Goal: Information Seeking & Learning: Learn about a topic

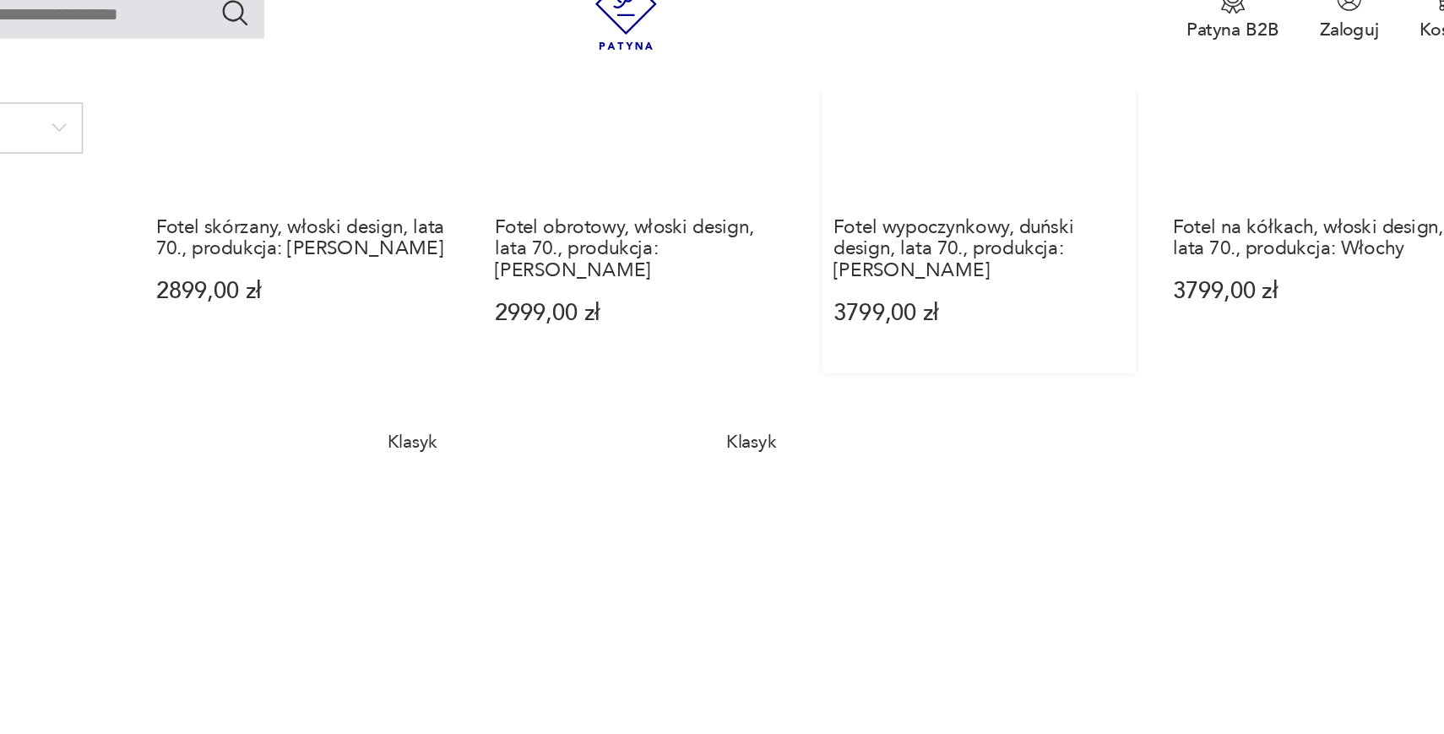
scroll to position [1477, 0]
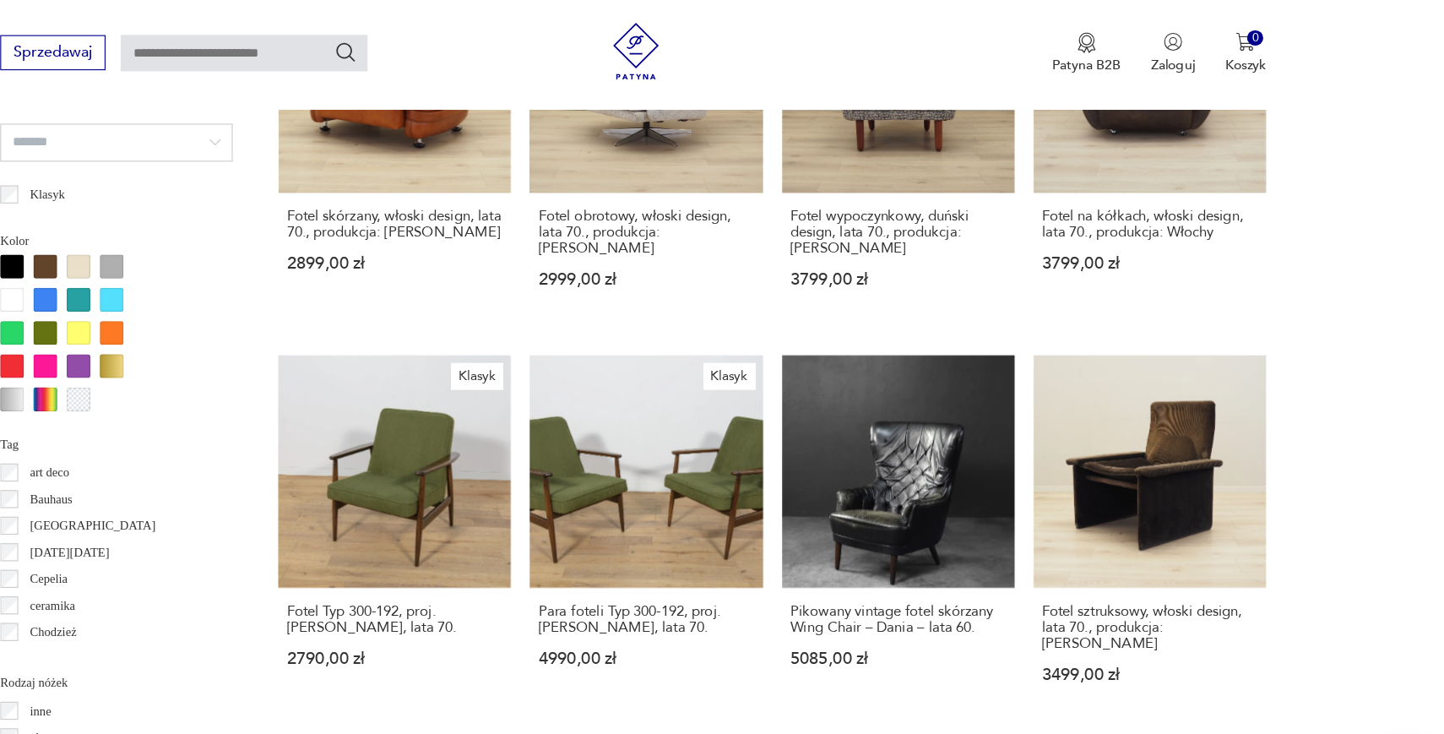
click at [880, 699] on button "1" at bounding box center [895, 714] width 30 height 30
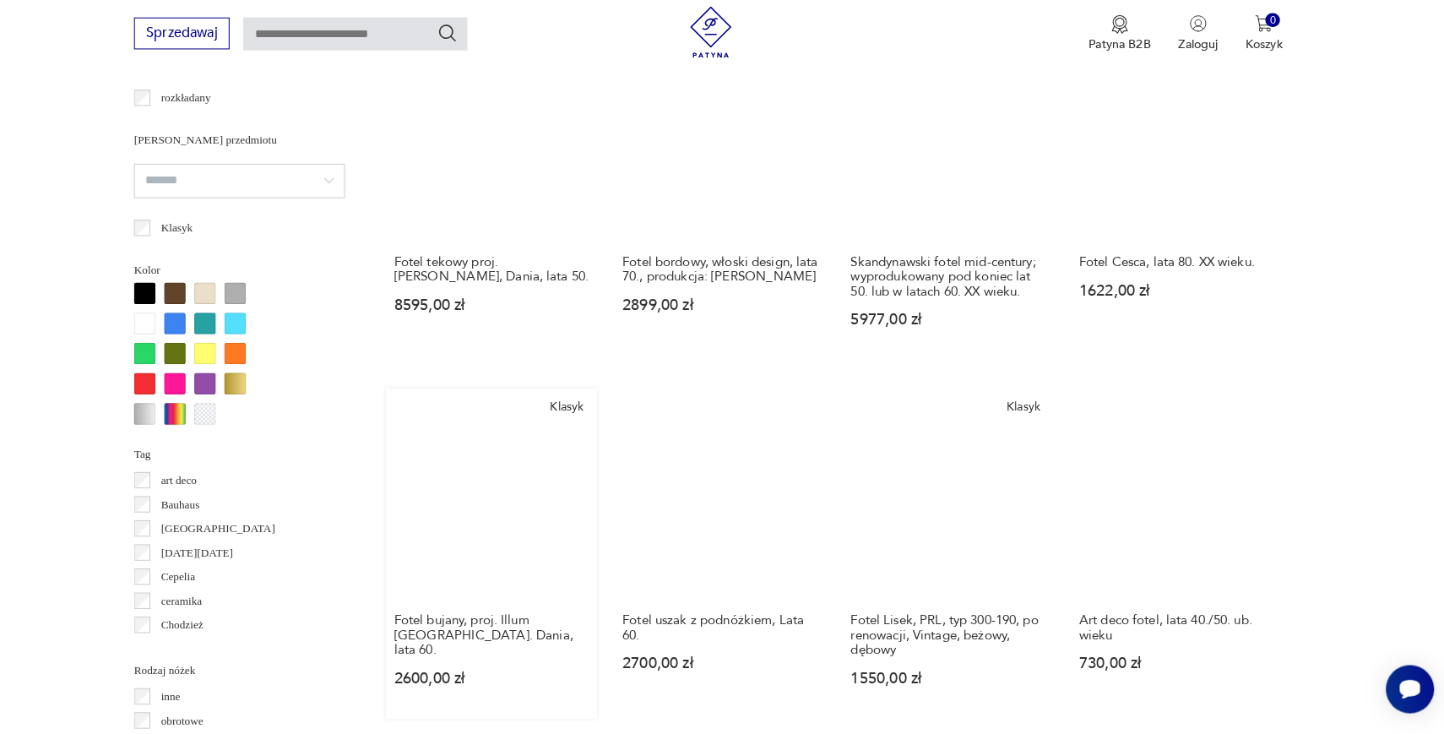
scroll to position [1417, 0]
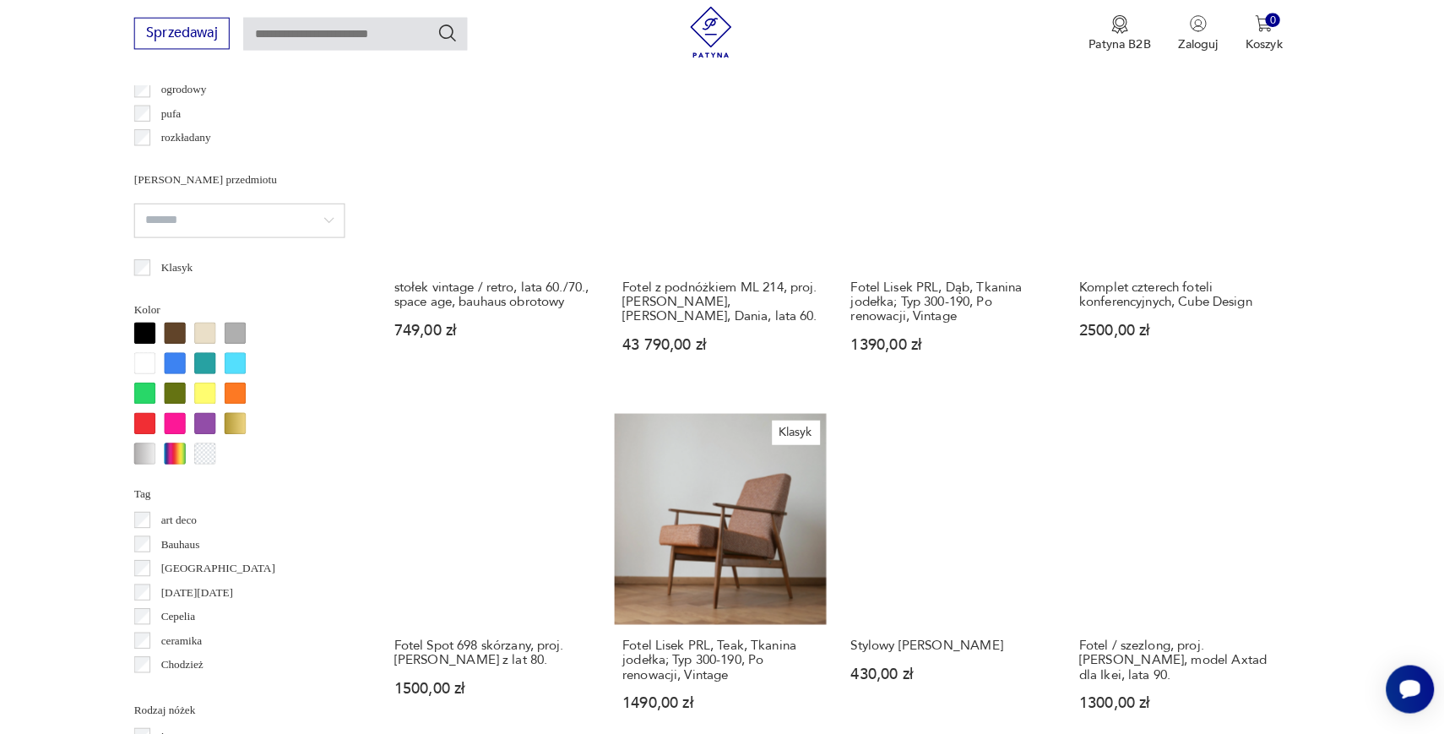
scroll to position [1374, 0]
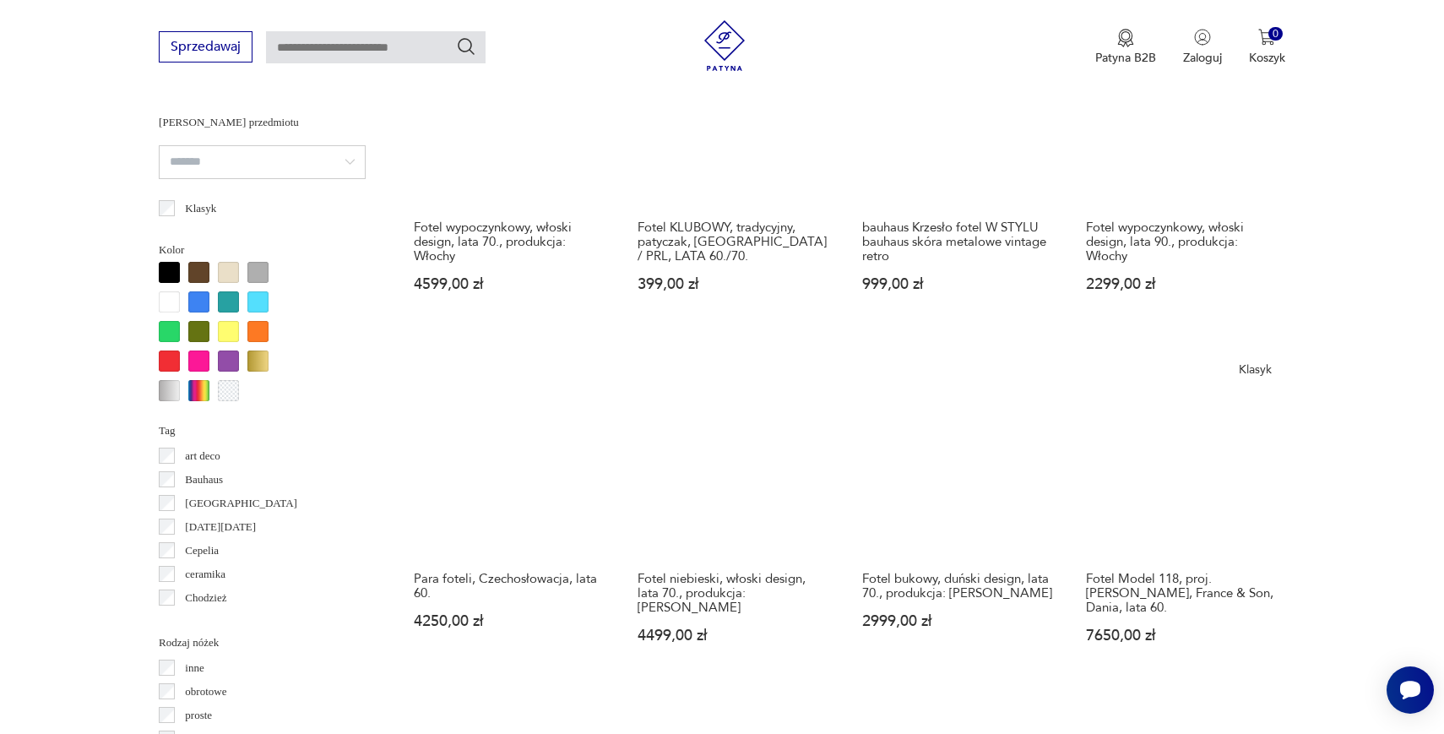
scroll to position [1445, 0]
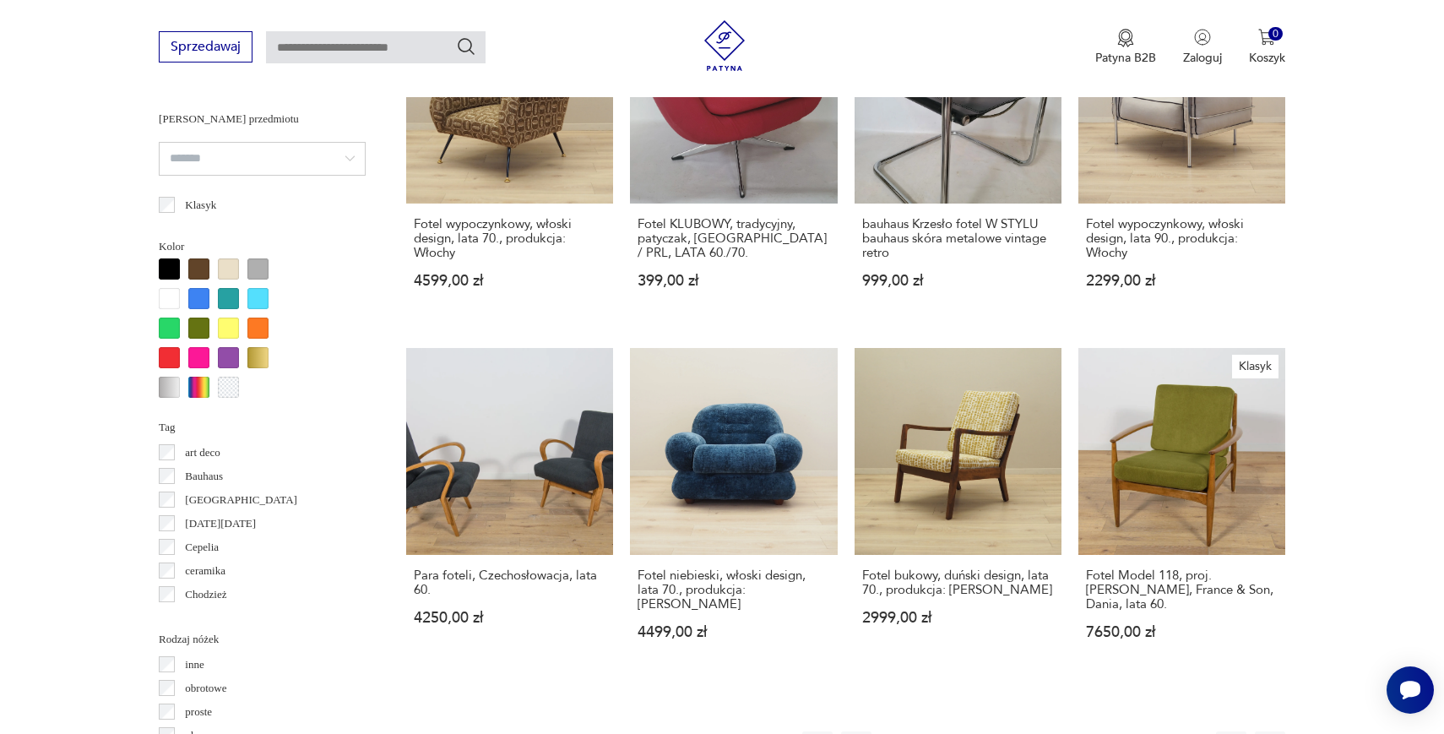
click at [1011, 731] on button "4" at bounding box center [1011, 746] width 30 height 30
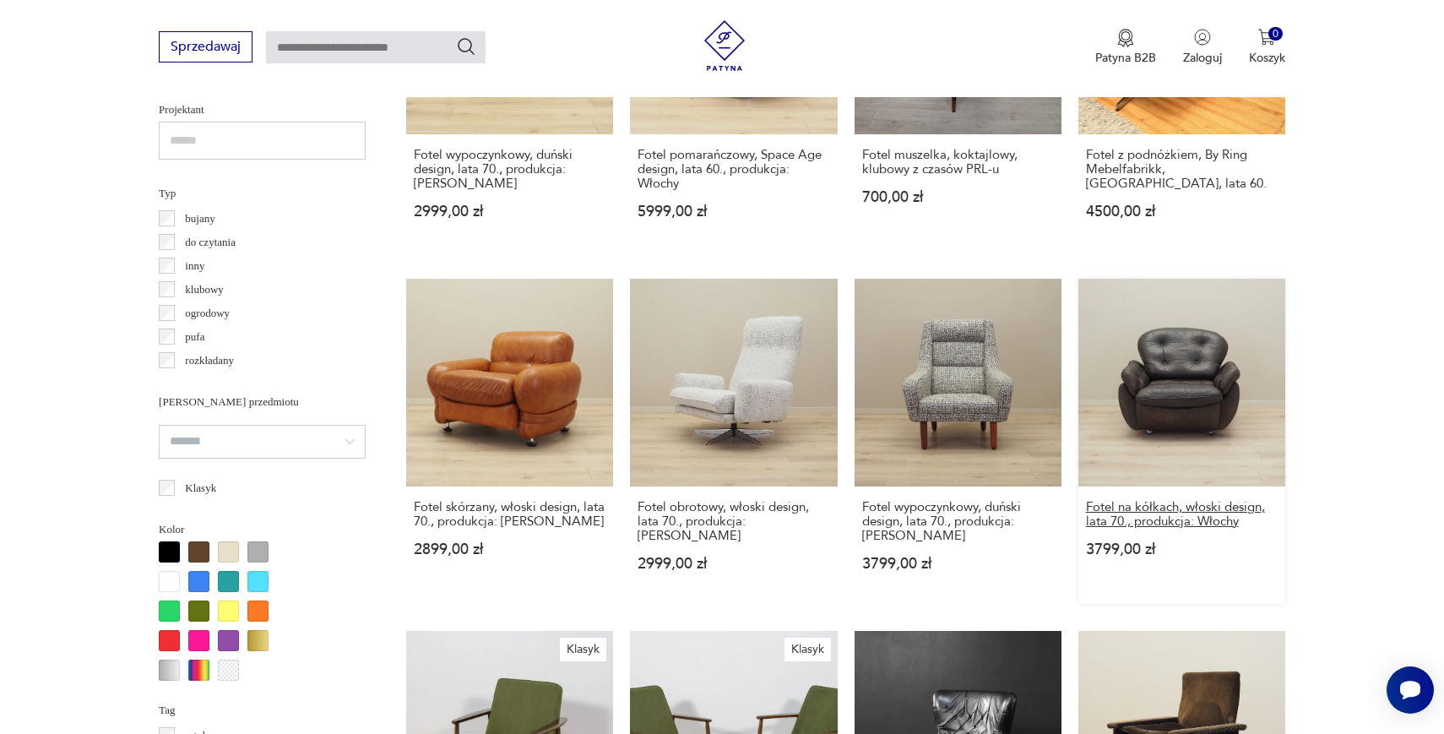
scroll to position [1153, 0]
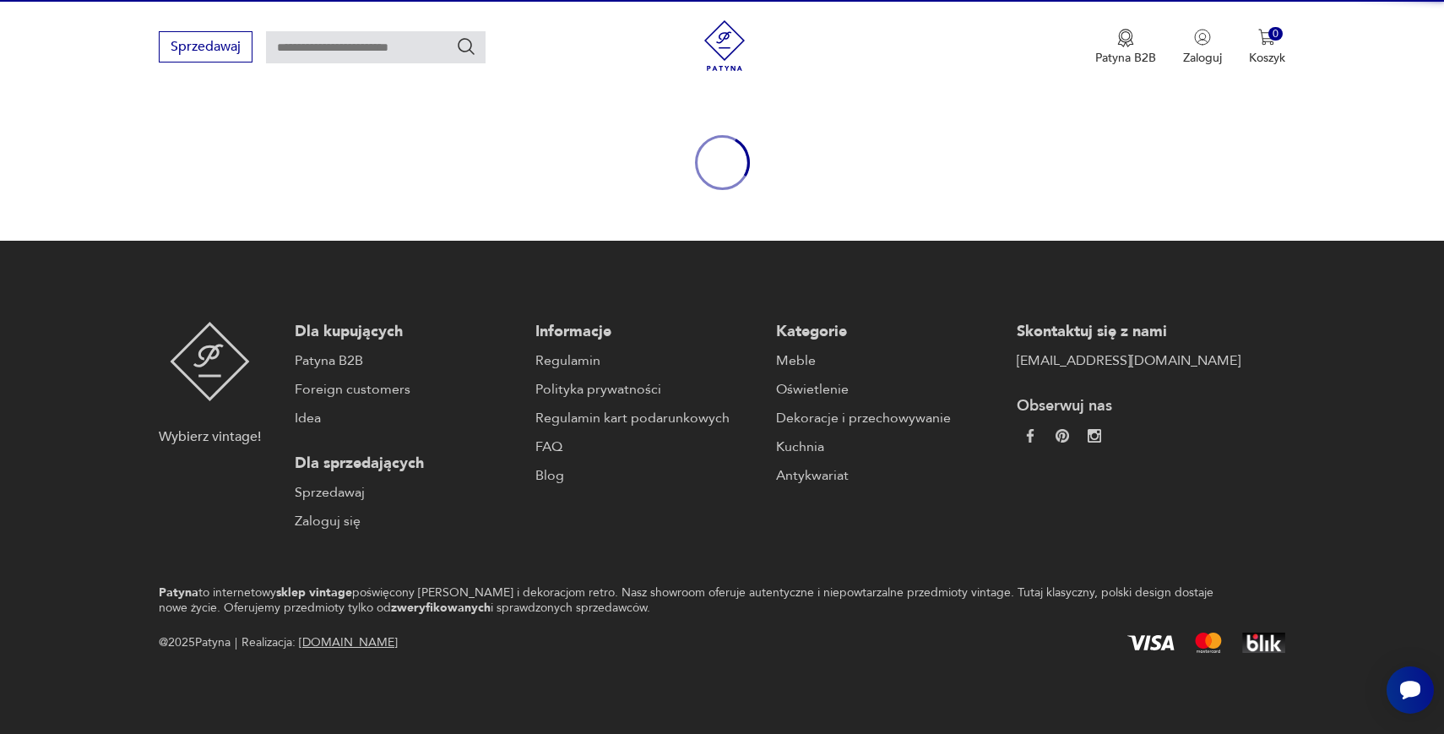
scroll to position [90, 0]
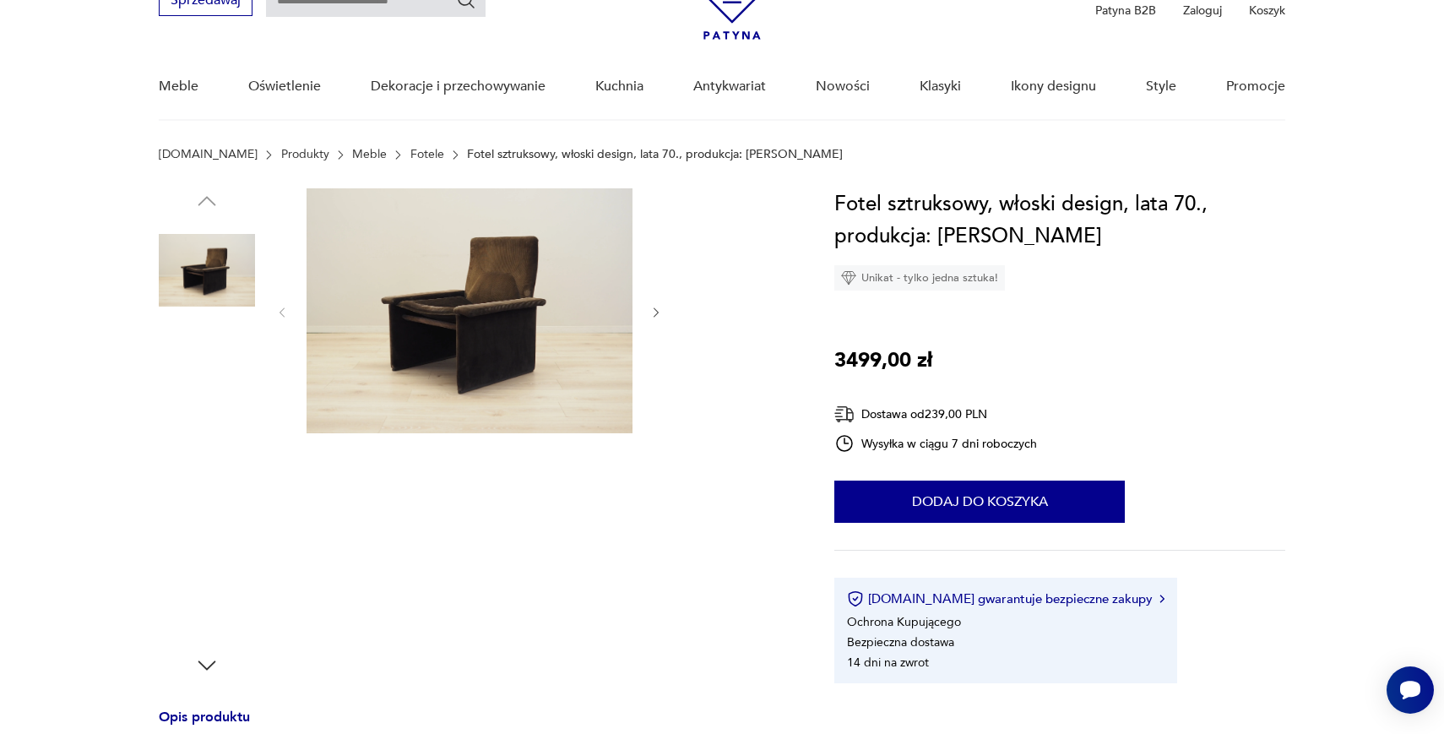
click at [195, 323] on div at bounding box center [207, 433] width 96 height 422
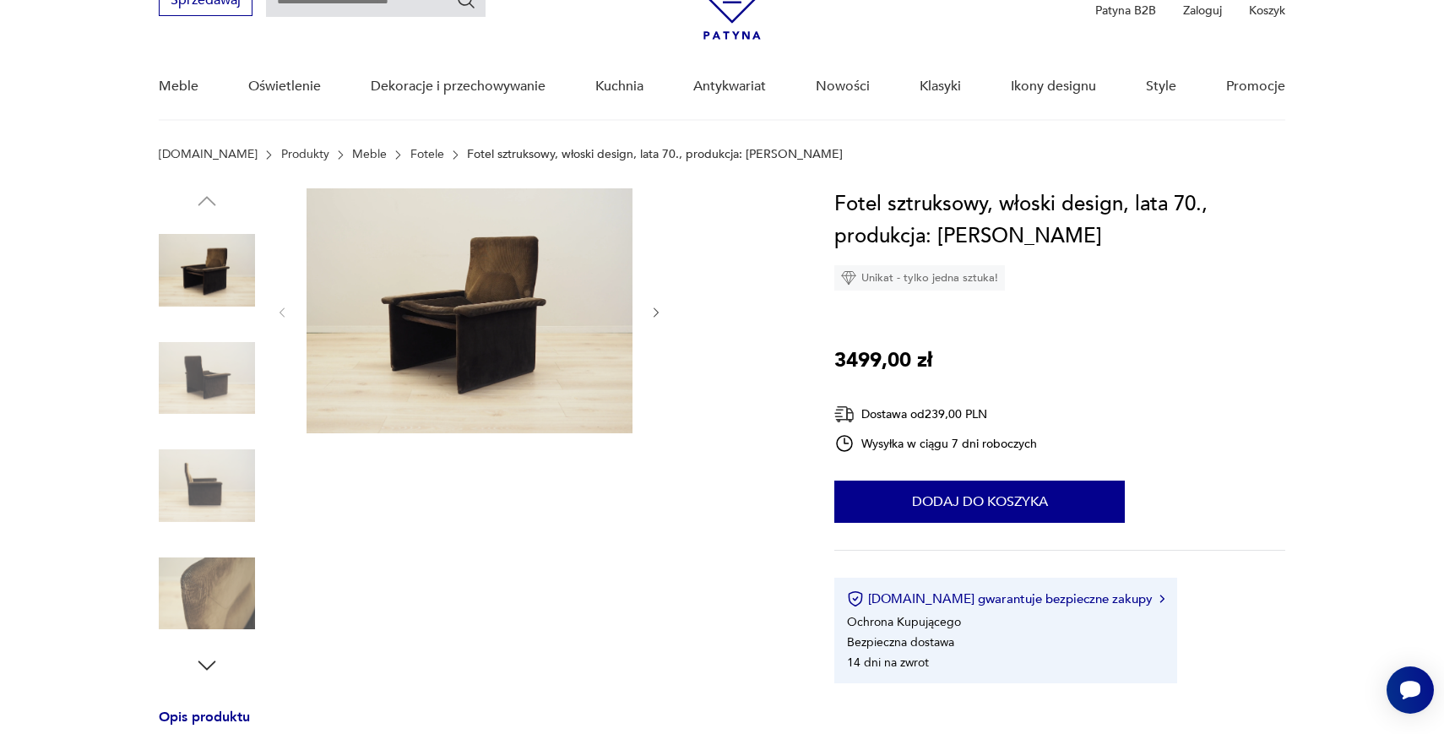
click at [219, 304] on img at bounding box center [207, 270] width 96 height 96
click at [210, 422] on img at bounding box center [207, 378] width 96 height 96
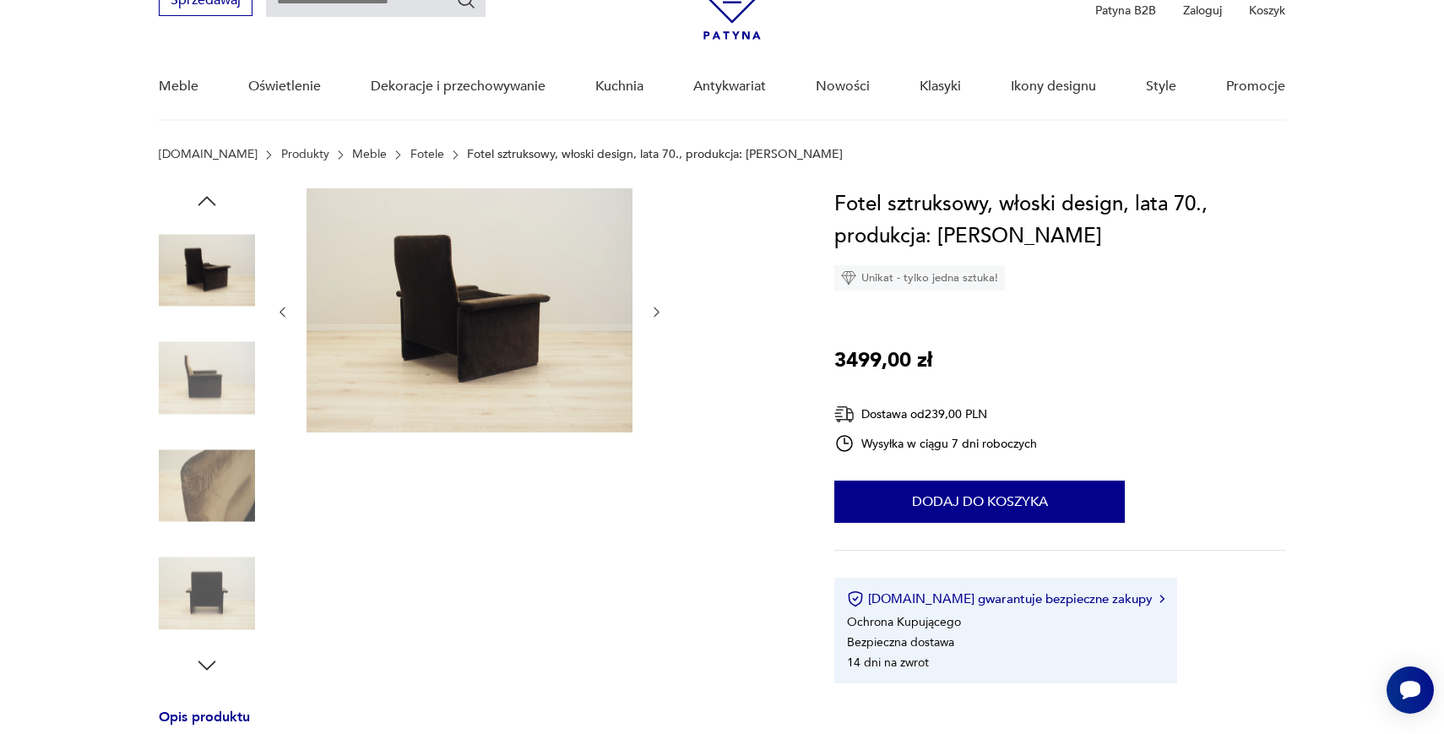
click at [196, 209] on icon "button" at bounding box center [206, 200] width 25 height 25
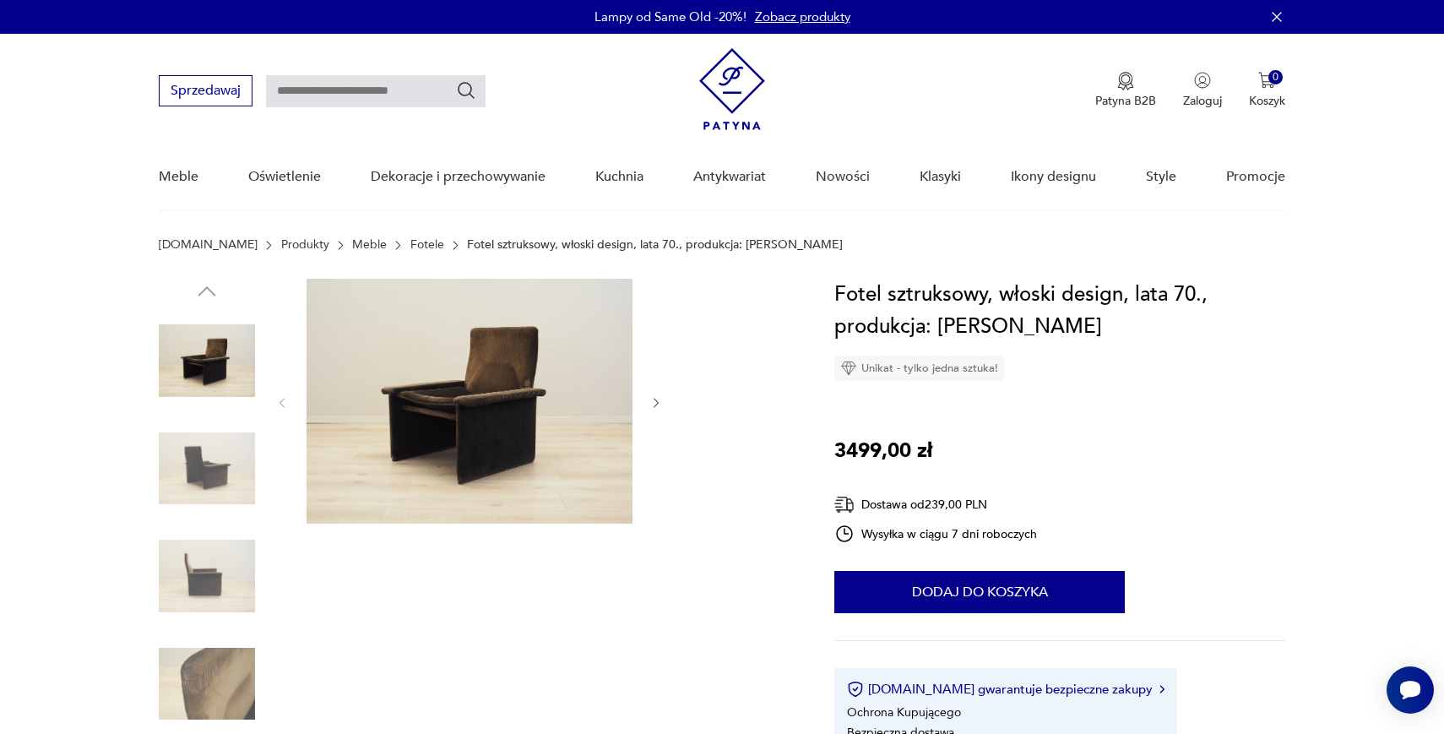
scroll to position [0, 0]
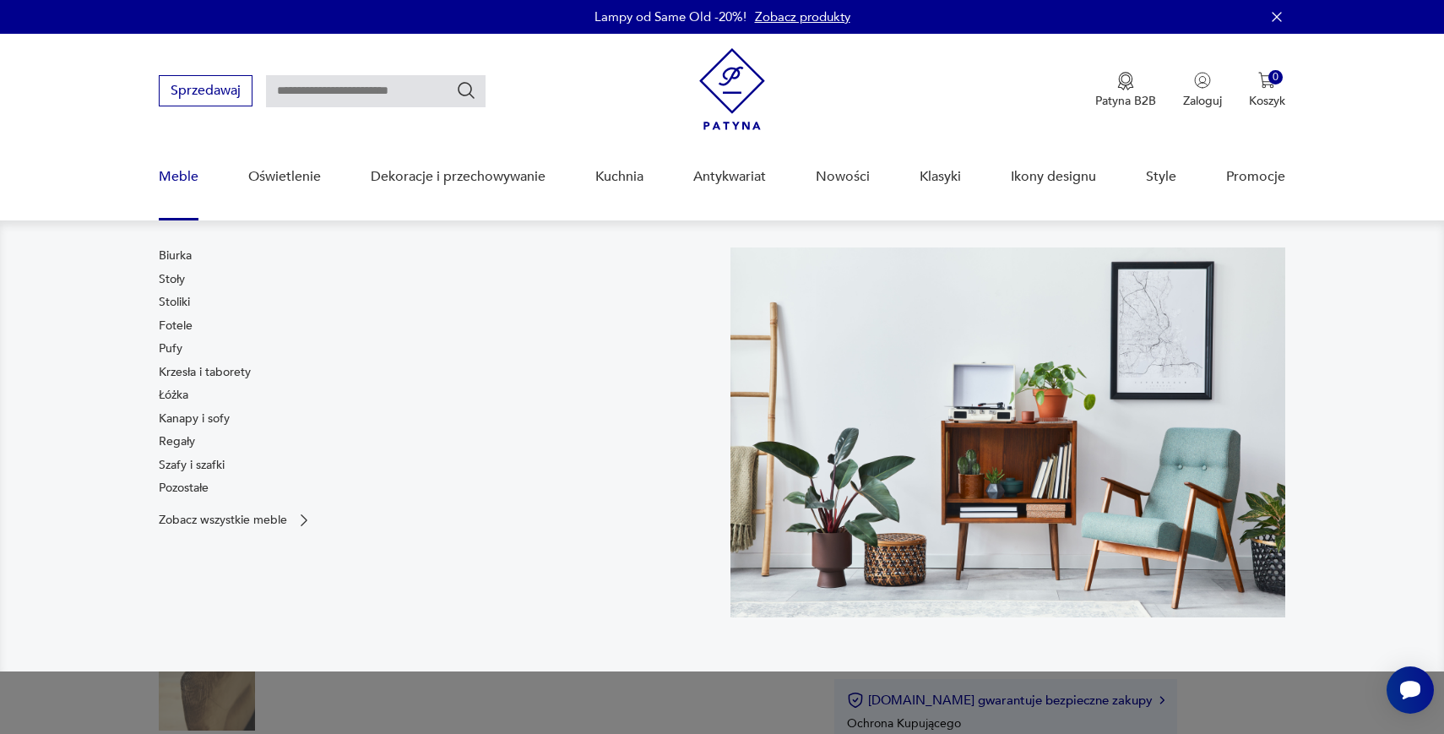
click at [170, 188] on link "Meble" at bounding box center [179, 176] width 40 height 65
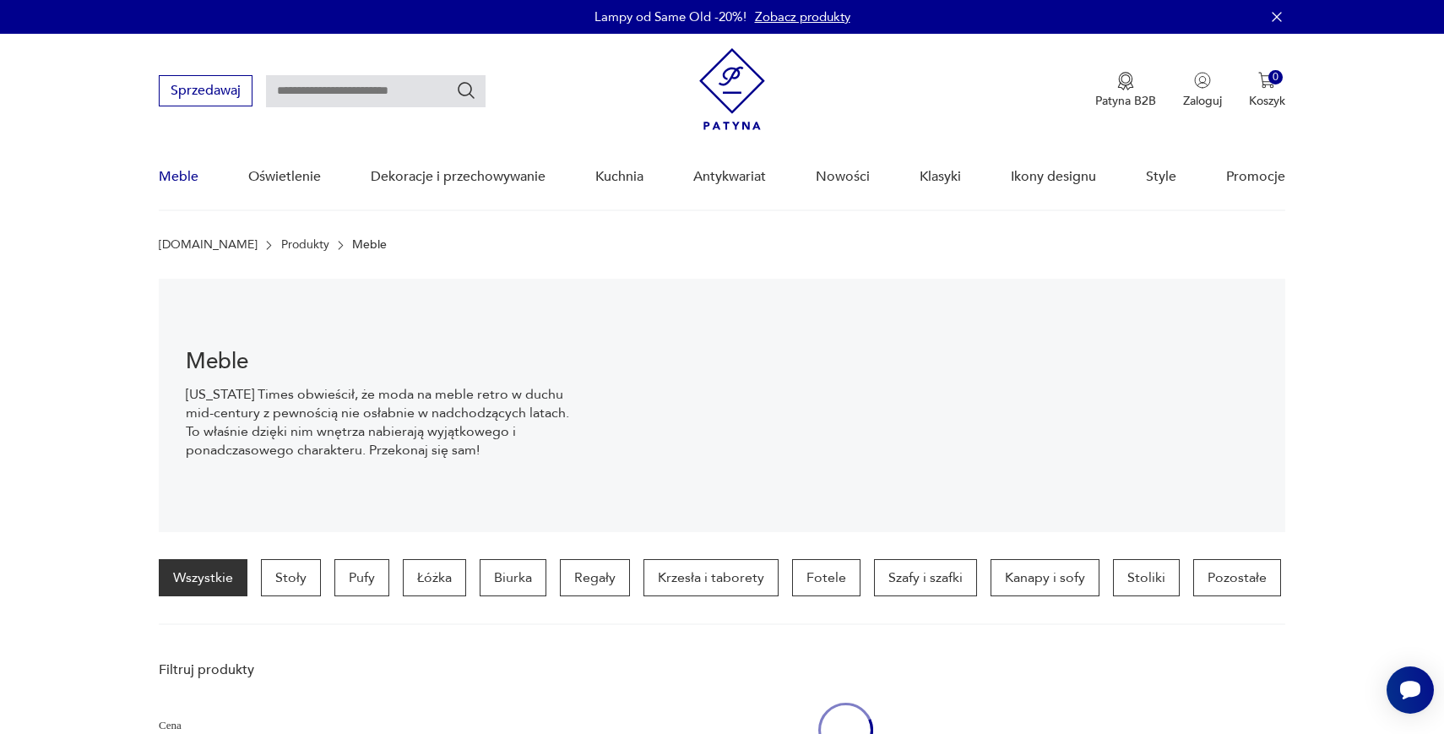
scroll to position [169, 0]
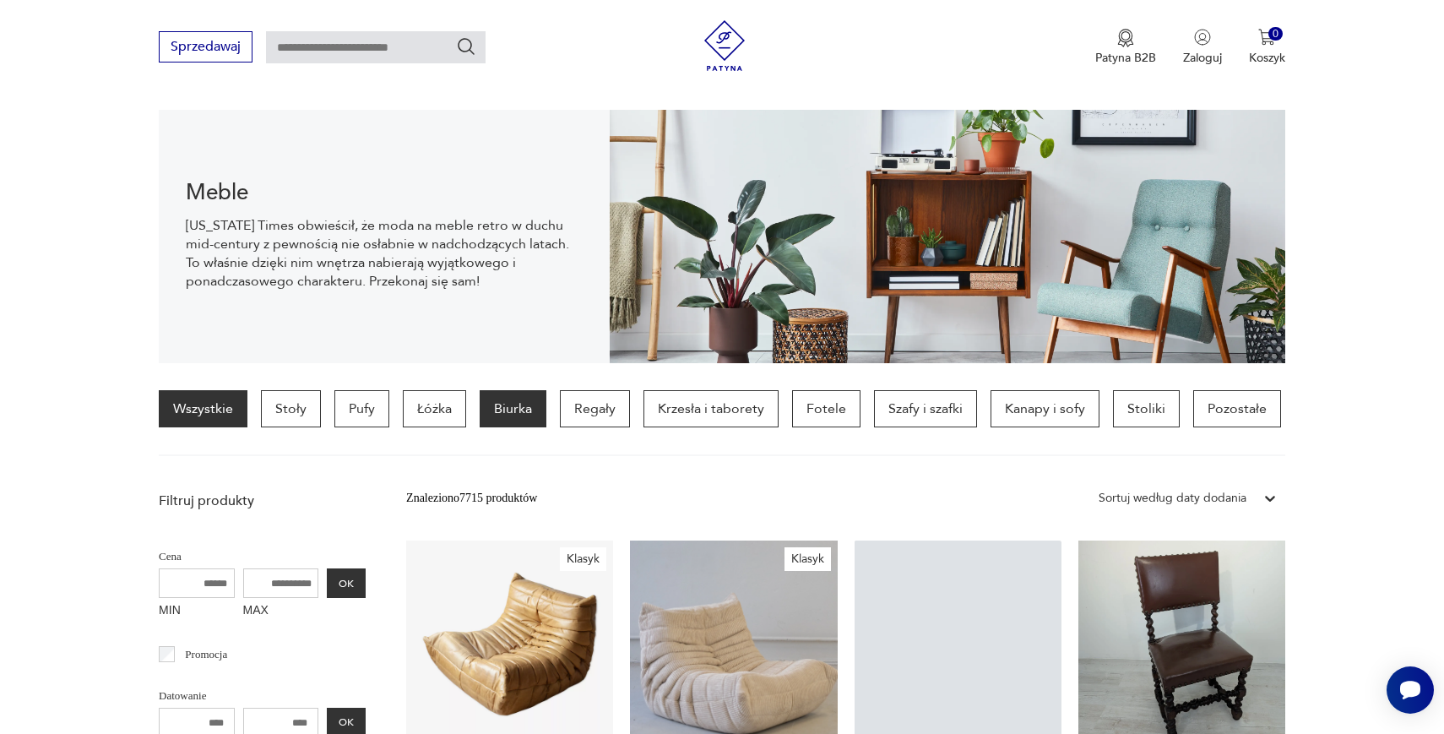
click at [497, 393] on p "Biurka" at bounding box center [513, 408] width 67 height 37
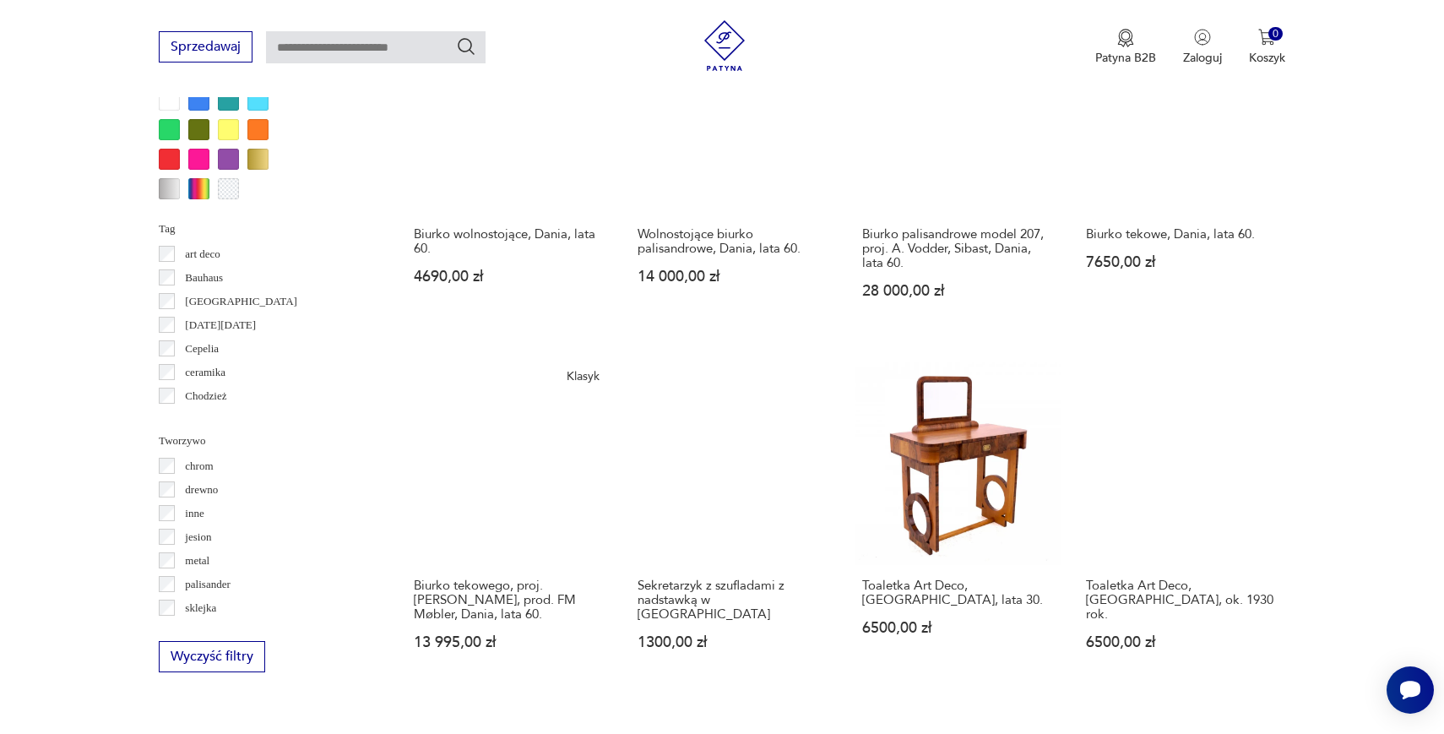
scroll to position [1435, 0]
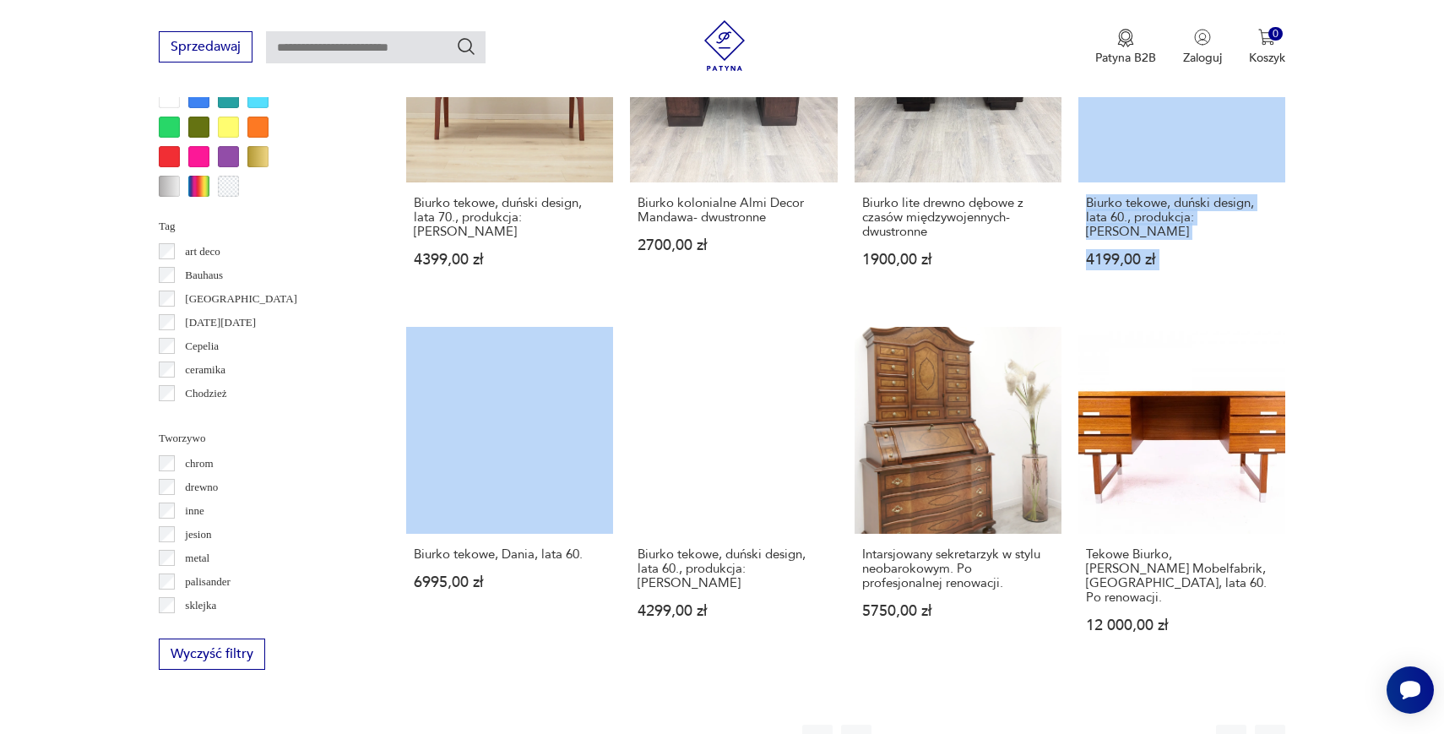
scroll to position [1445, 0]
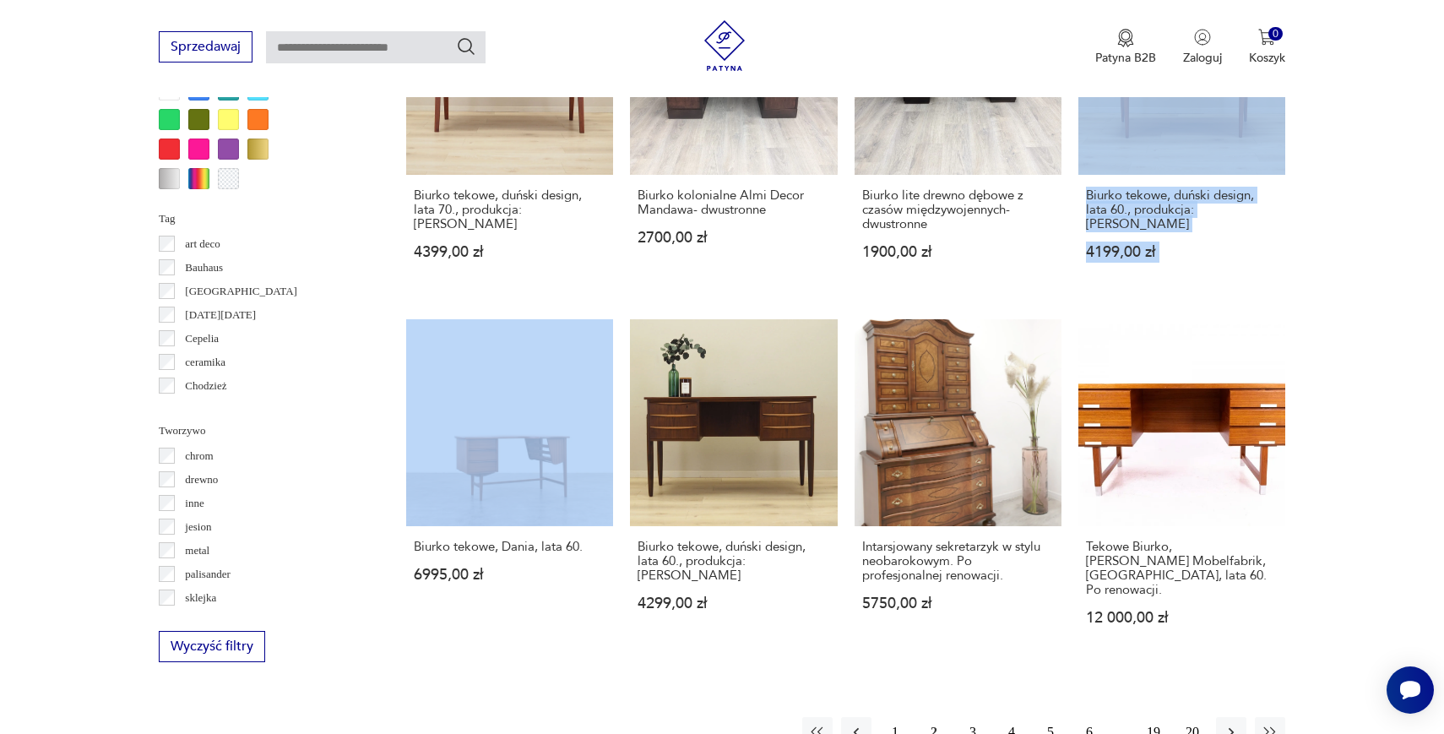
click at [974, 717] on button "3" at bounding box center [973, 732] width 30 height 30
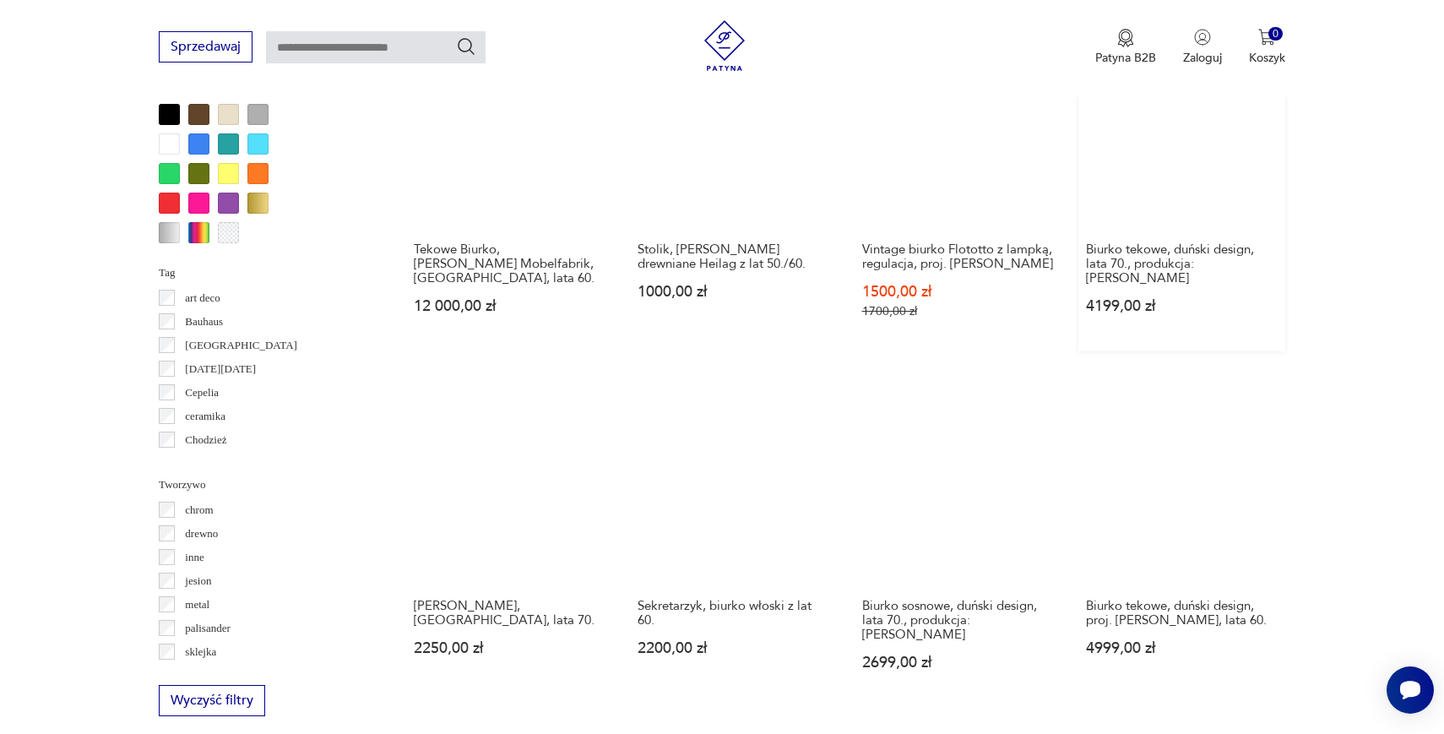
scroll to position [1396, 0]
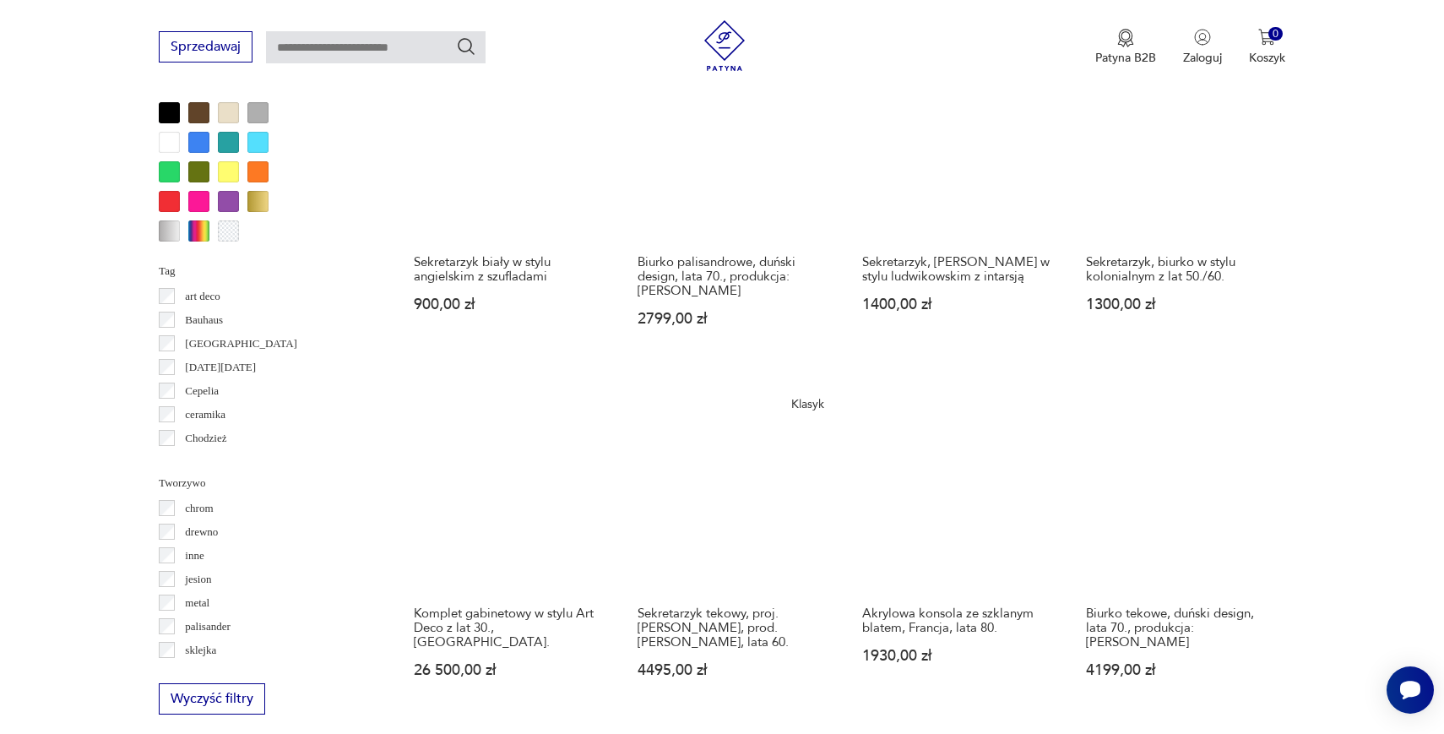
scroll to position [1400, 0]
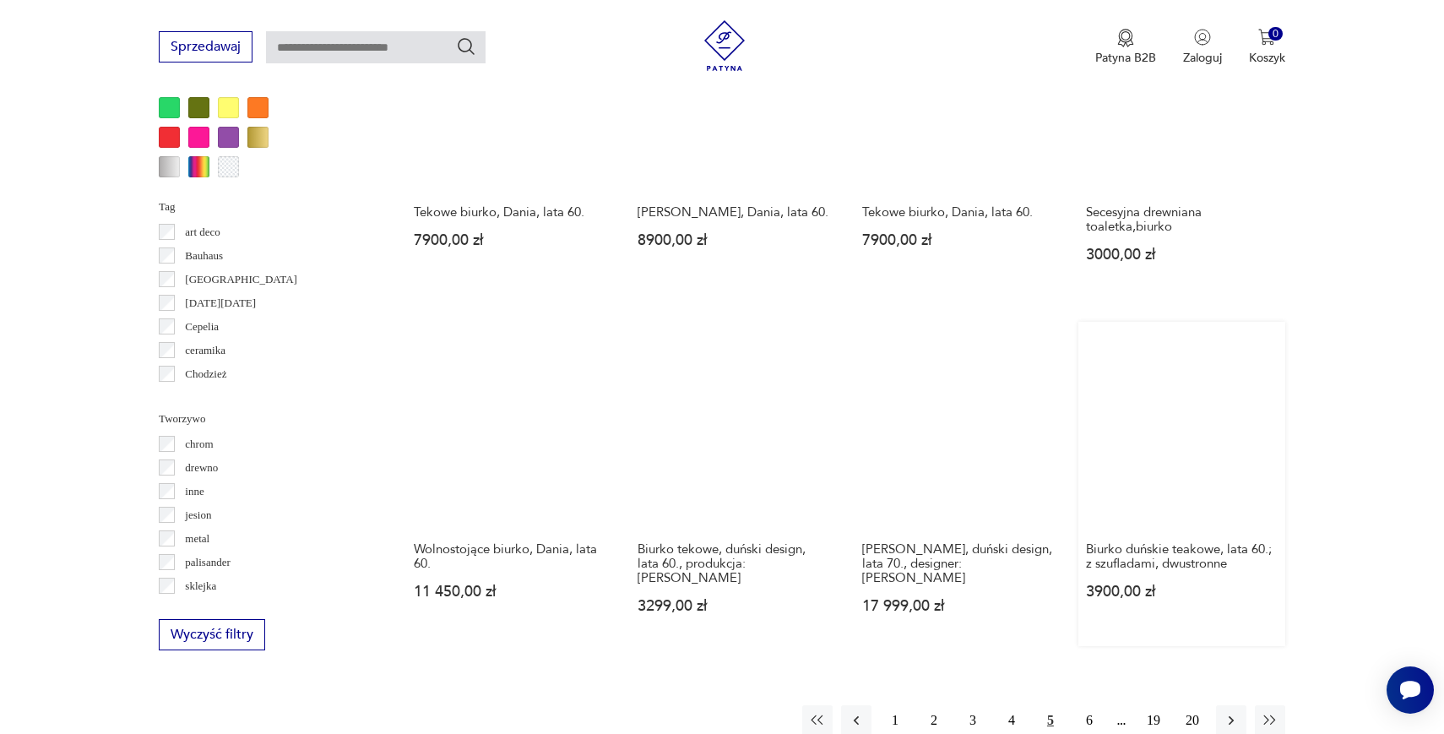
scroll to position [1463, 0]
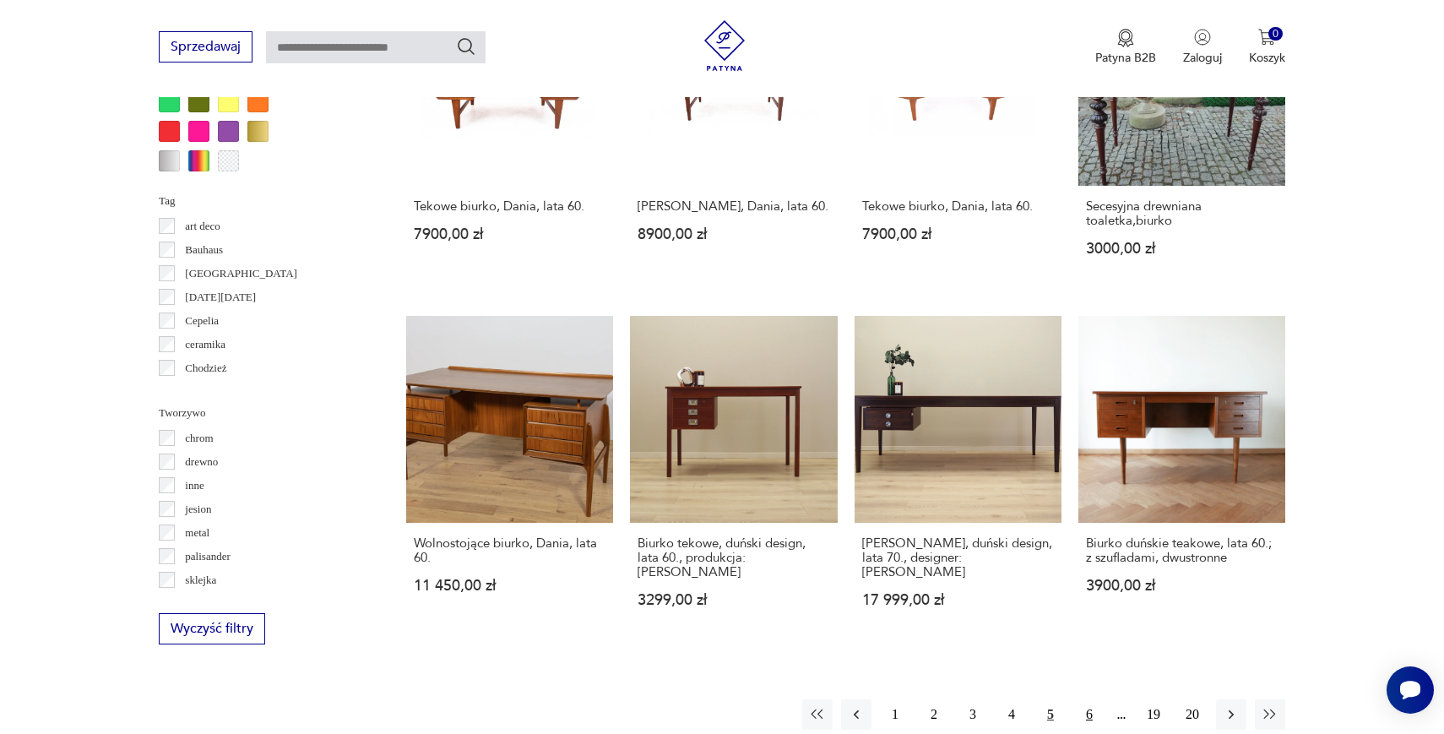
click at [1086, 699] on button "6" at bounding box center [1089, 714] width 30 height 30
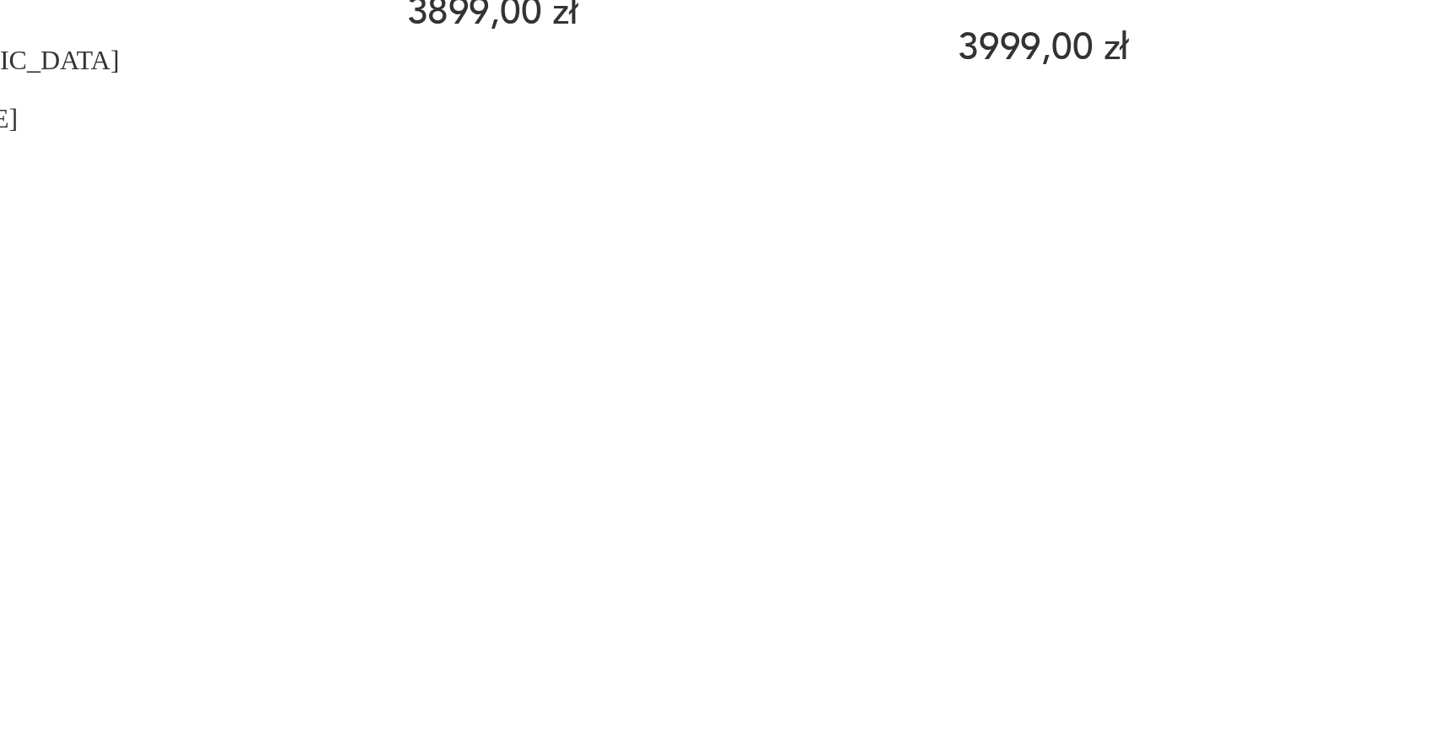
scroll to position [1507, 0]
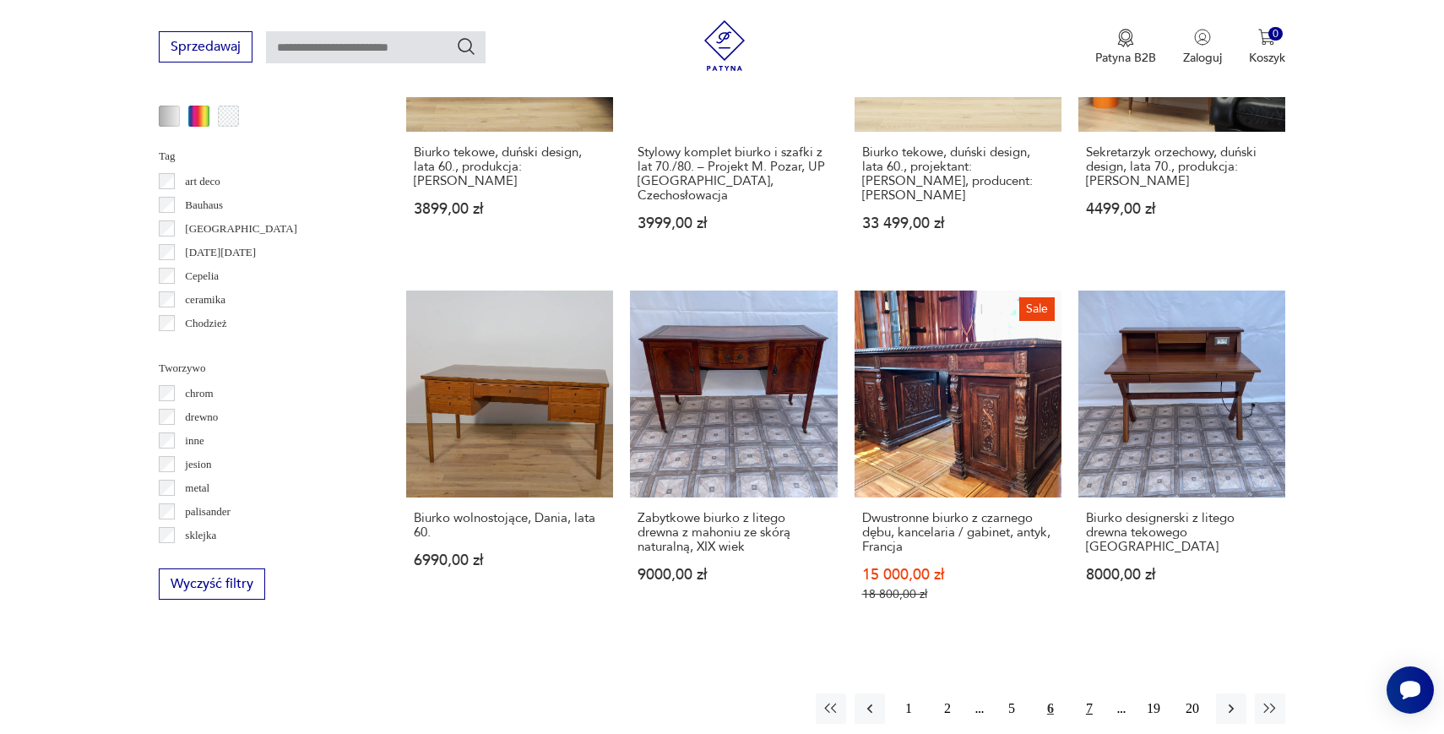
click at [1095, 693] on button "7" at bounding box center [1089, 708] width 30 height 30
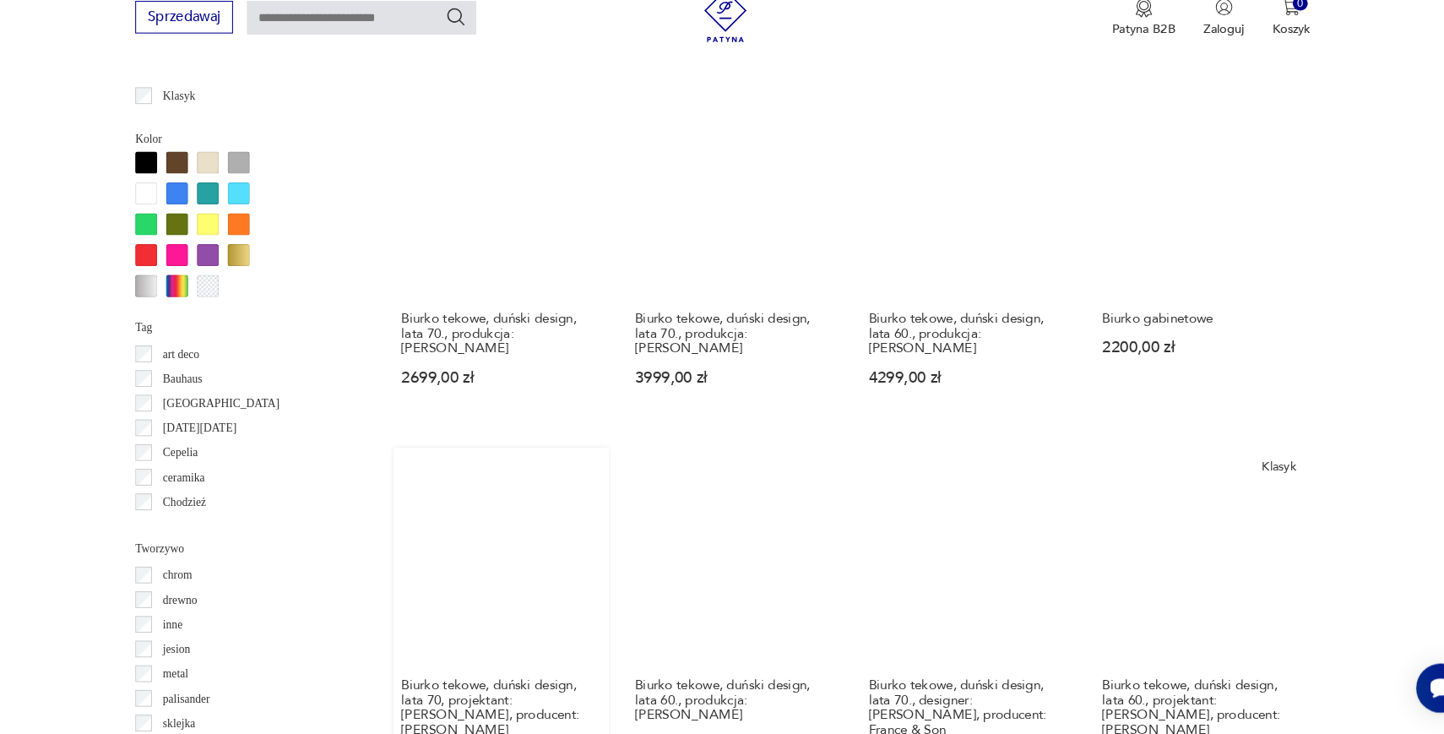
scroll to position [1584, 0]
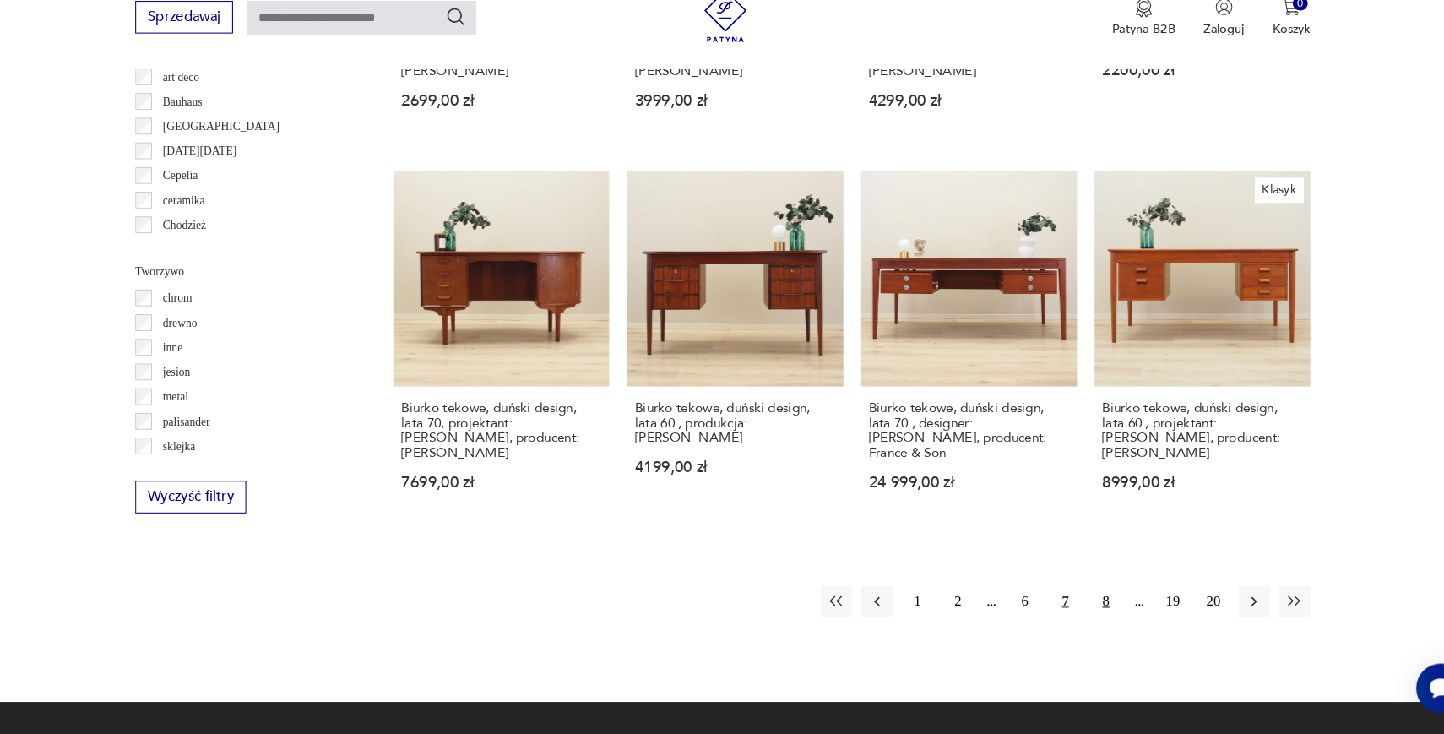
click at [1074, 592] on button "8" at bounding box center [1089, 607] width 30 height 30
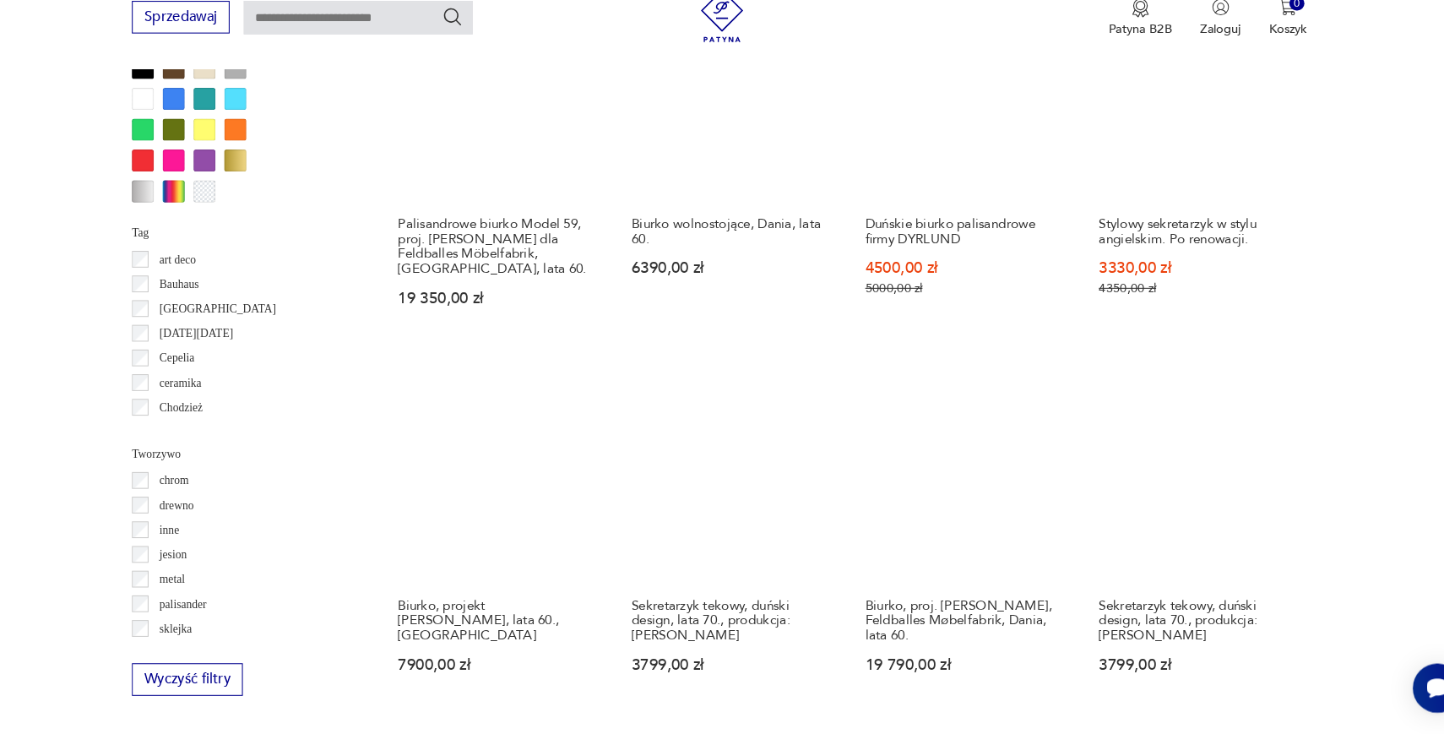
scroll to position [1412, 0]
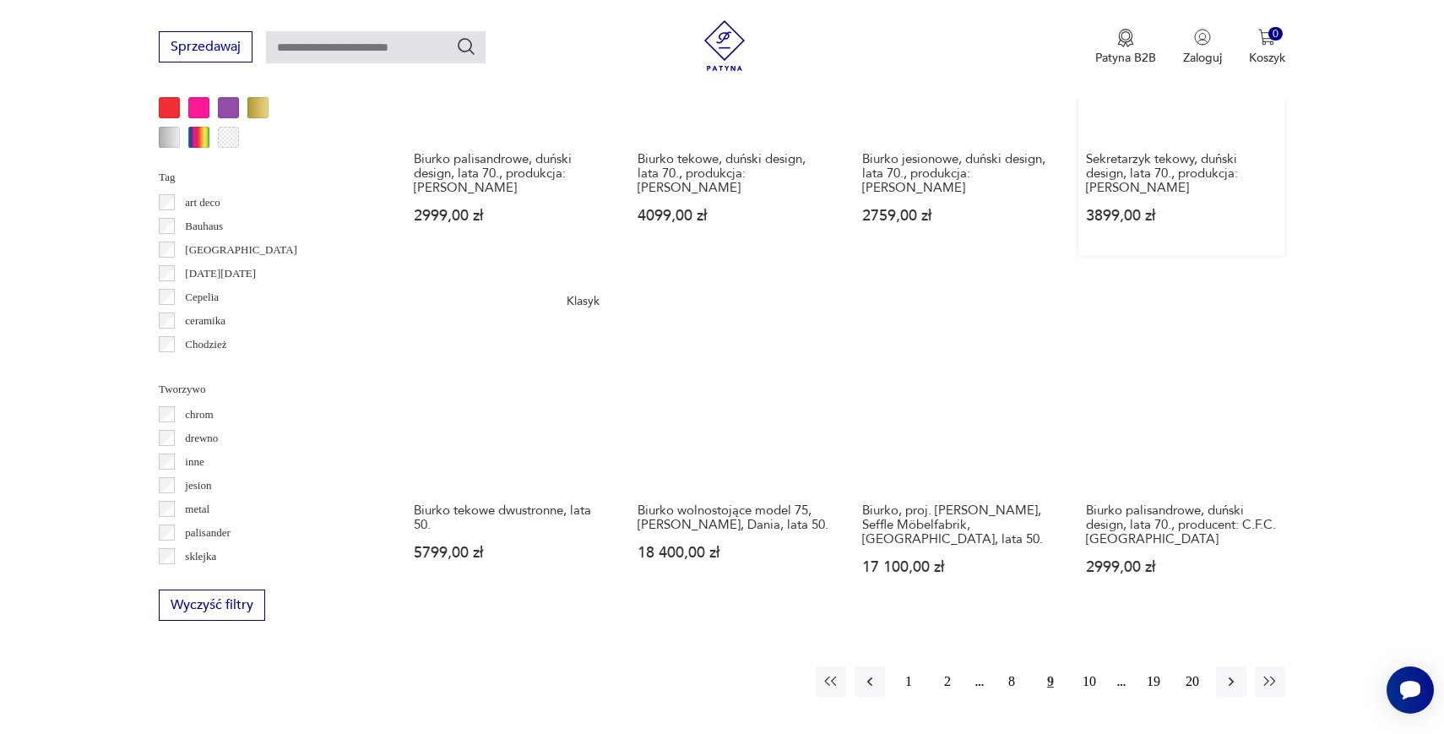
scroll to position [1507, 0]
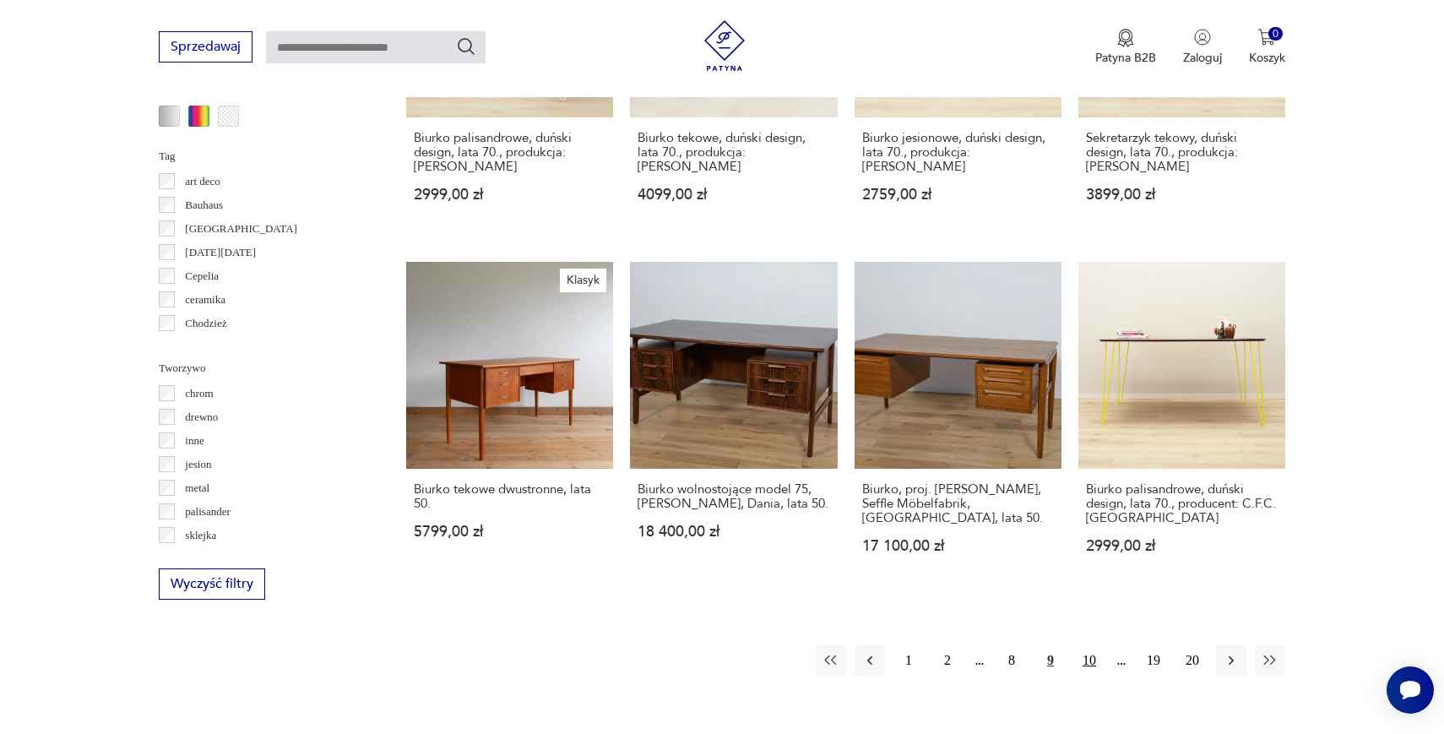
click at [1101, 645] on button "10" at bounding box center [1089, 660] width 30 height 30
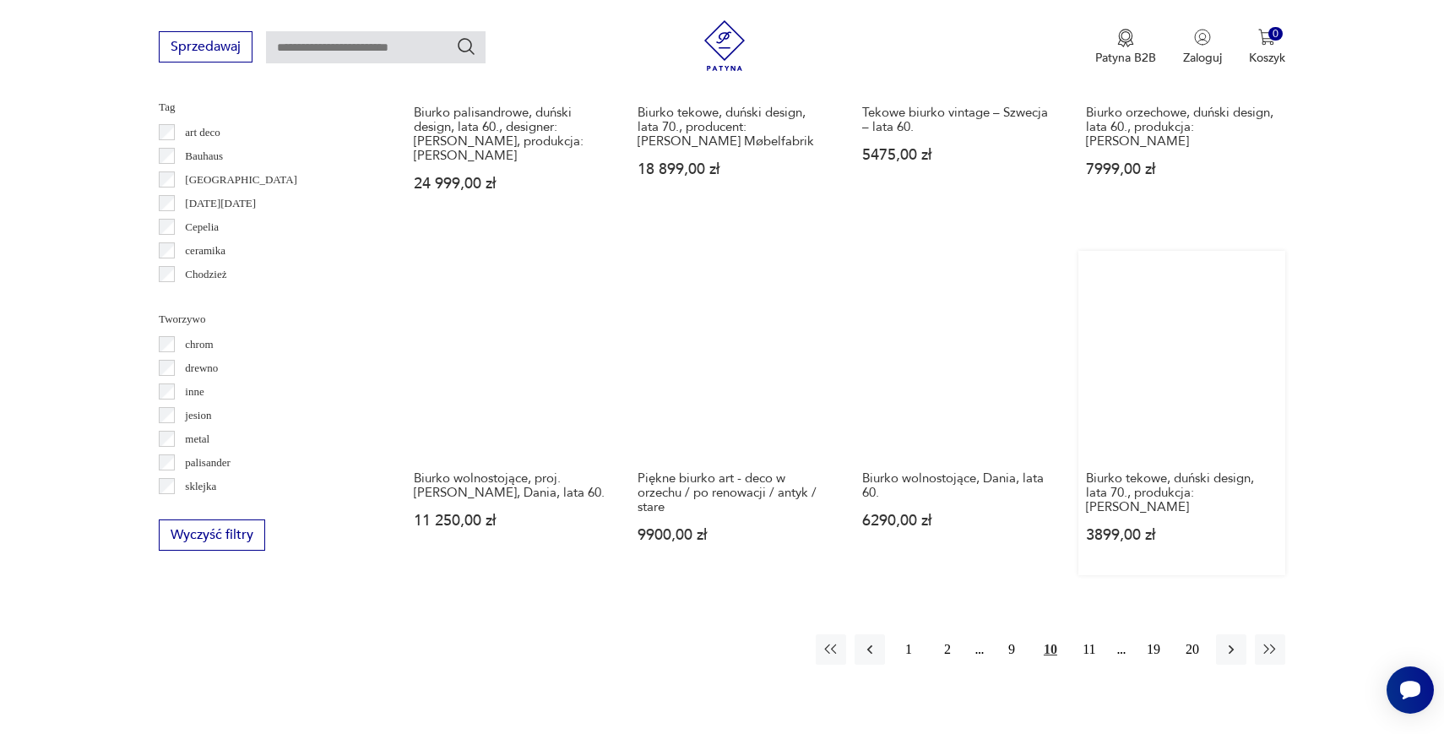
scroll to position [1581, 0]
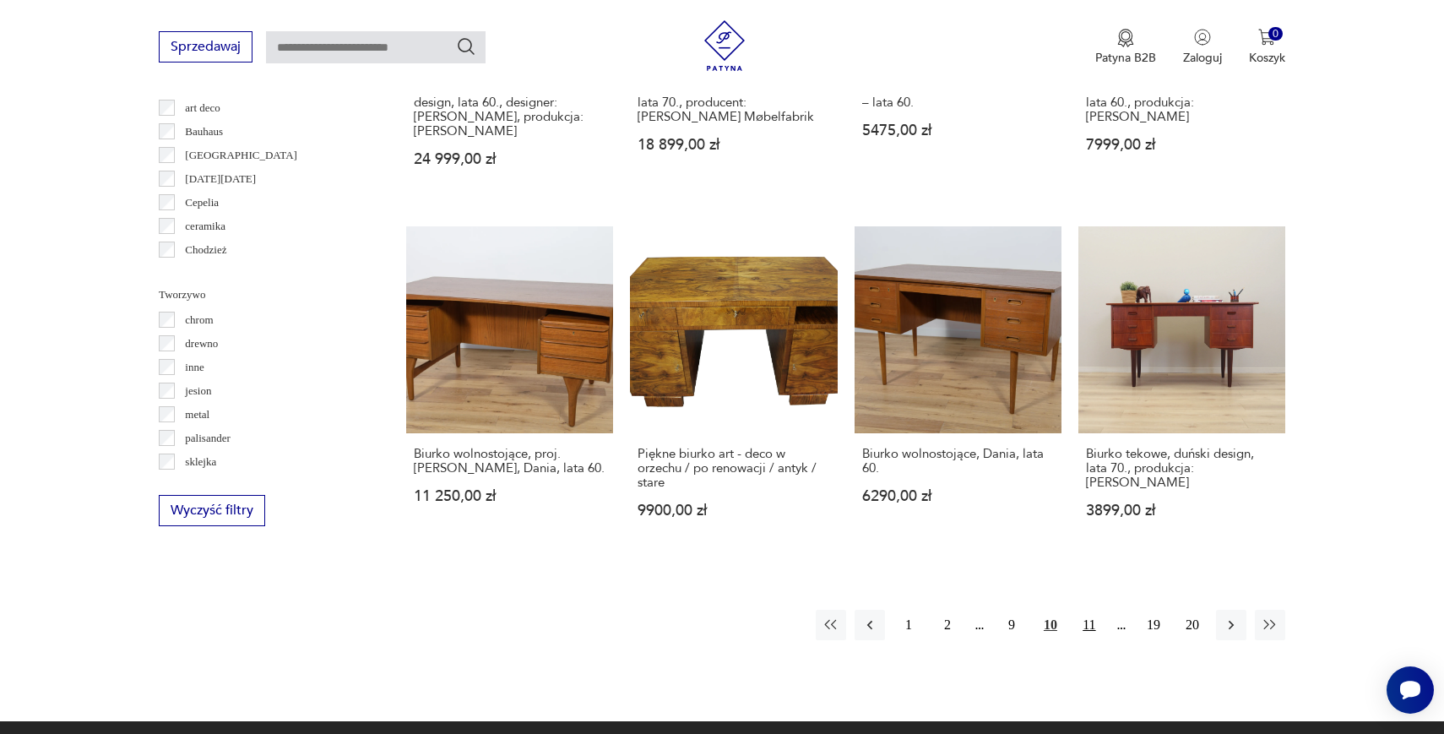
click at [1079, 610] on button "11" at bounding box center [1089, 625] width 30 height 30
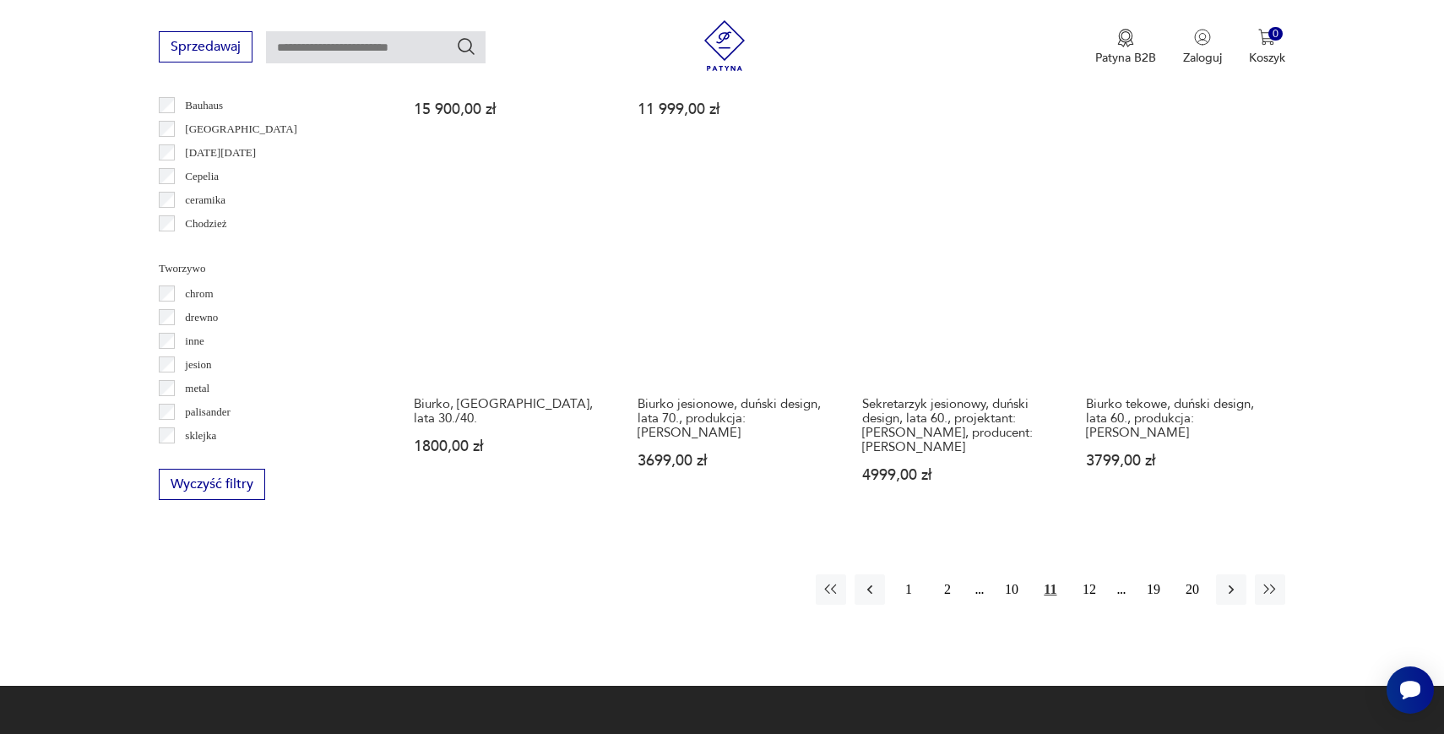
scroll to position [1607, 0]
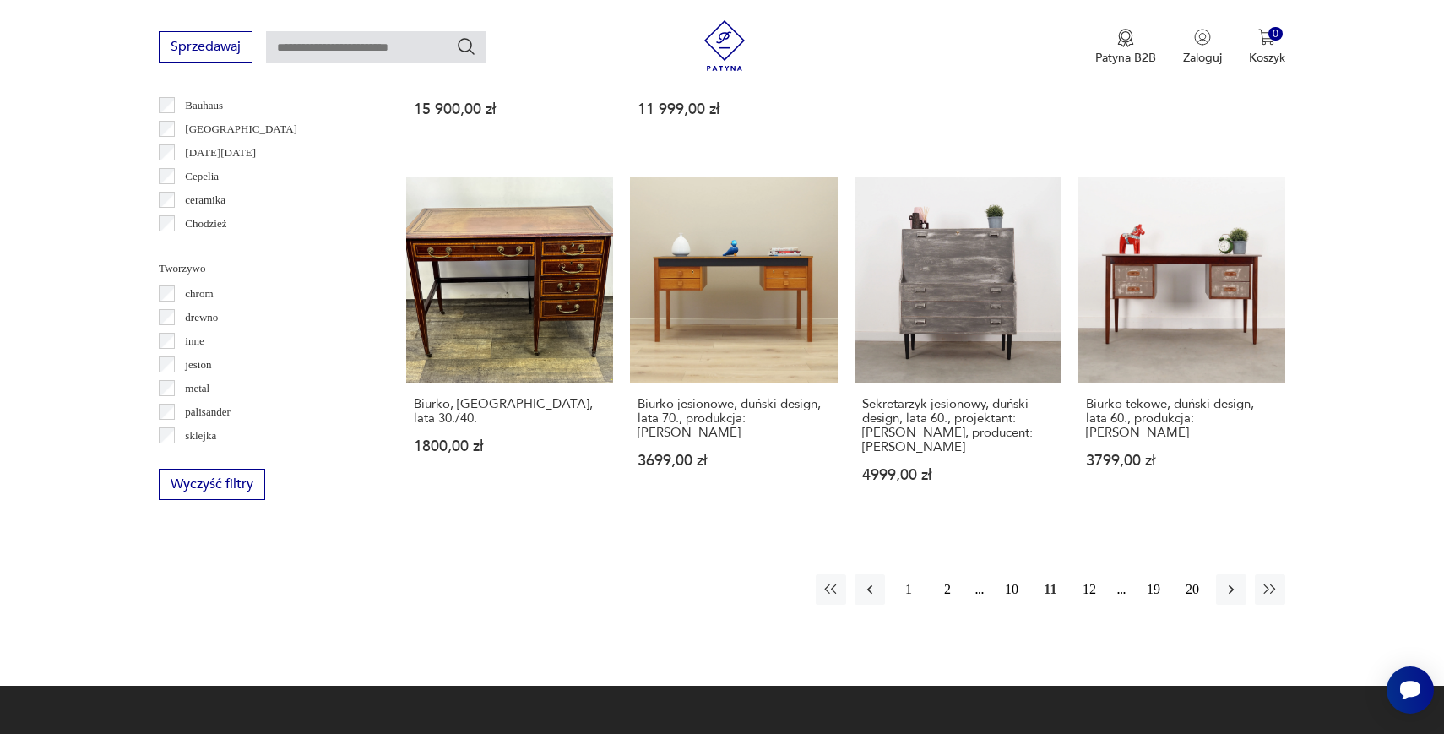
click at [1083, 574] on button "12" at bounding box center [1089, 589] width 30 height 30
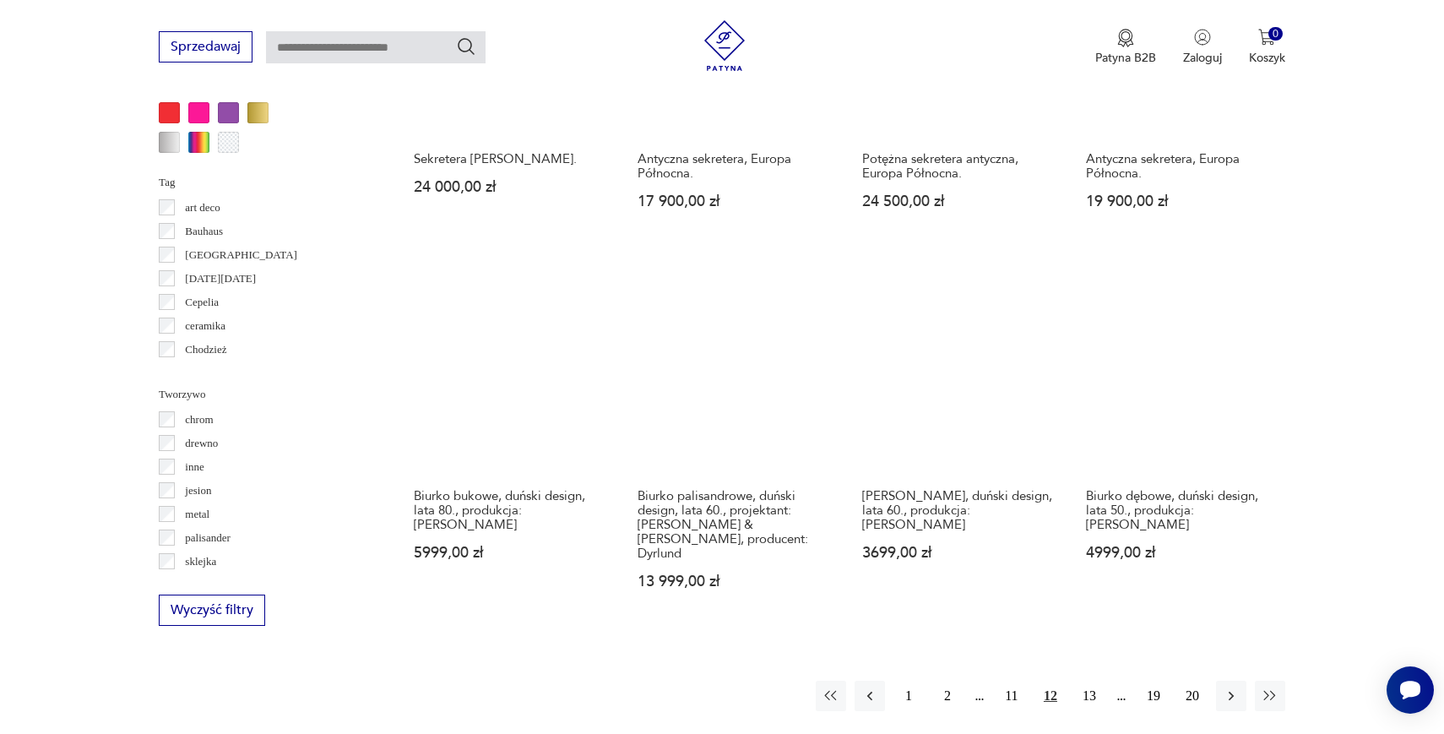
scroll to position [1493, 0]
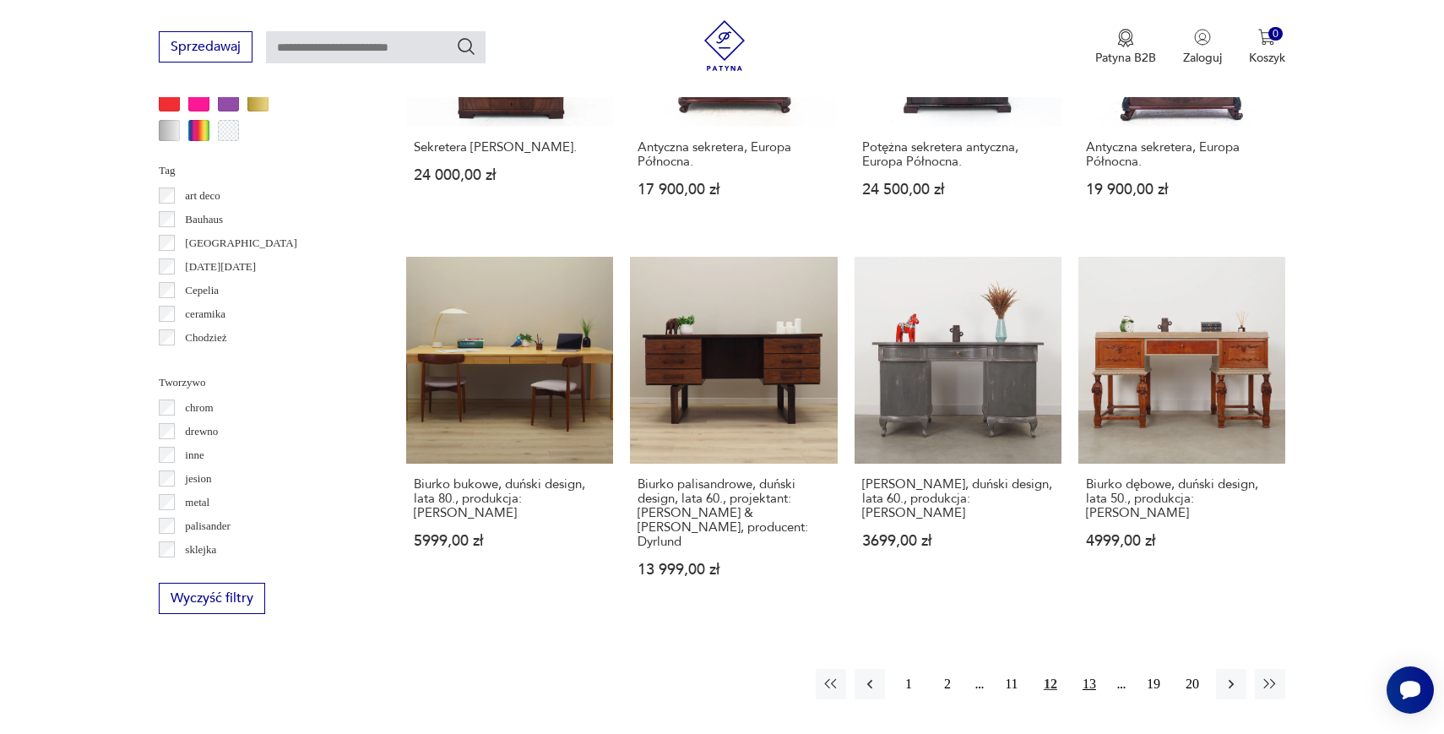
click at [1075, 669] on button "13" at bounding box center [1089, 684] width 30 height 30
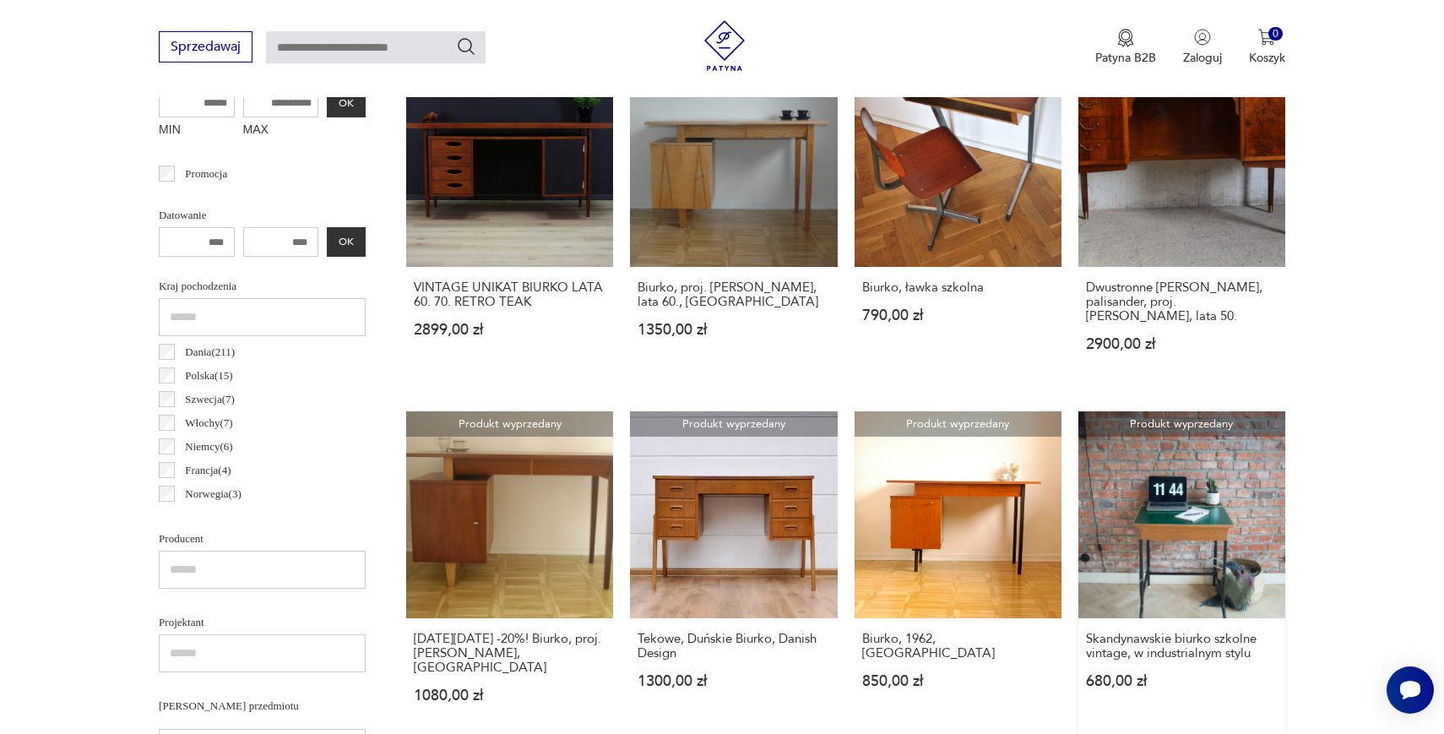
click at [1078, 526] on link "Produkt wyprzedany Skandynawskie biurko szkolne vintage, w industrialnym stylu …" at bounding box center [1181, 573] width 207 height 324
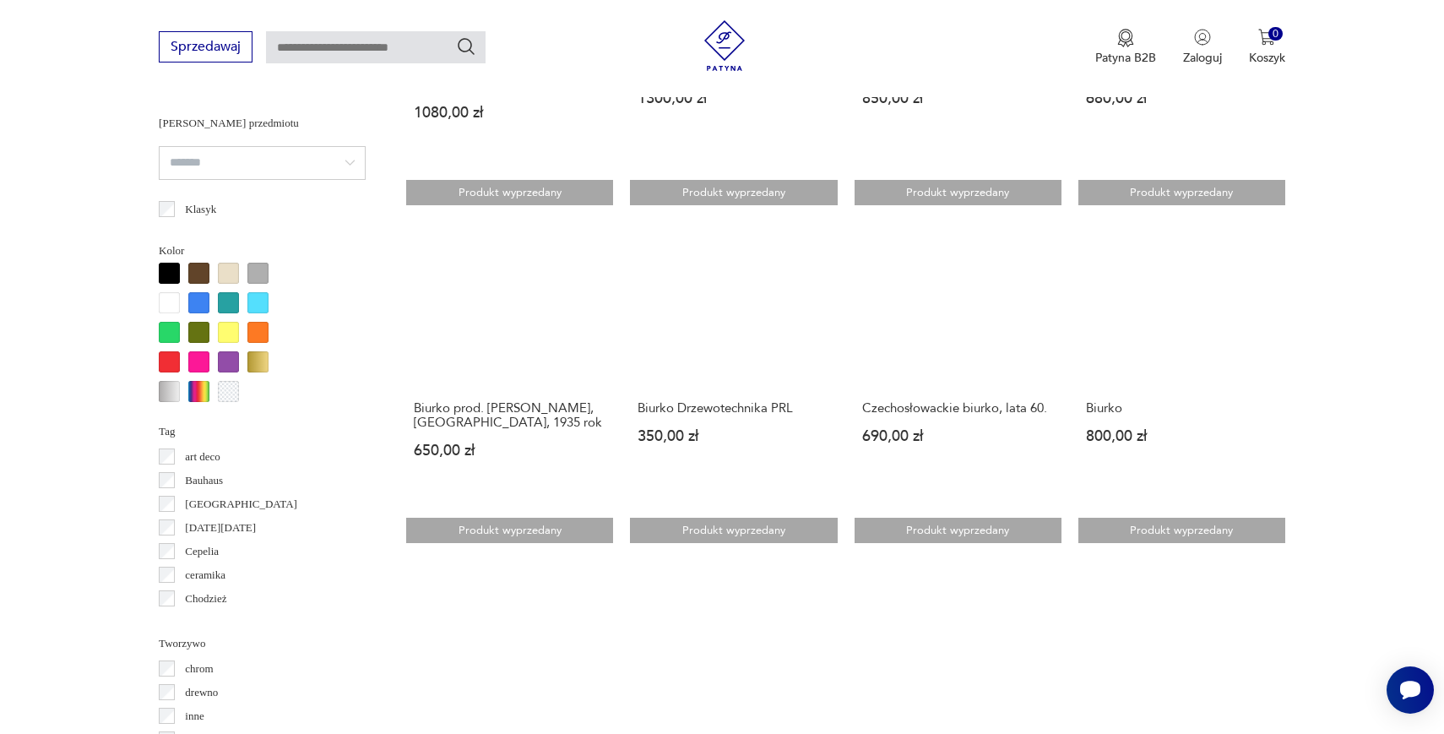
scroll to position [1326, 0]
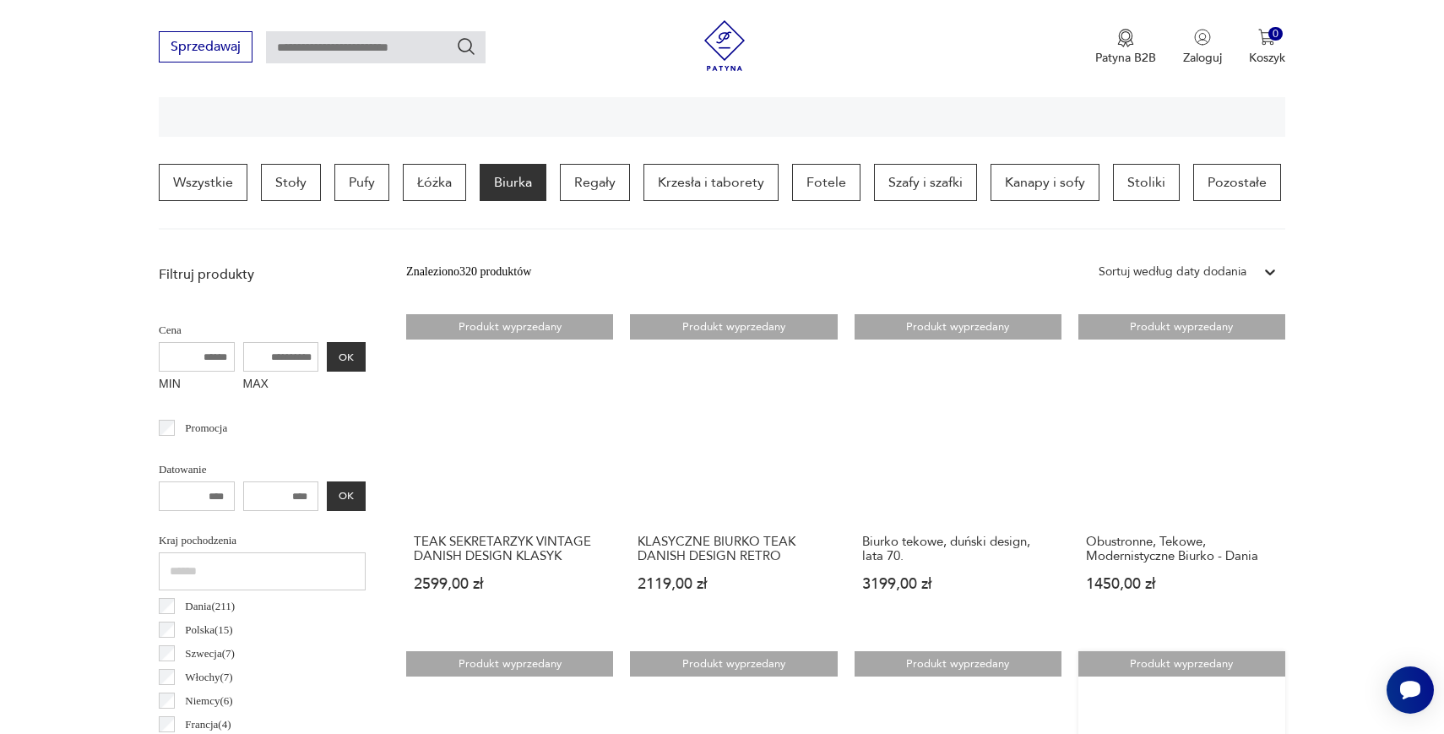
scroll to position [369, 0]
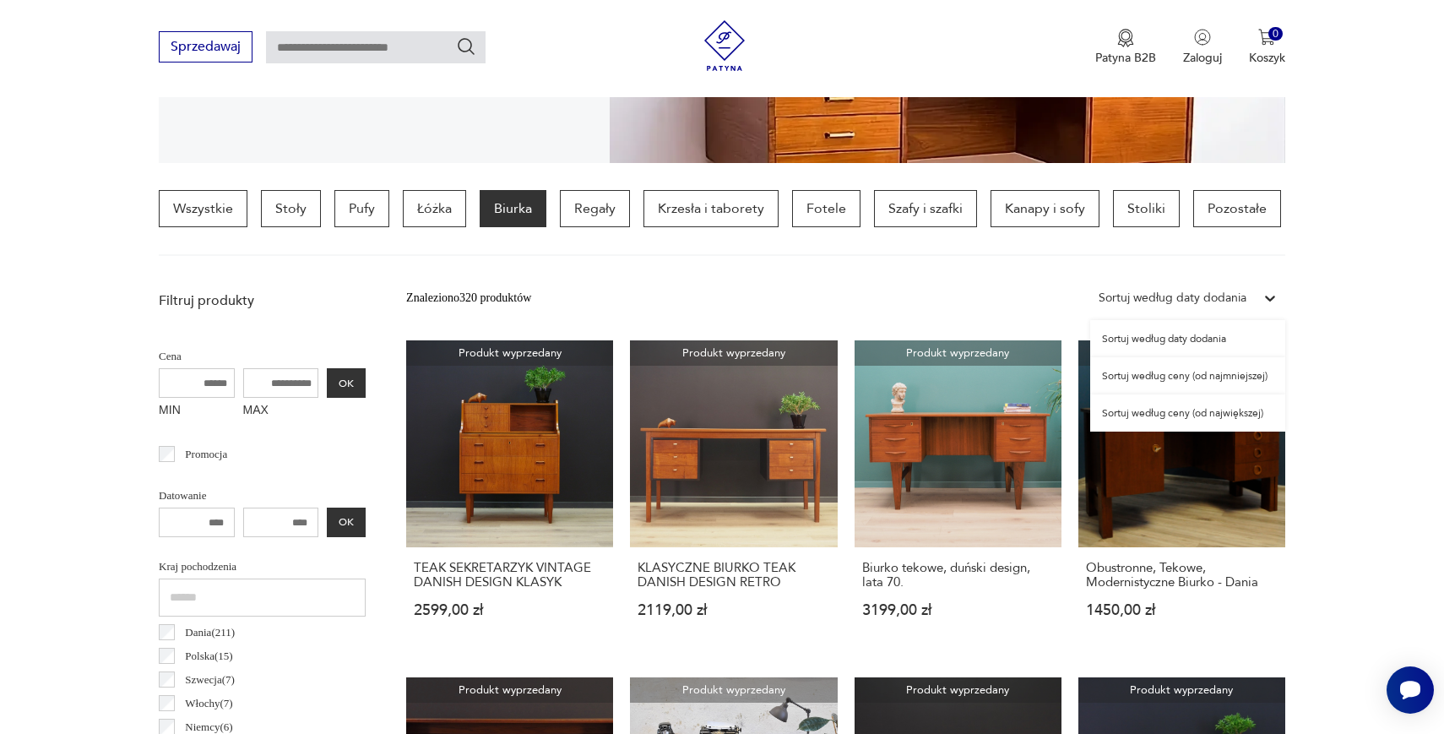
click at [1148, 292] on div "Sortuj według daty dodania" at bounding box center [1173, 298] width 148 height 19
click at [1137, 377] on div "Sortuj według ceny (od najmniejszej)" at bounding box center [1187, 375] width 195 height 37
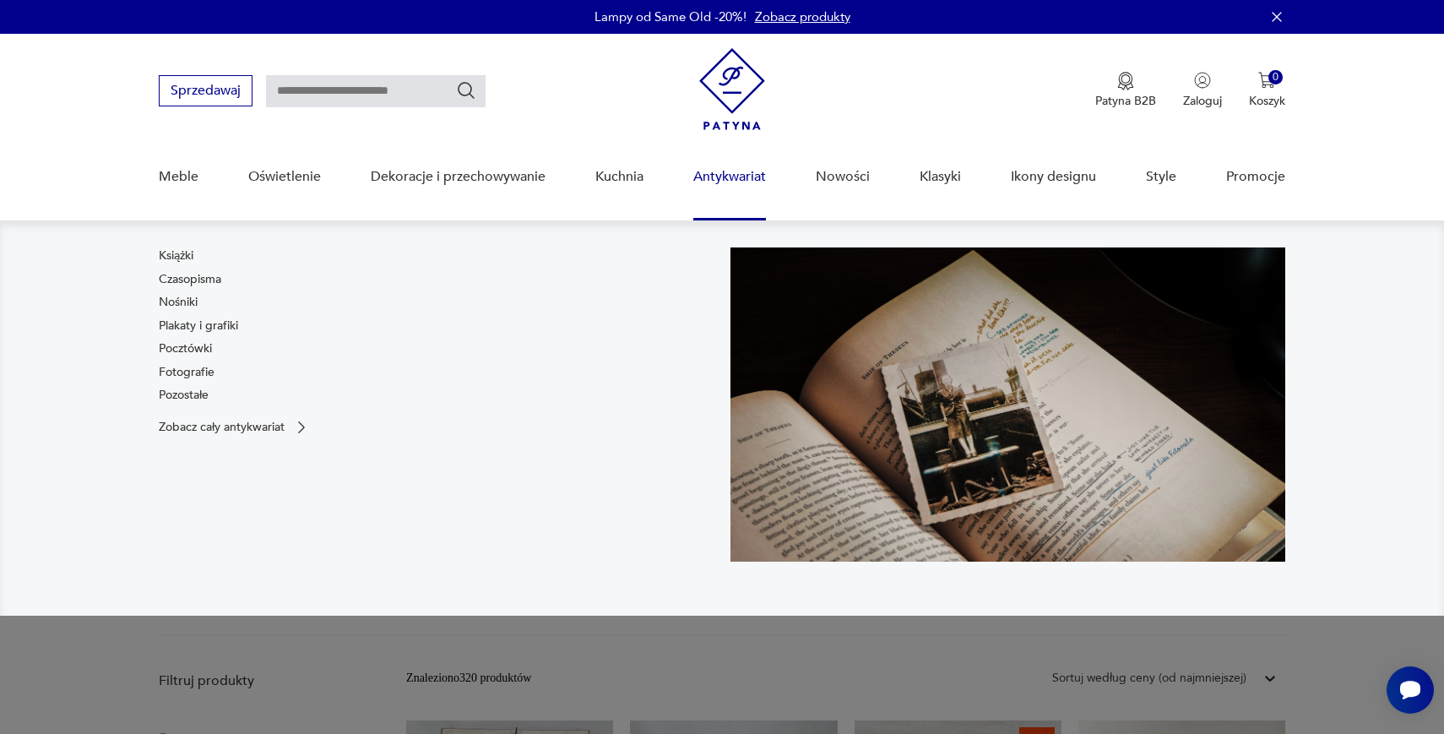
click at [725, 177] on link "Antykwariat" at bounding box center [729, 176] width 73 height 65
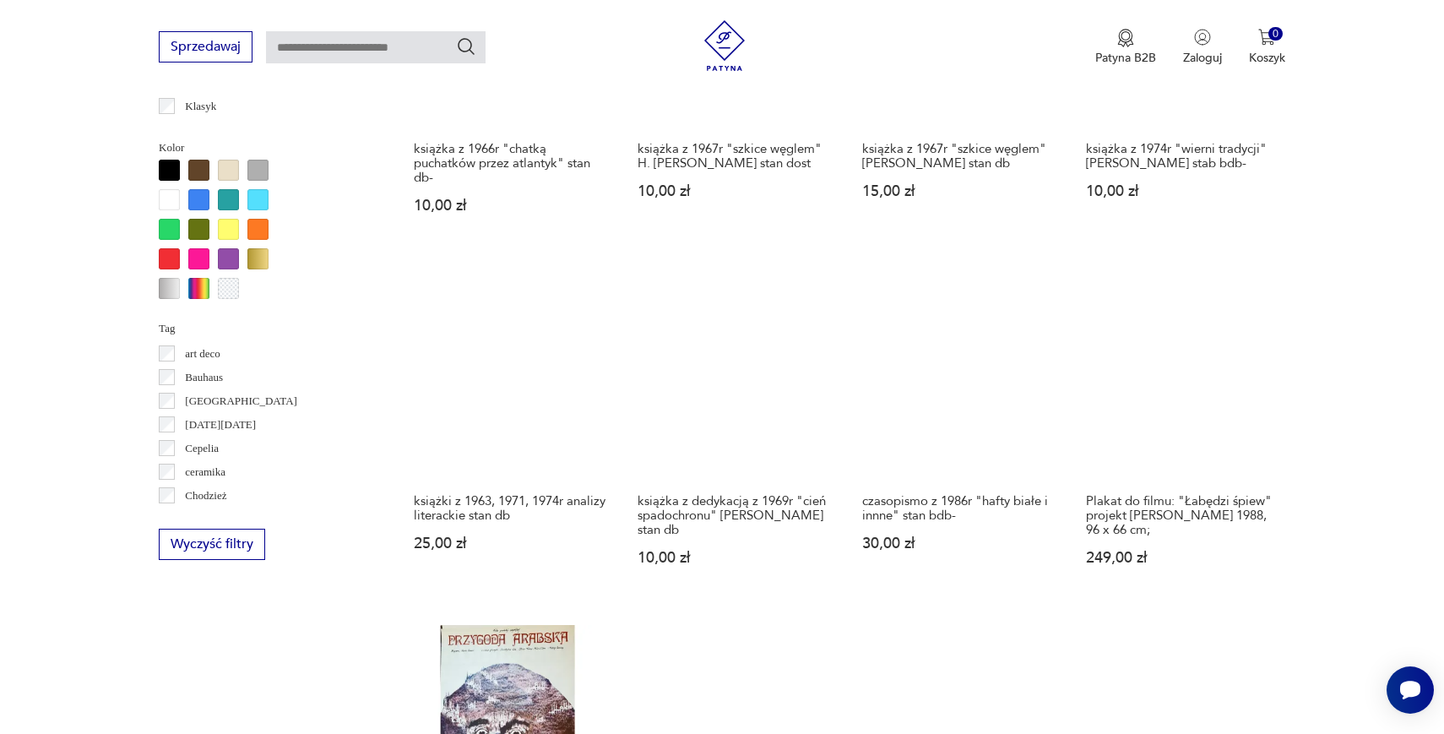
scroll to position [1463, 0]
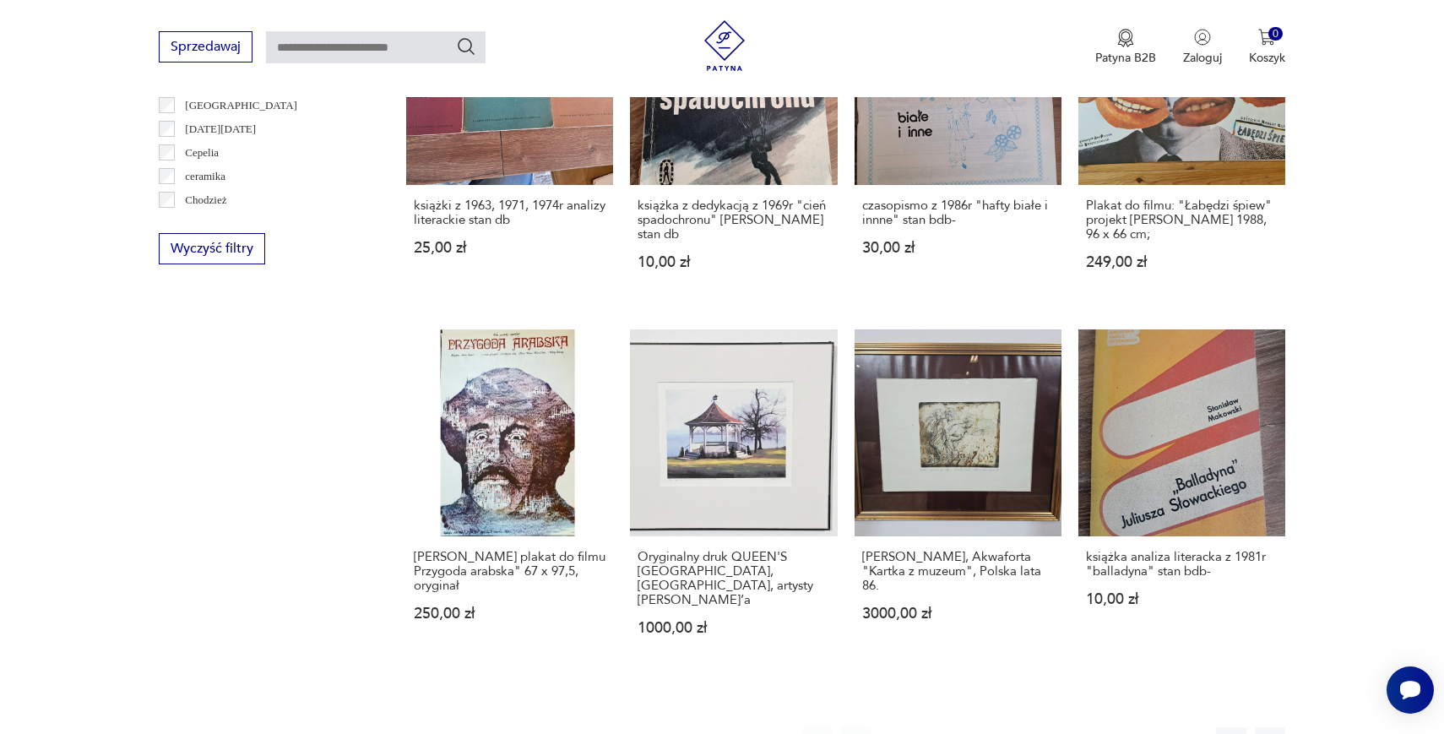
click at [929, 727] on button "2" at bounding box center [934, 742] width 30 height 30
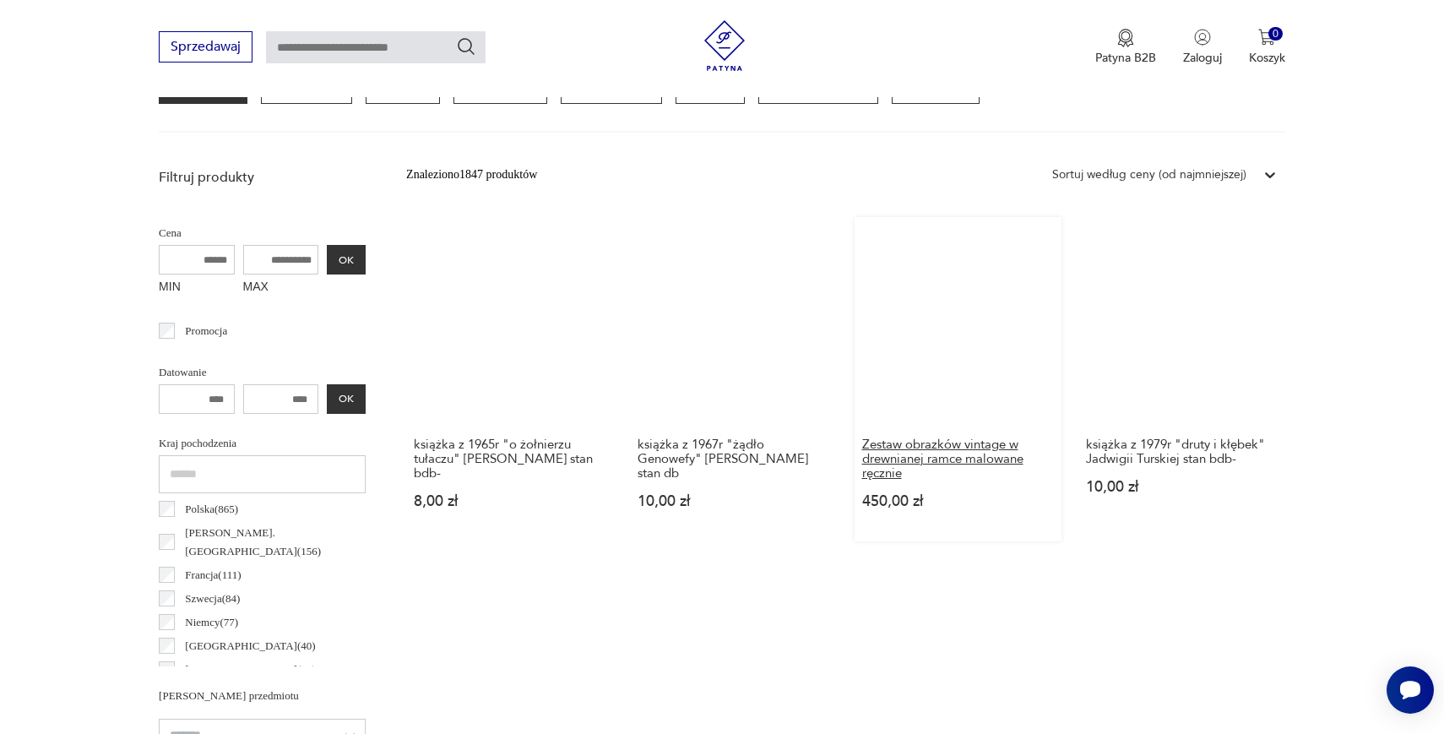
scroll to position [492, 0]
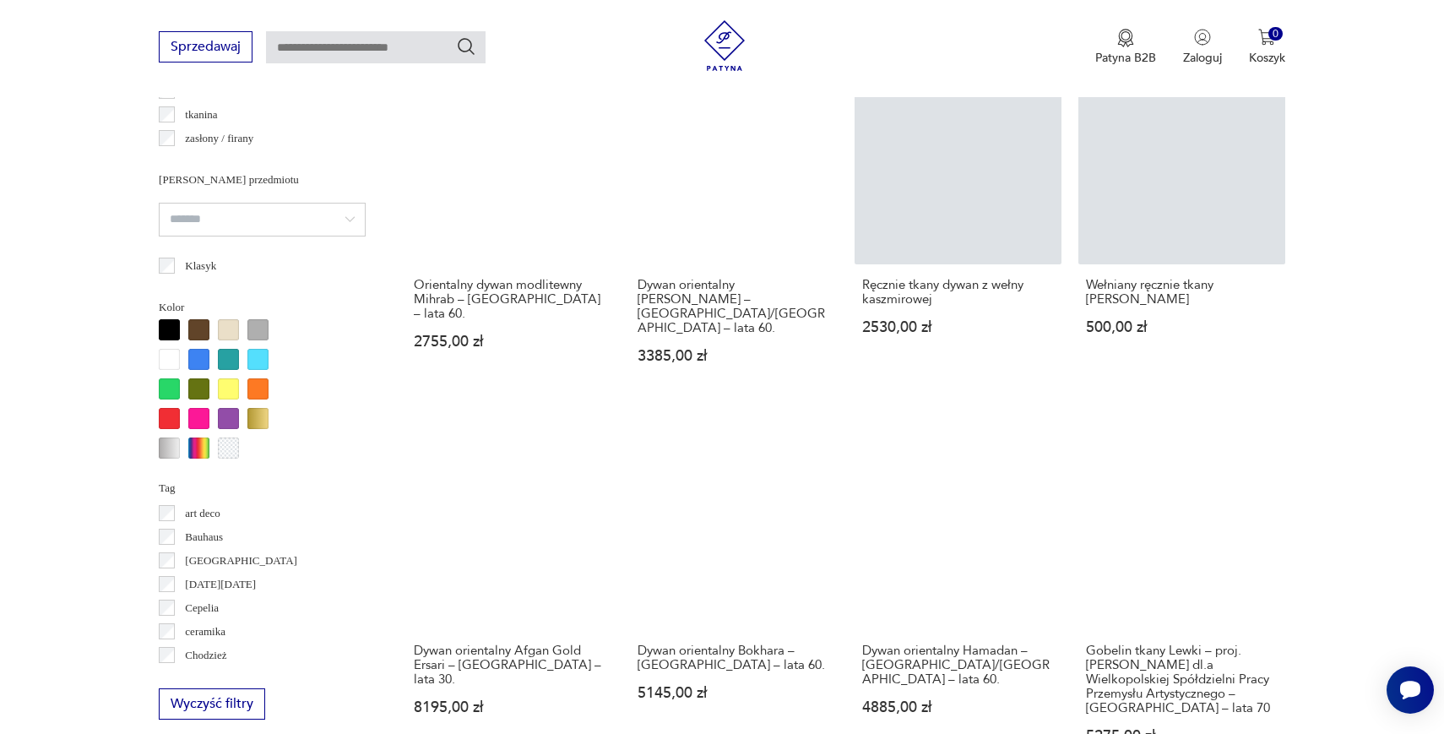
scroll to position [1435, 0]
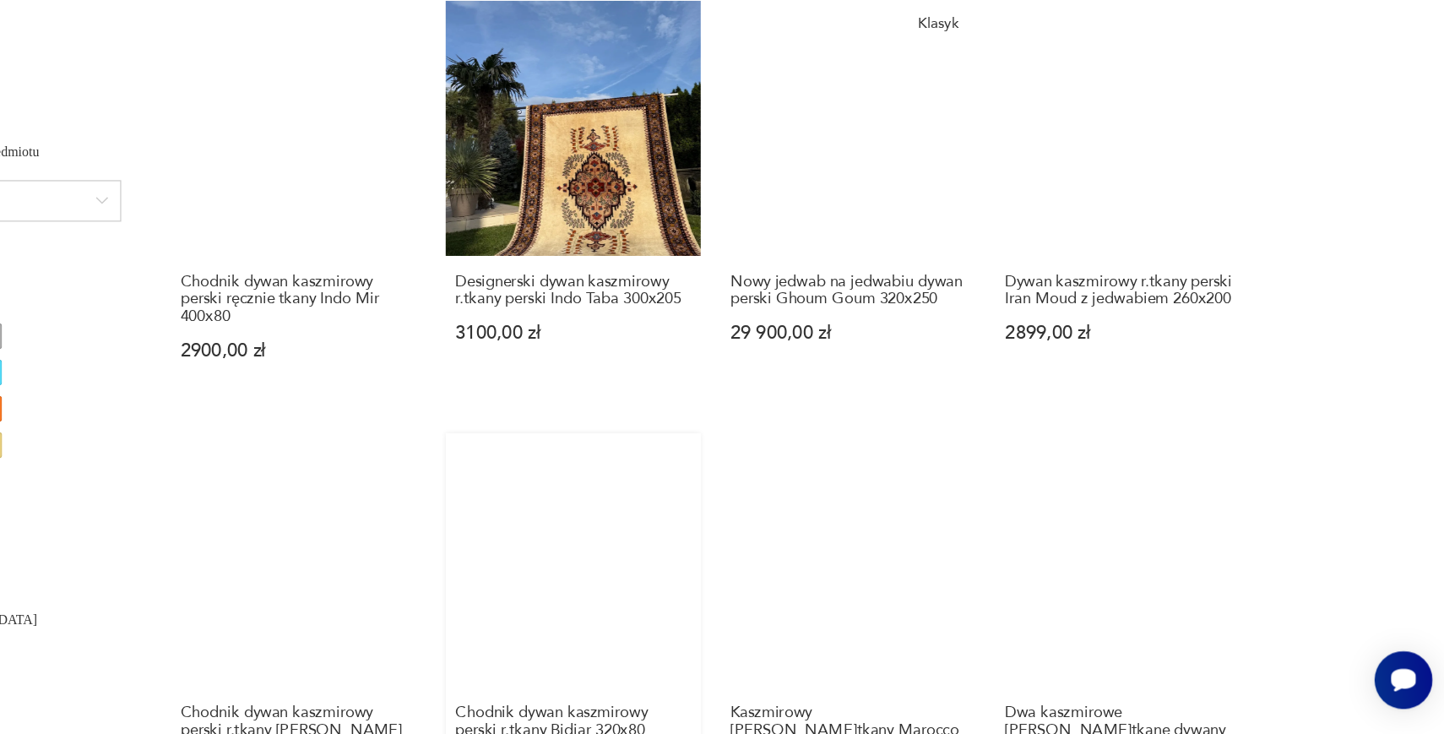
scroll to position [1407, 0]
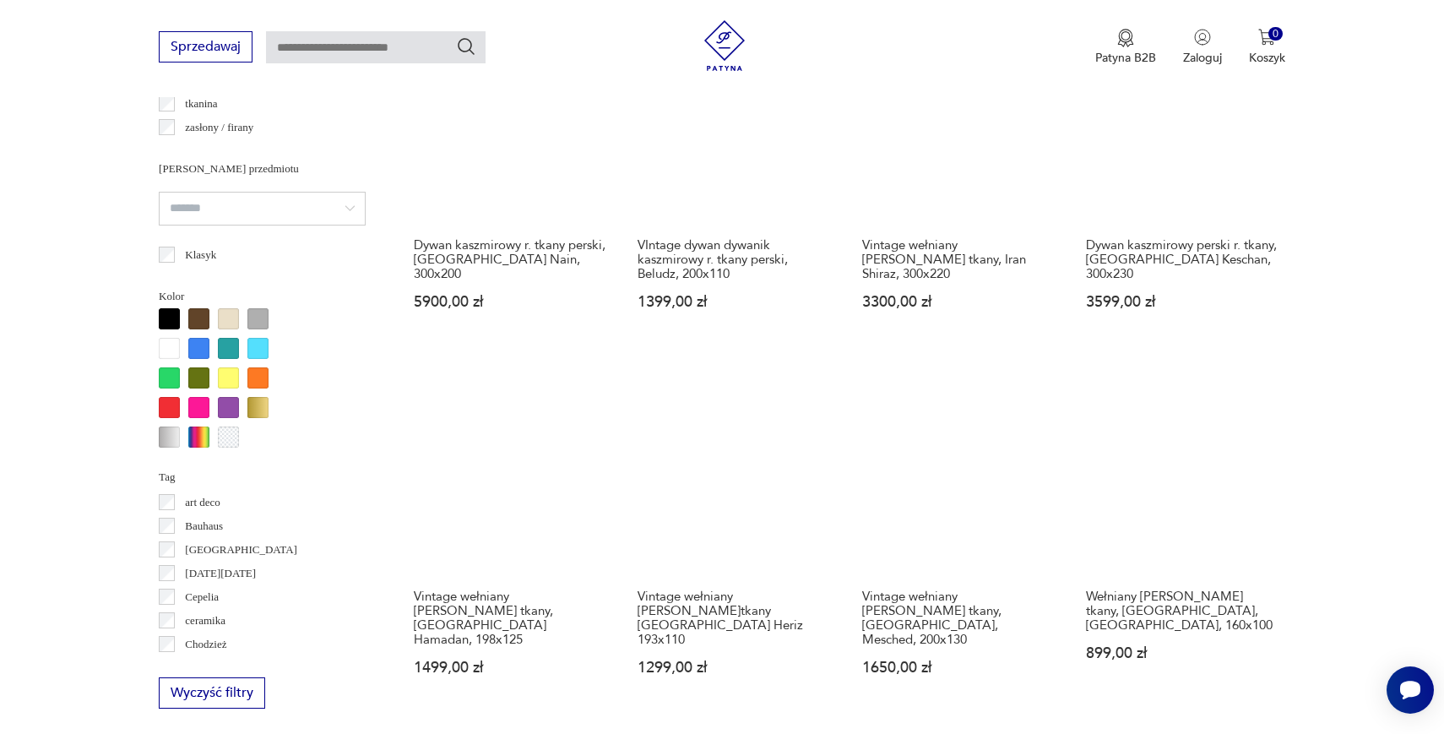
scroll to position [1475, 0]
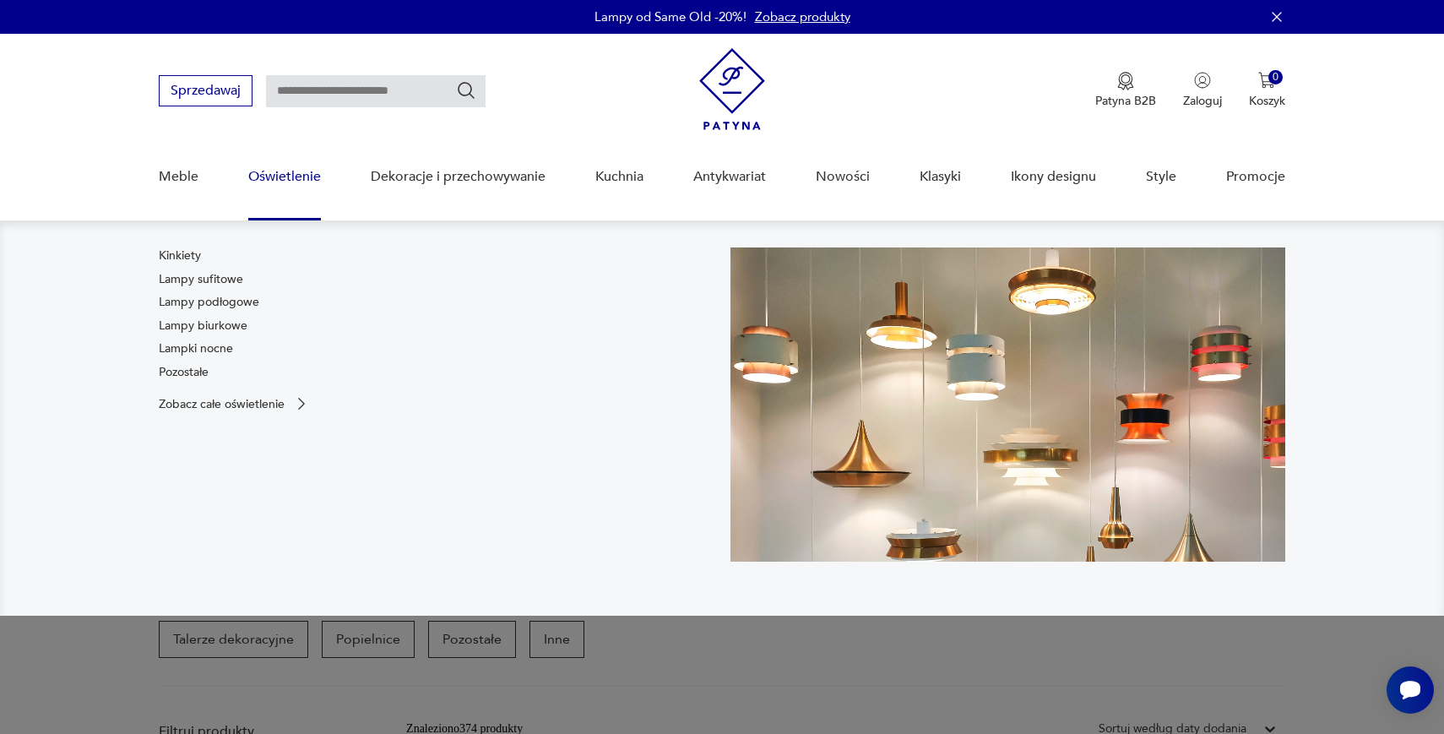
click at [292, 165] on link "Oświetlenie" at bounding box center [284, 176] width 73 height 65
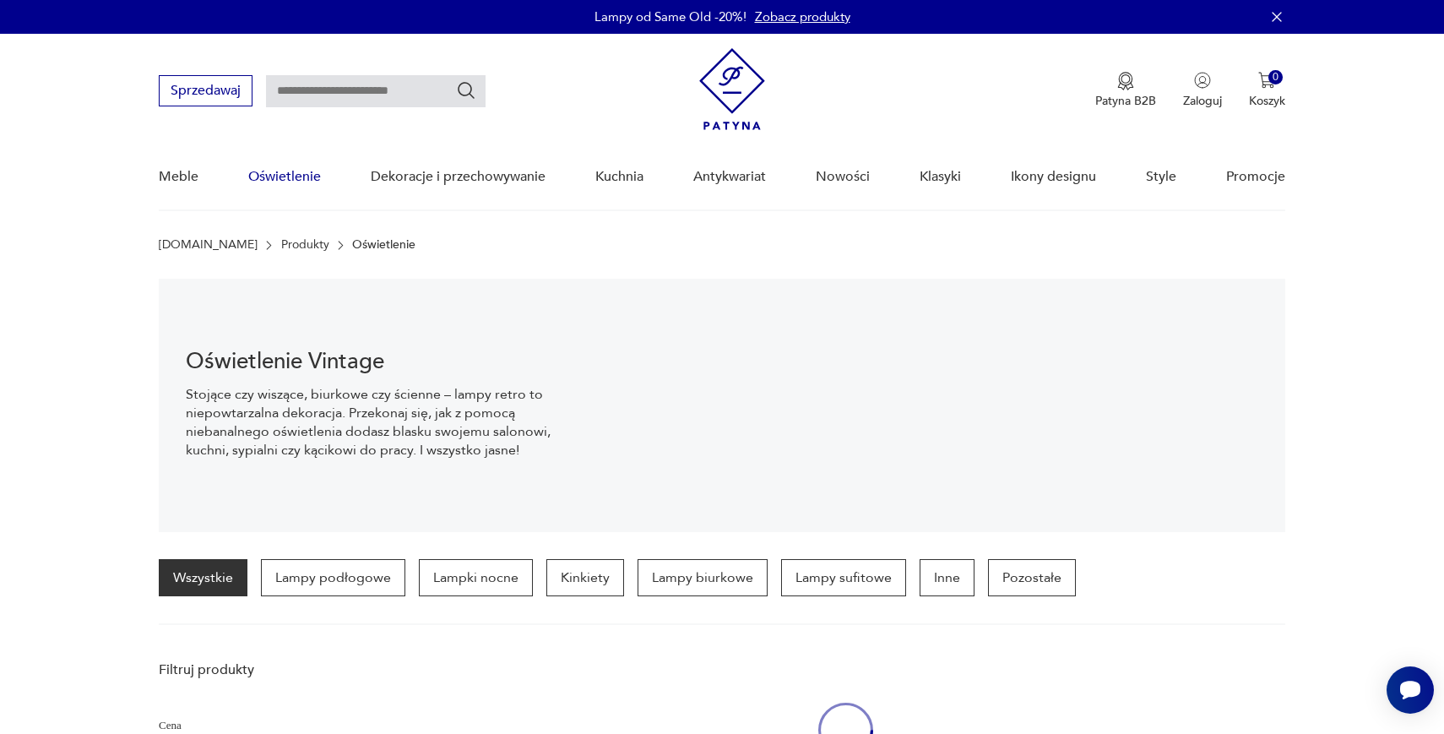
scroll to position [169, 0]
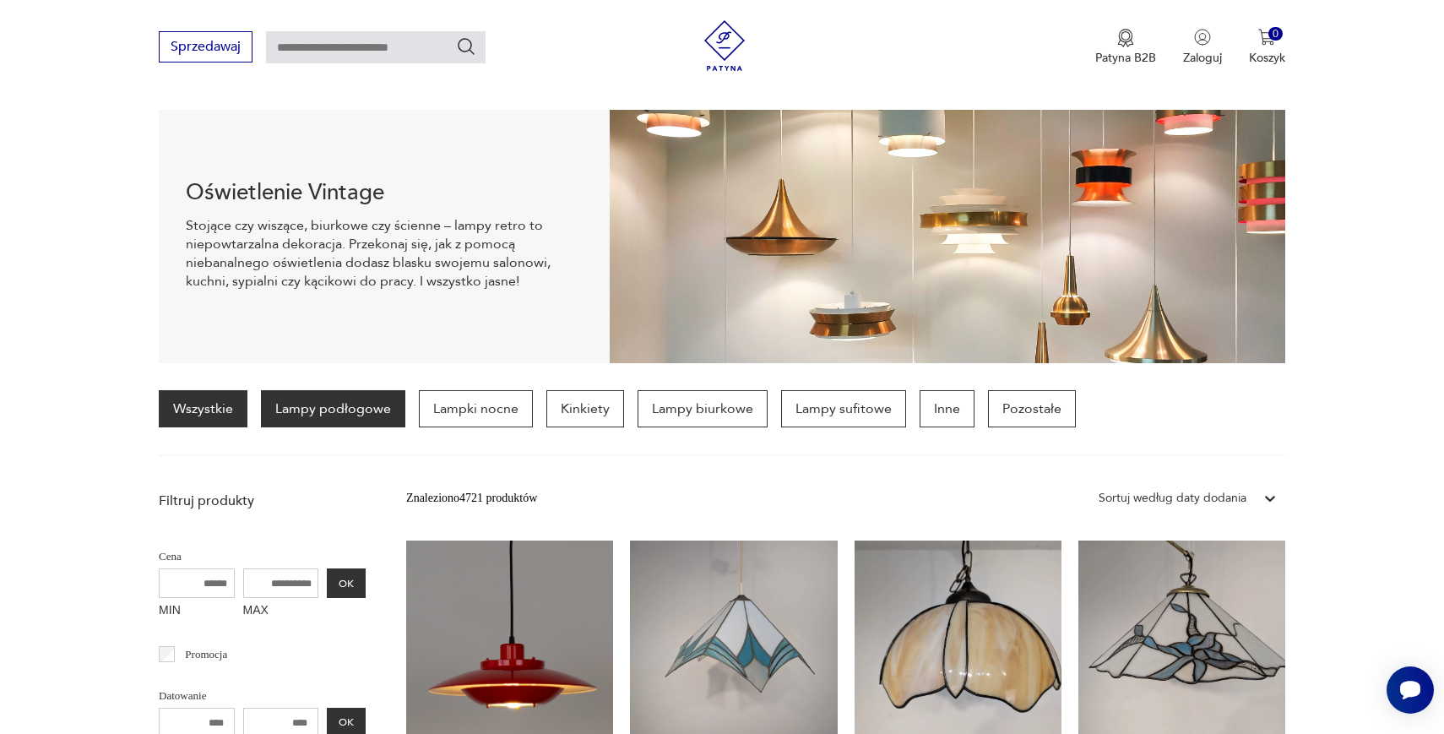
click at [329, 413] on p "Lampy podłogowe" at bounding box center [333, 408] width 144 height 37
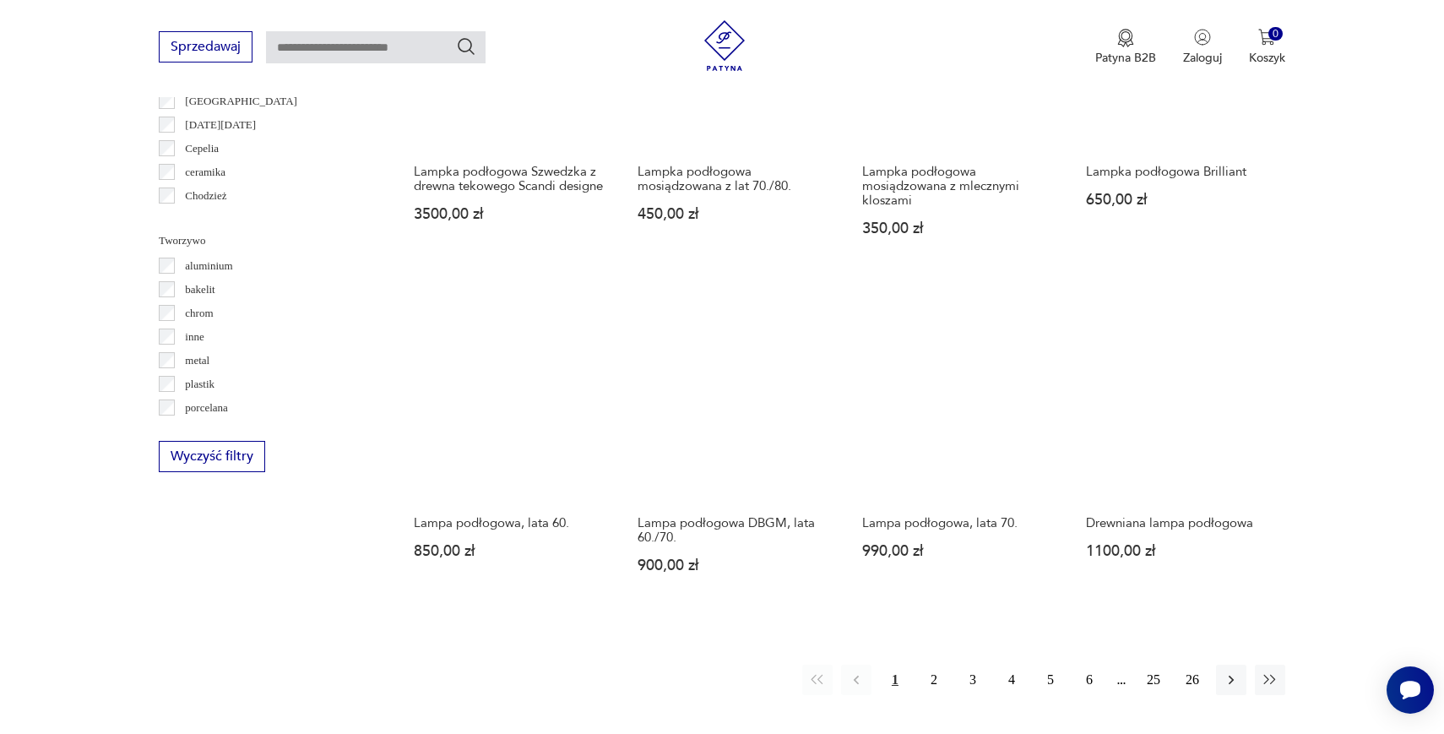
scroll to position [1461, 0]
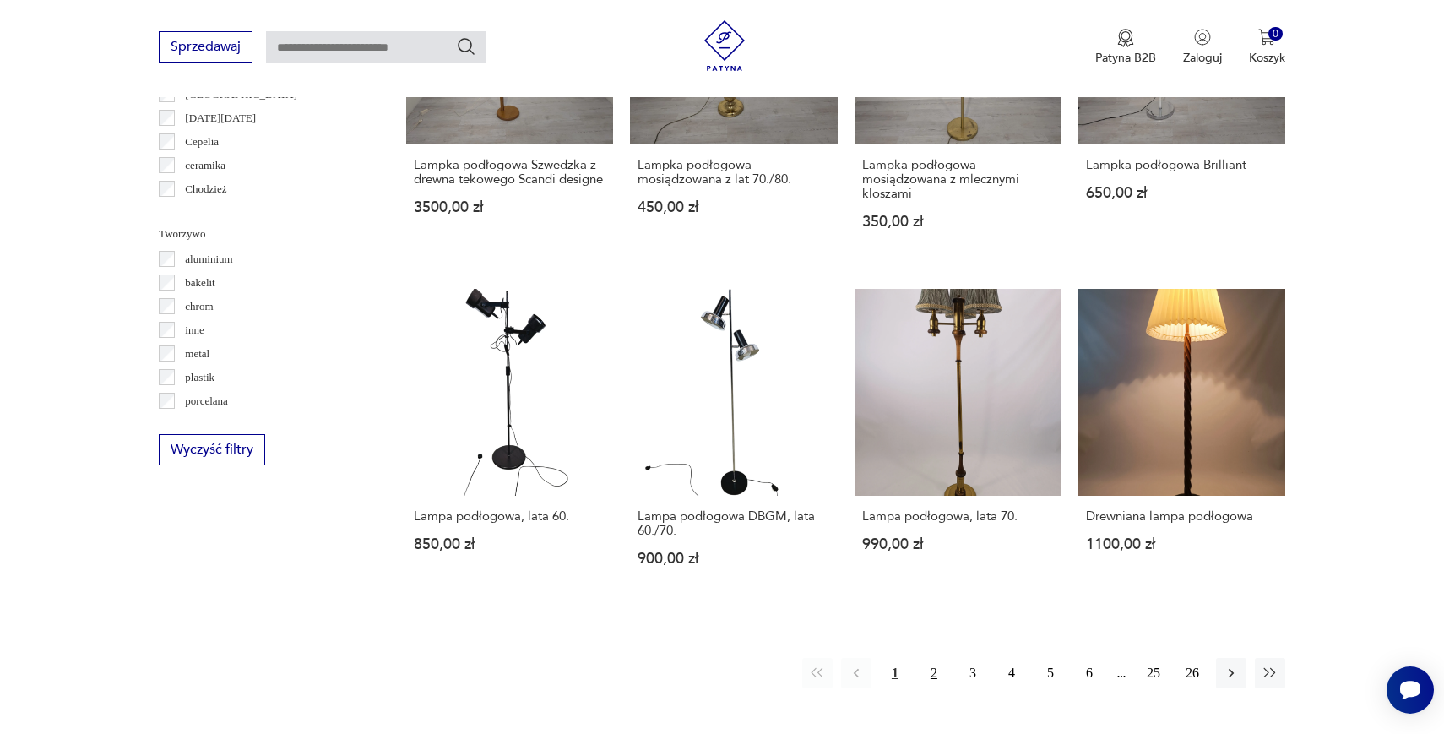
click at [924, 658] on button "2" at bounding box center [934, 673] width 30 height 30
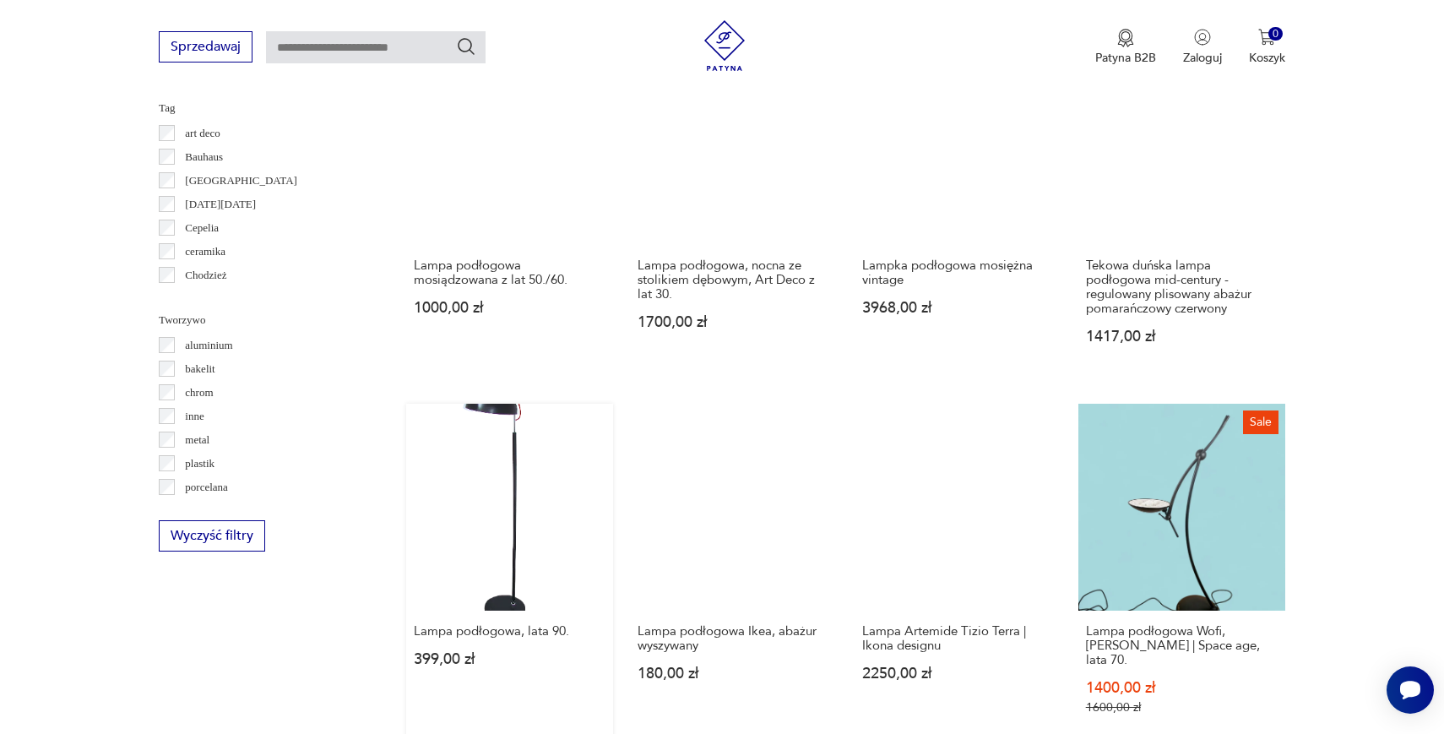
scroll to position [1376, 0]
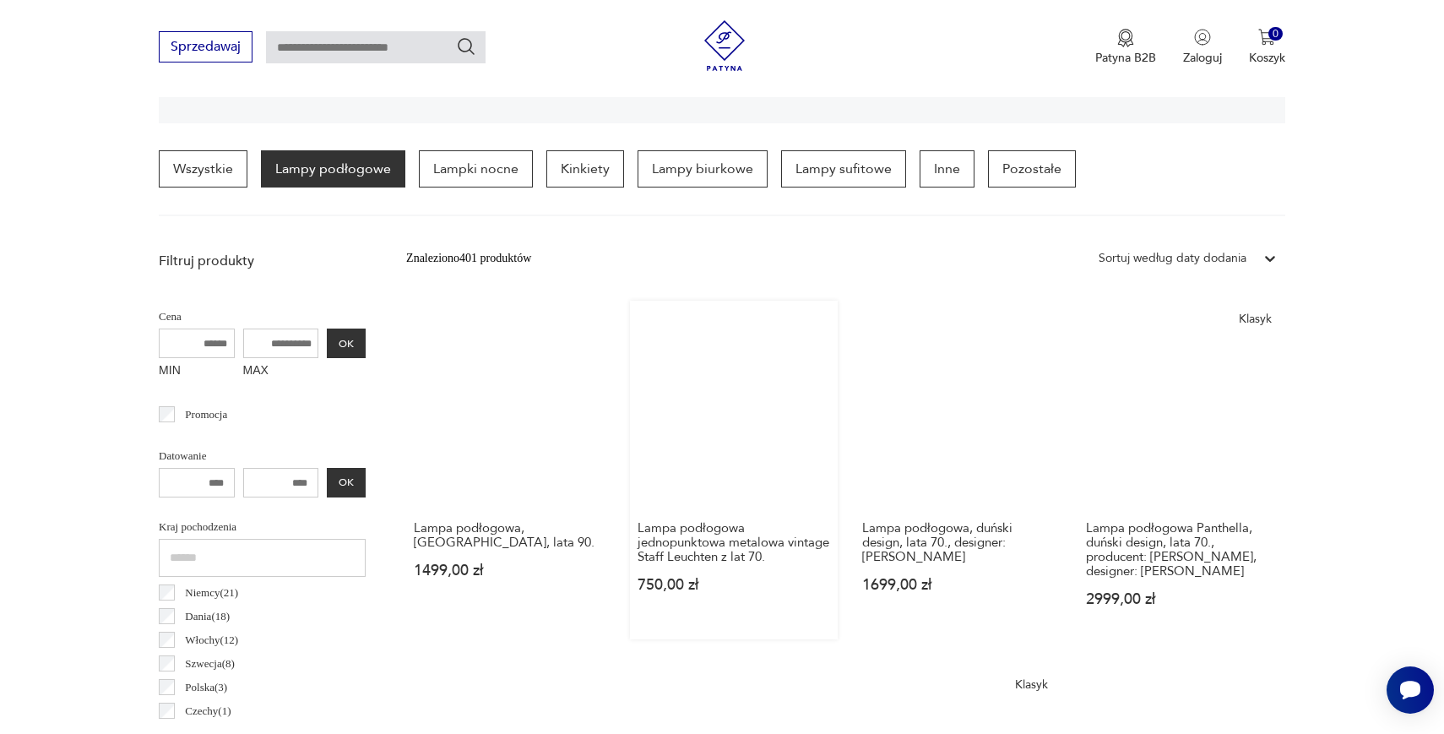
scroll to position [407, 0]
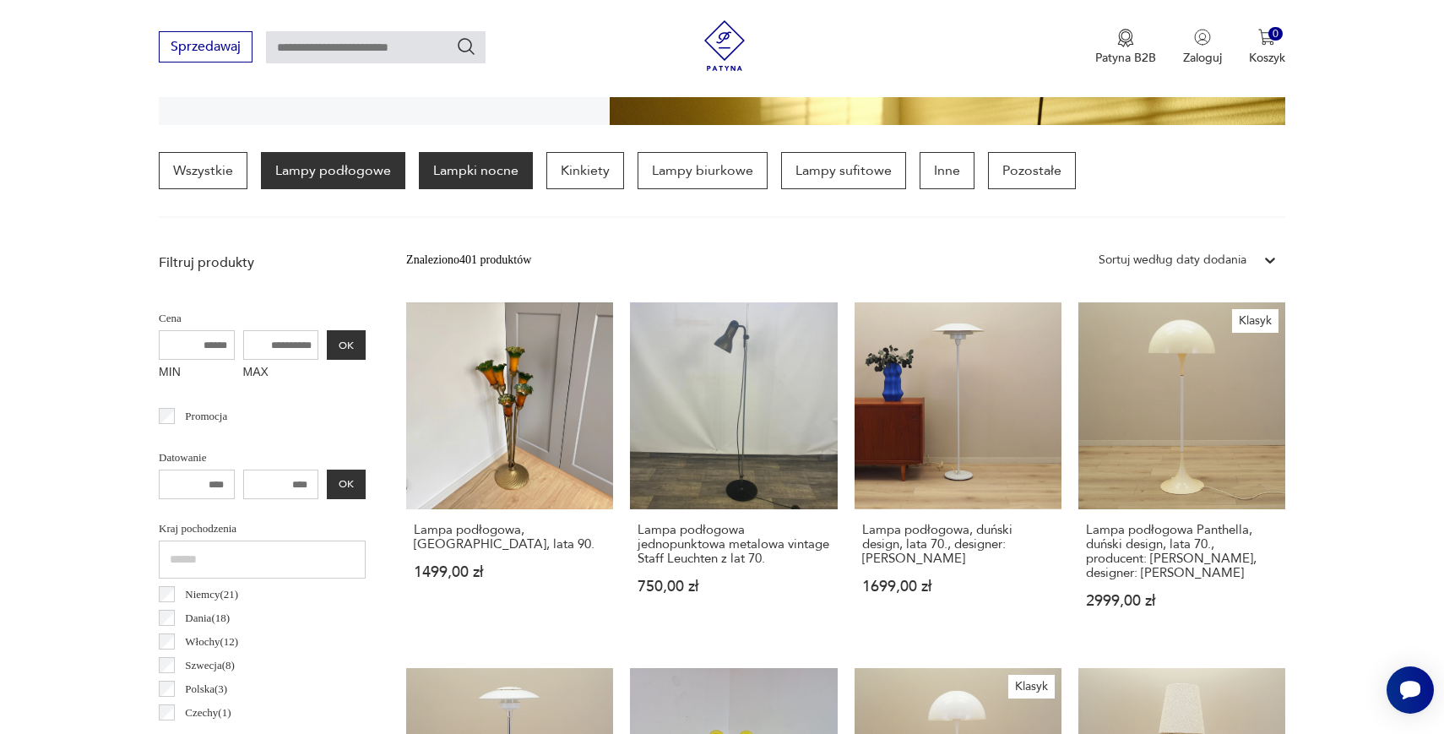
click at [487, 176] on p "Lampki nocne" at bounding box center [476, 170] width 114 height 37
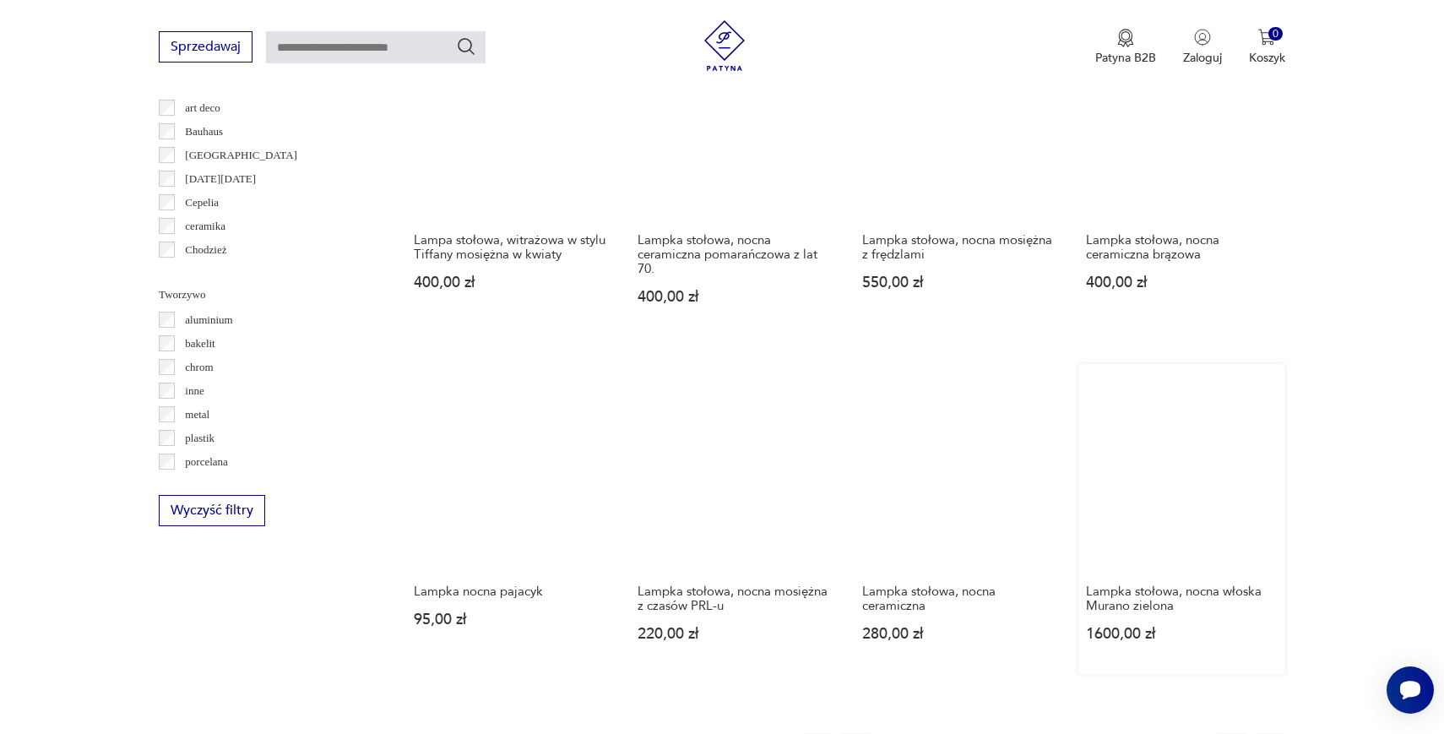
scroll to position [1133, 0]
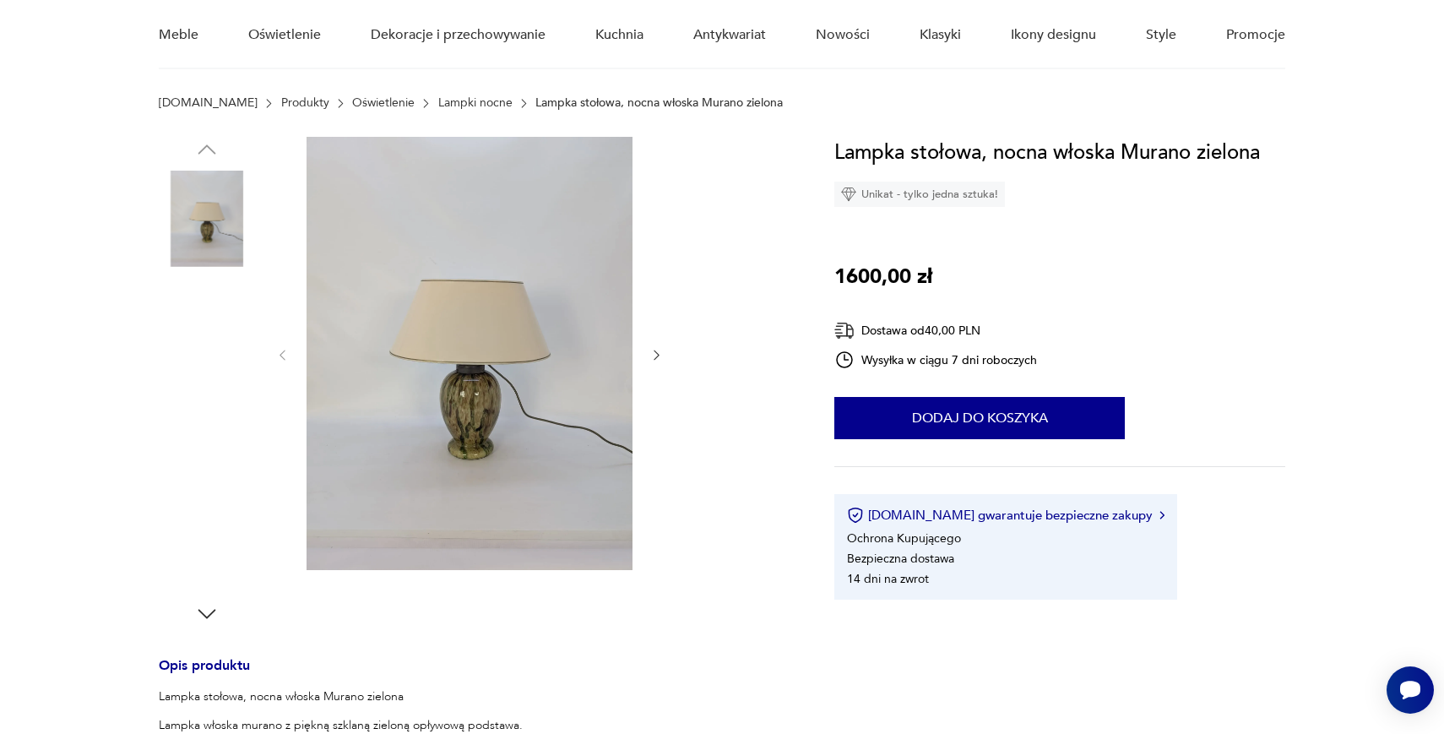
scroll to position [261, 0]
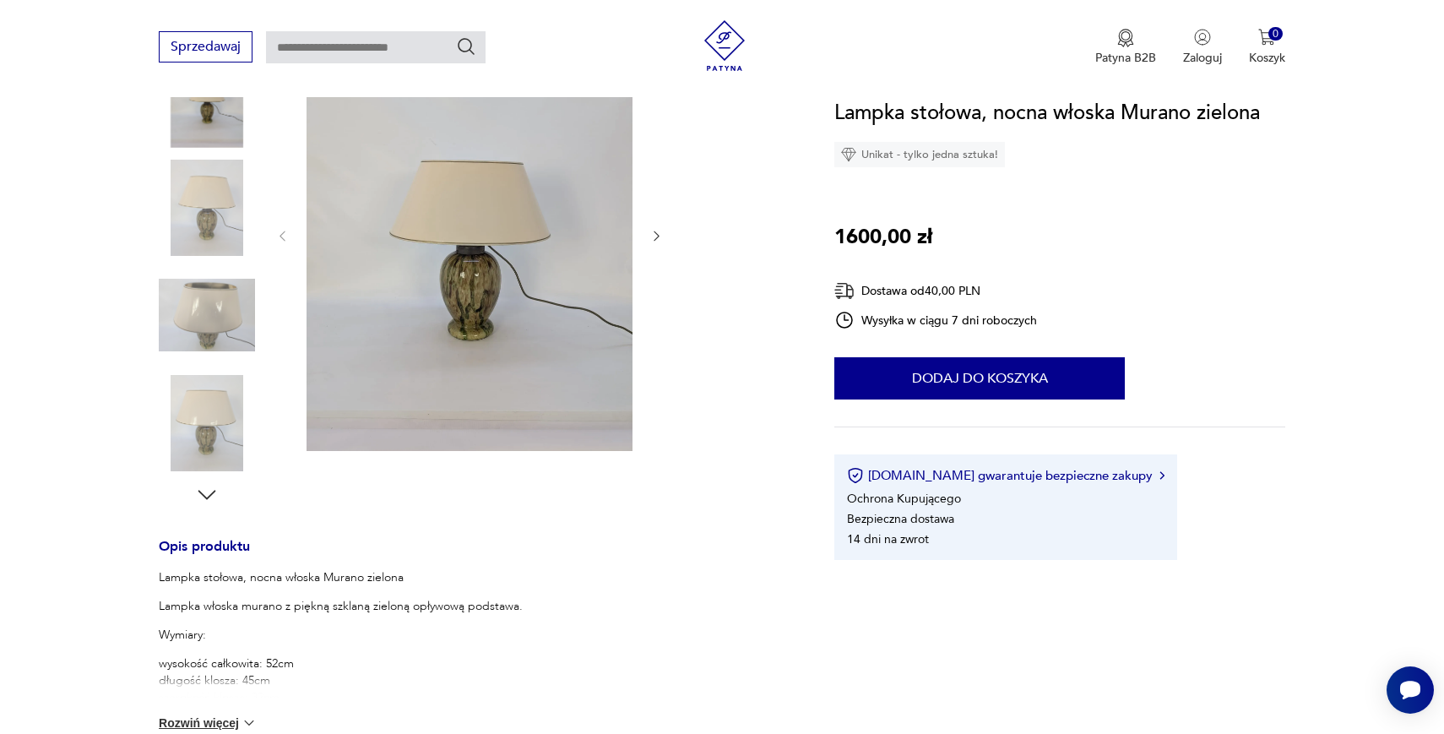
click at [249, 328] on img at bounding box center [207, 315] width 96 height 96
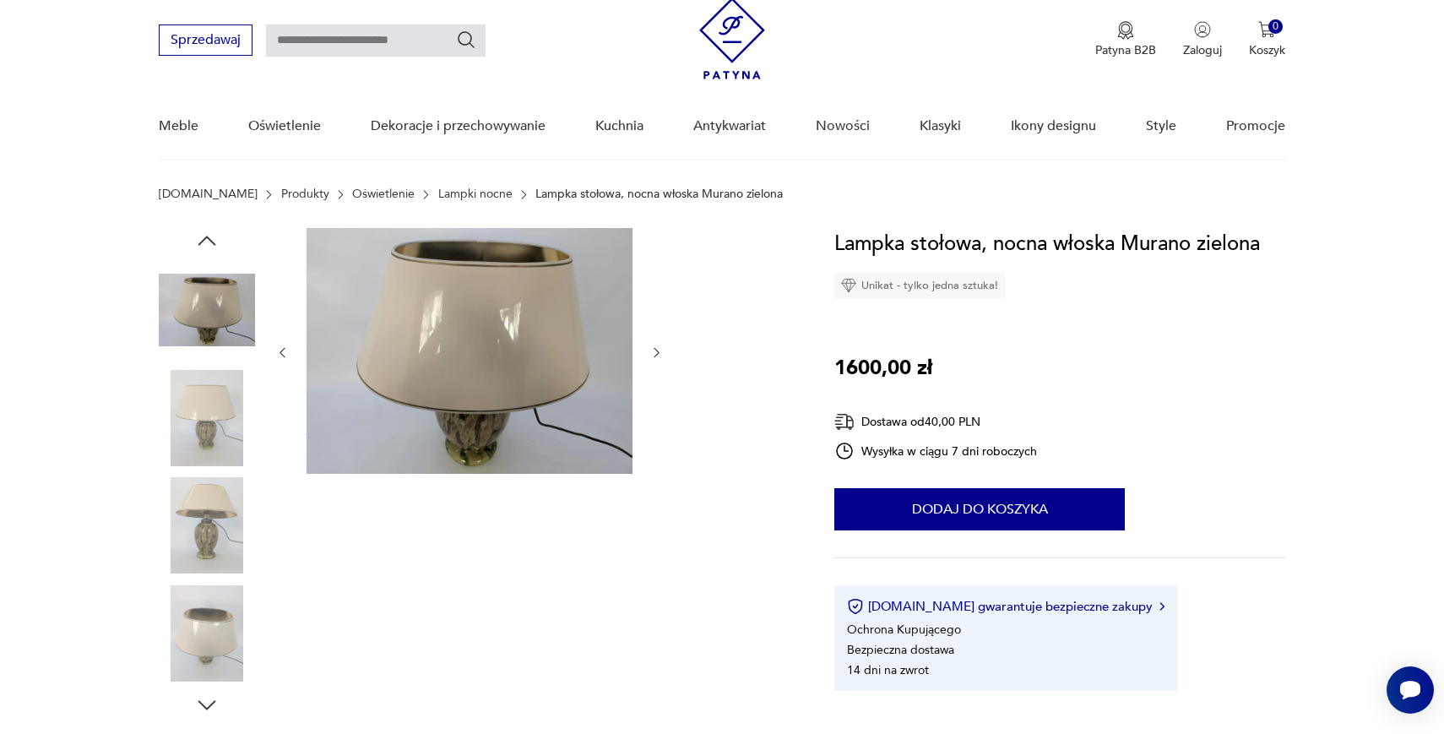
scroll to position [50, 0]
click at [179, 302] on img at bounding box center [207, 311] width 96 height 96
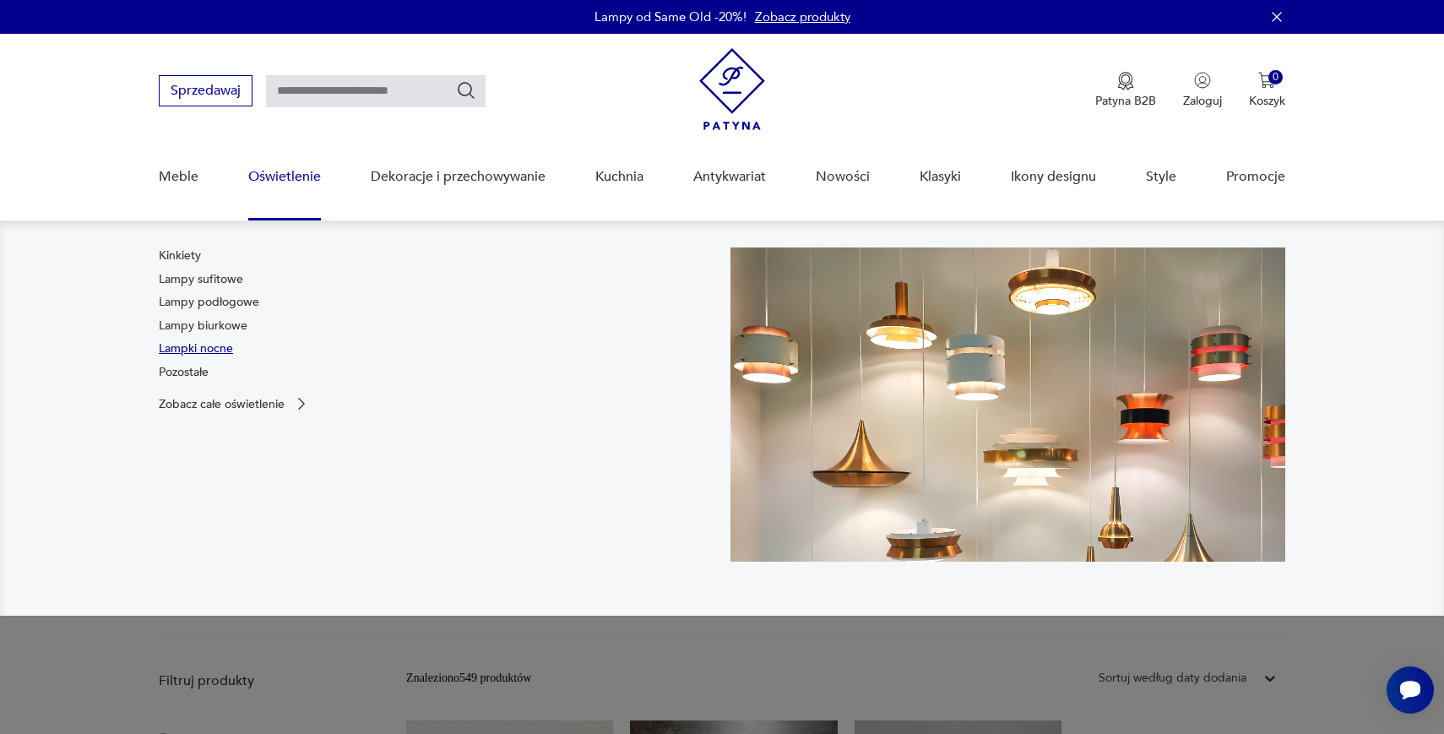
click at [189, 346] on link "Lampki nocne" at bounding box center [196, 348] width 74 height 17
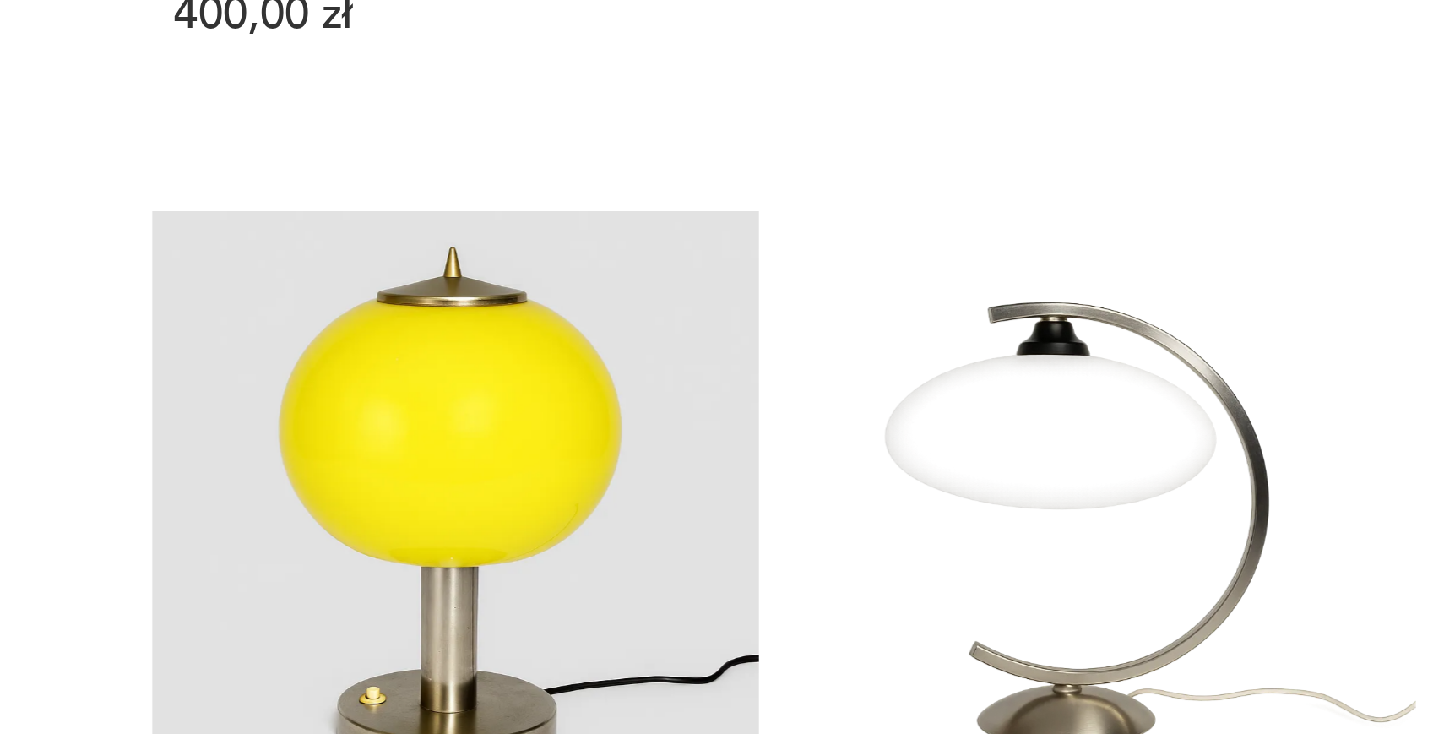
scroll to position [879, 0]
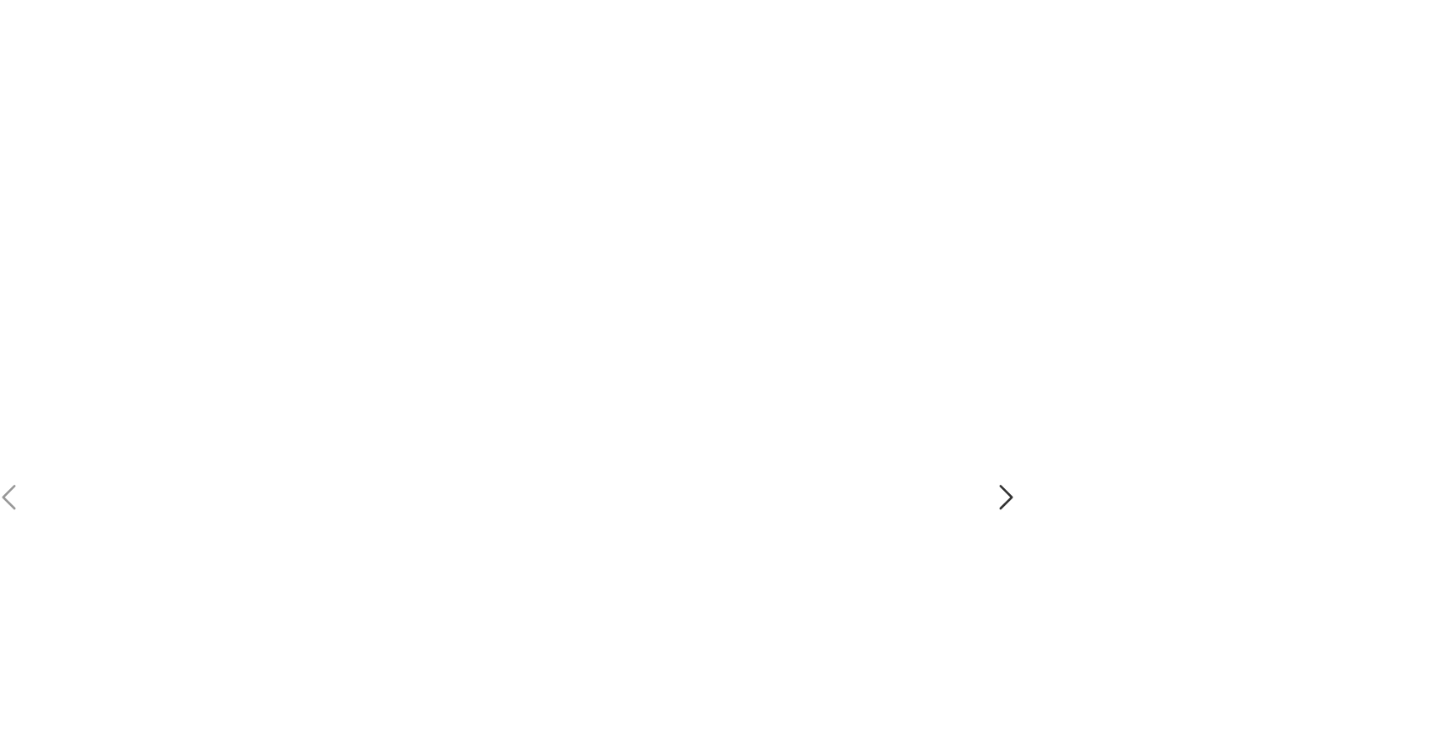
scroll to position [42, 0]
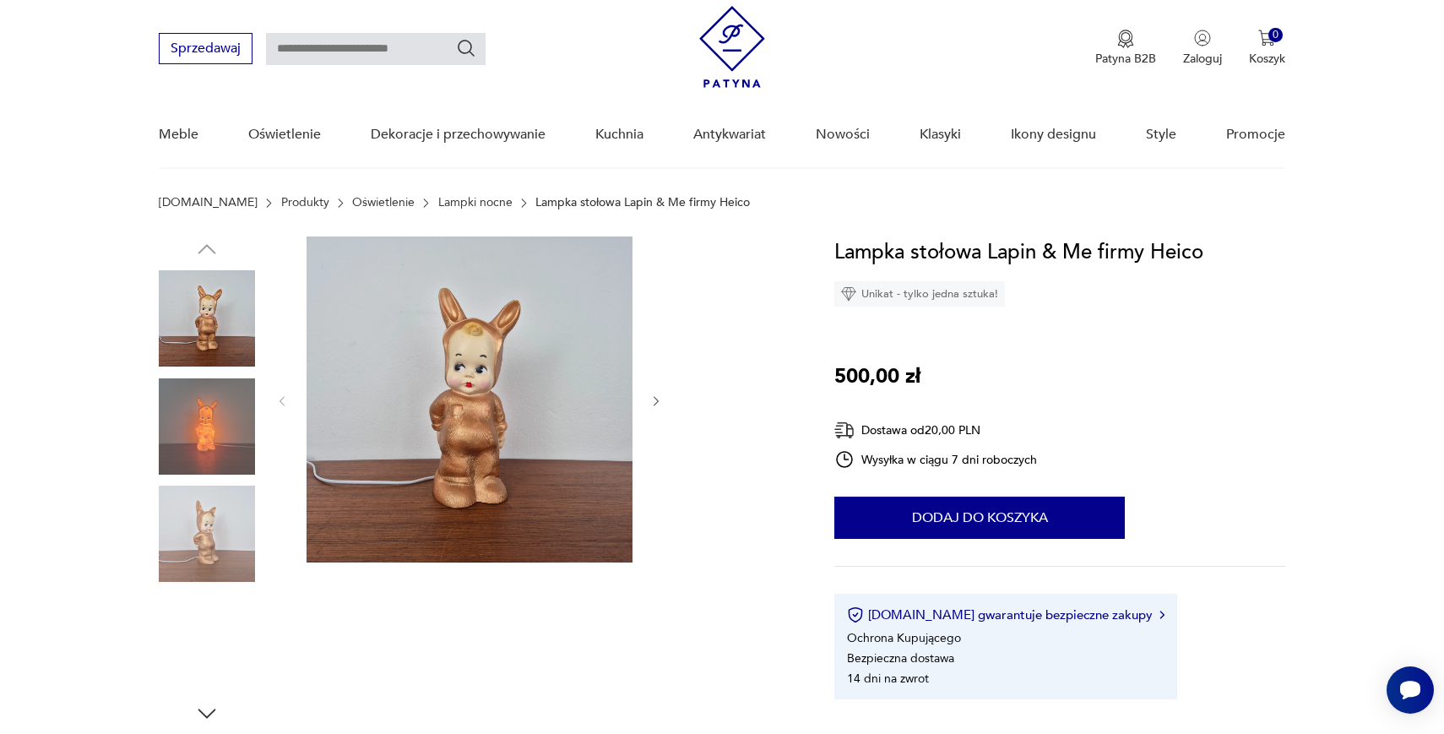
click at [204, 421] on img at bounding box center [207, 426] width 96 height 96
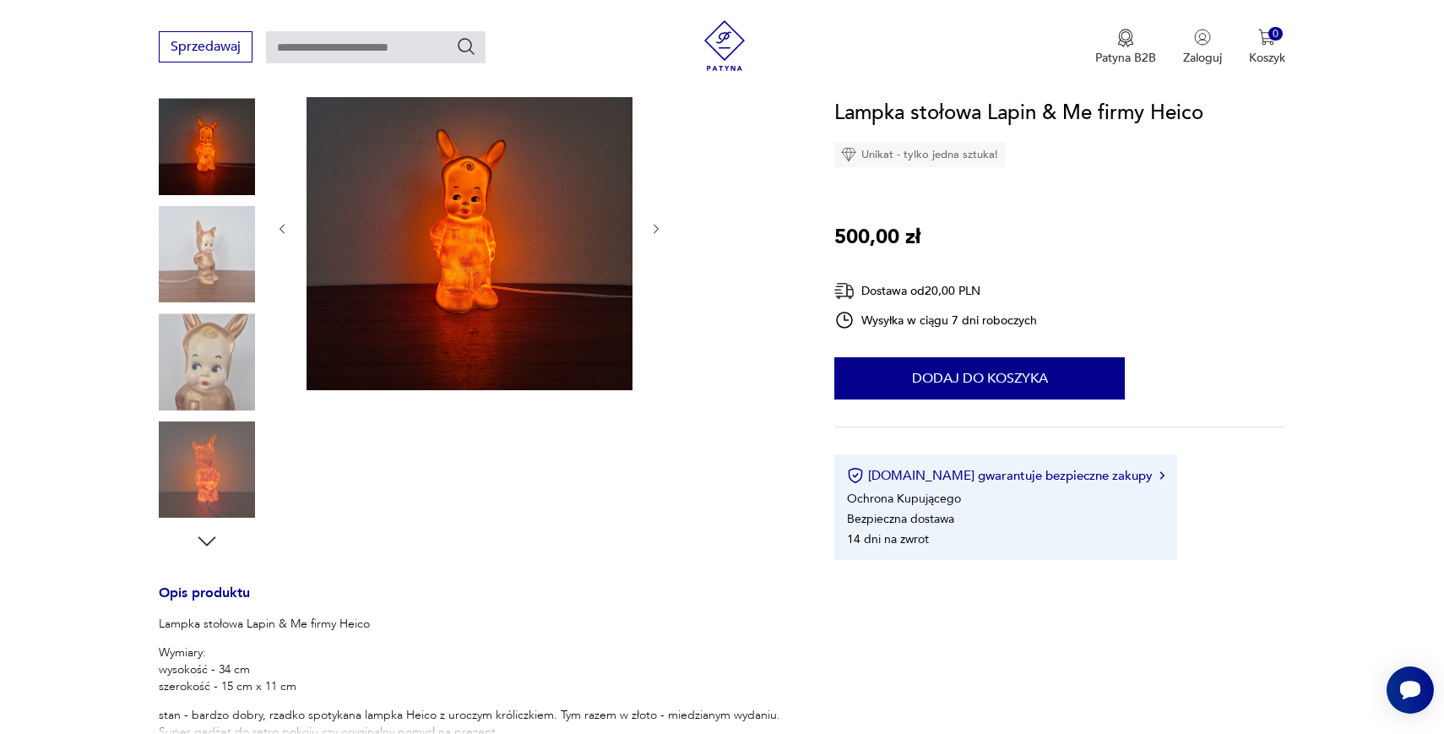
scroll to position [214, 0]
click at [207, 464] on img at bounding box center [207, 469] width 96 height 96
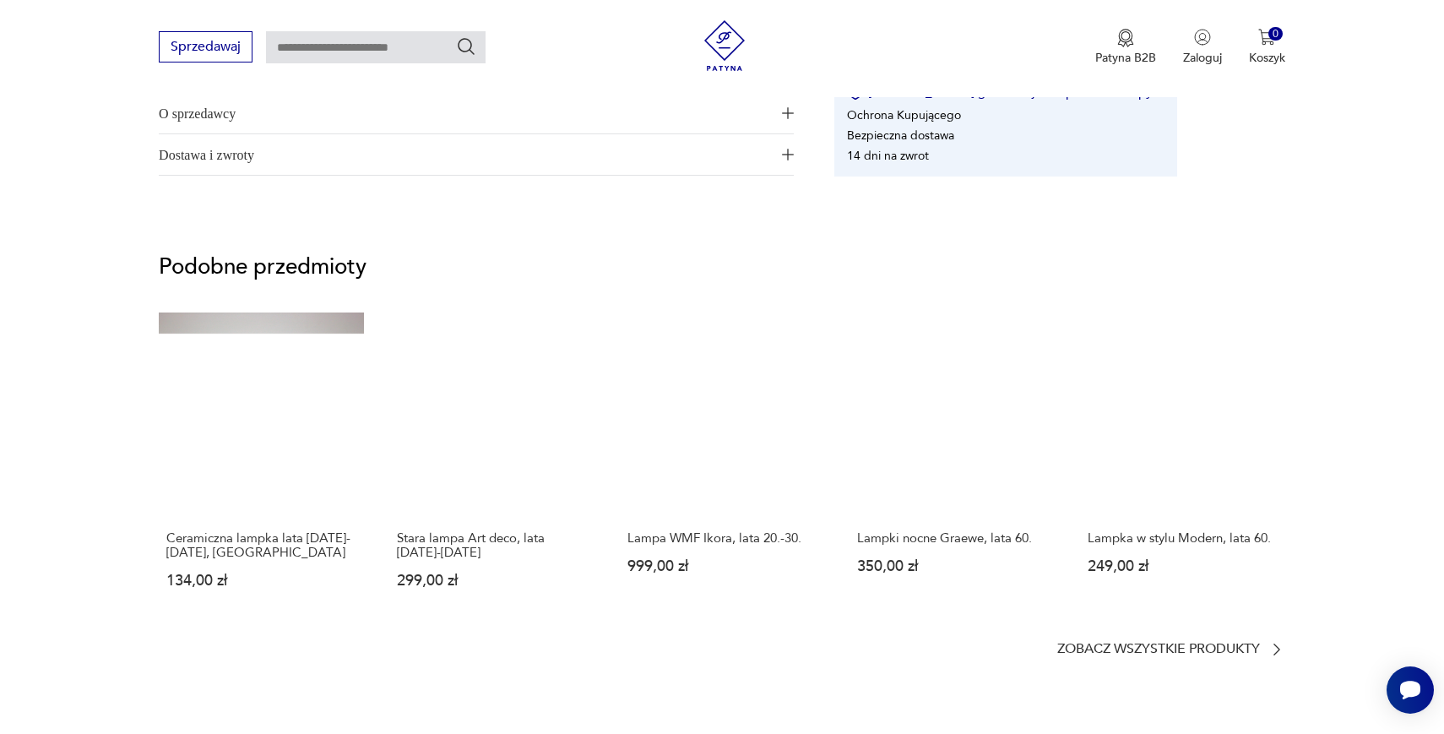
scroll to position [1104, 0]
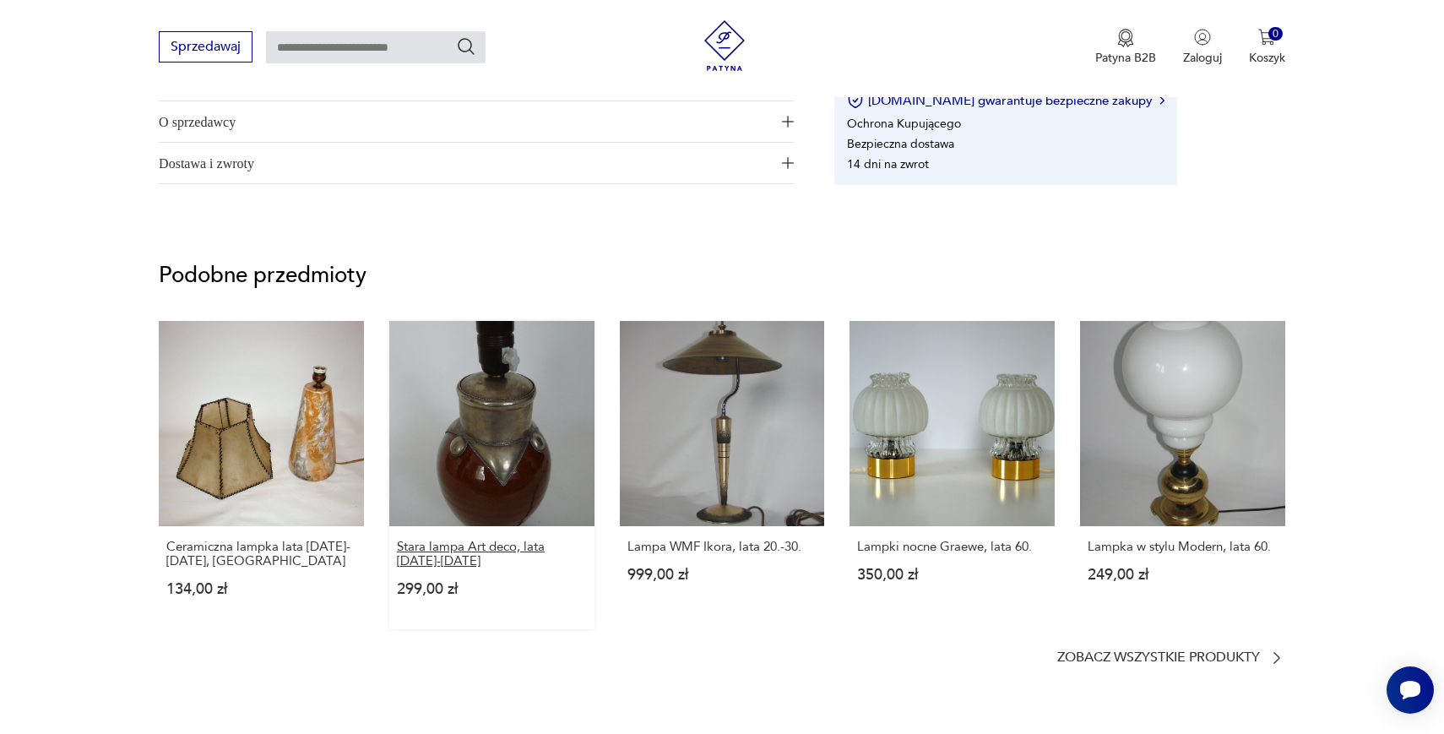
click at [454, 563] on p "Stara lampa Art deco, lata 1910-1930" at bounding box center [492, 554] width 190 height 29
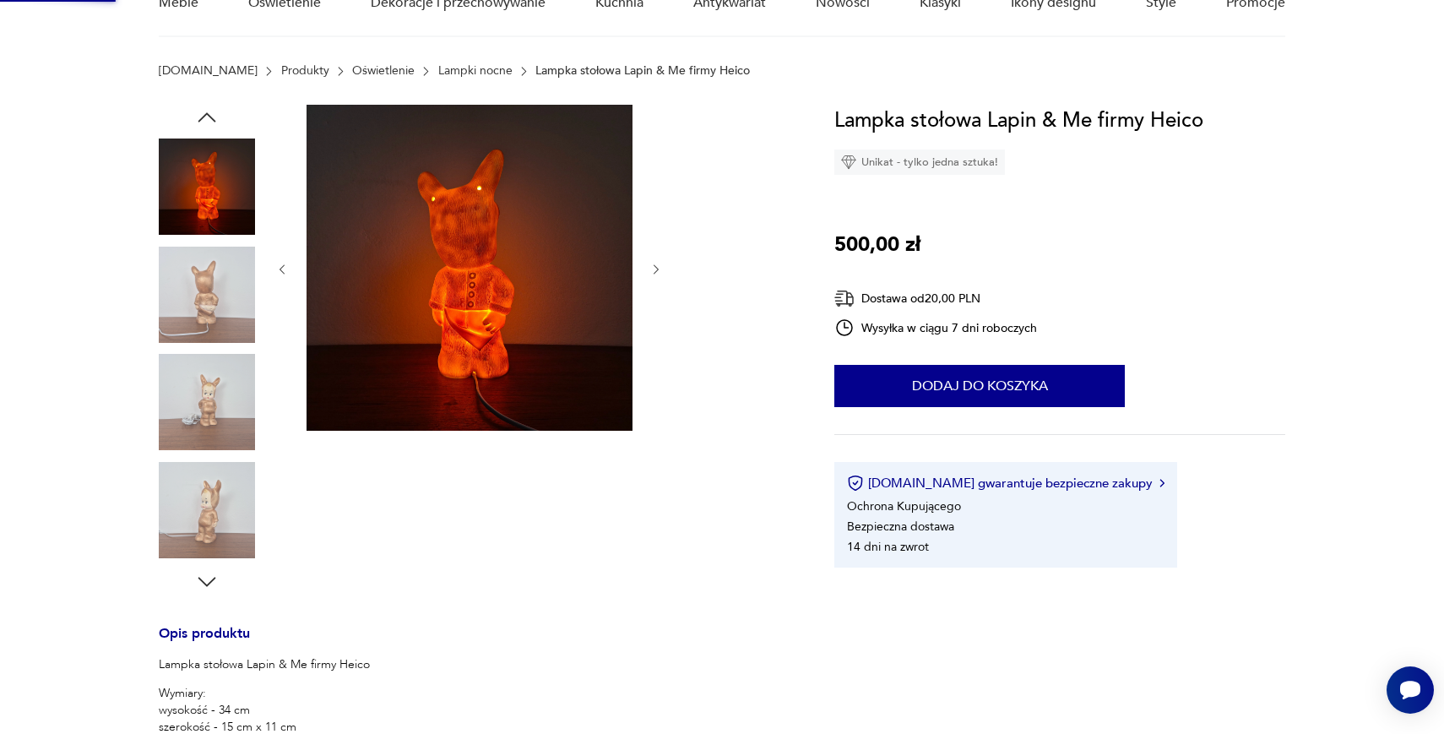
scroll to position [0, 0]
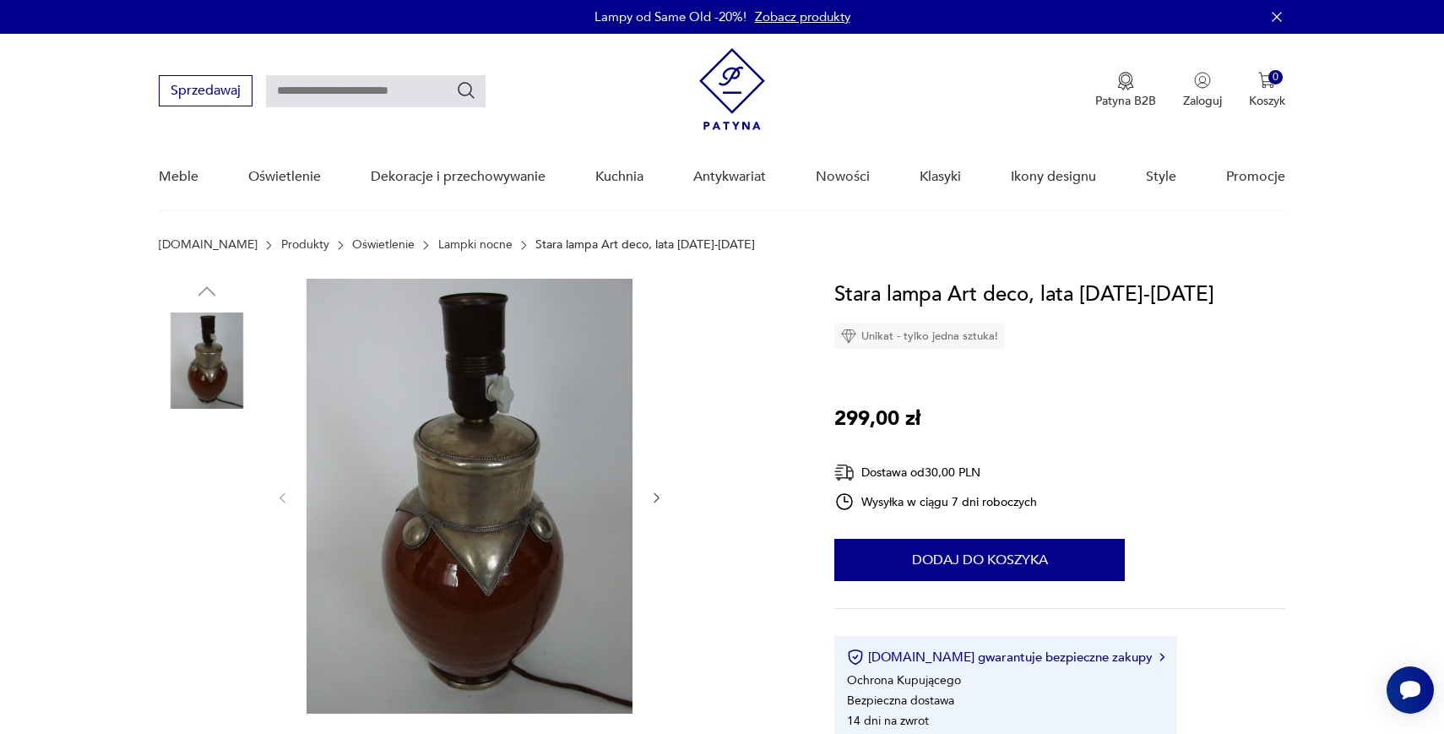
click at [196, 457] on img at bounding box center [207, 469] width 96 height 96
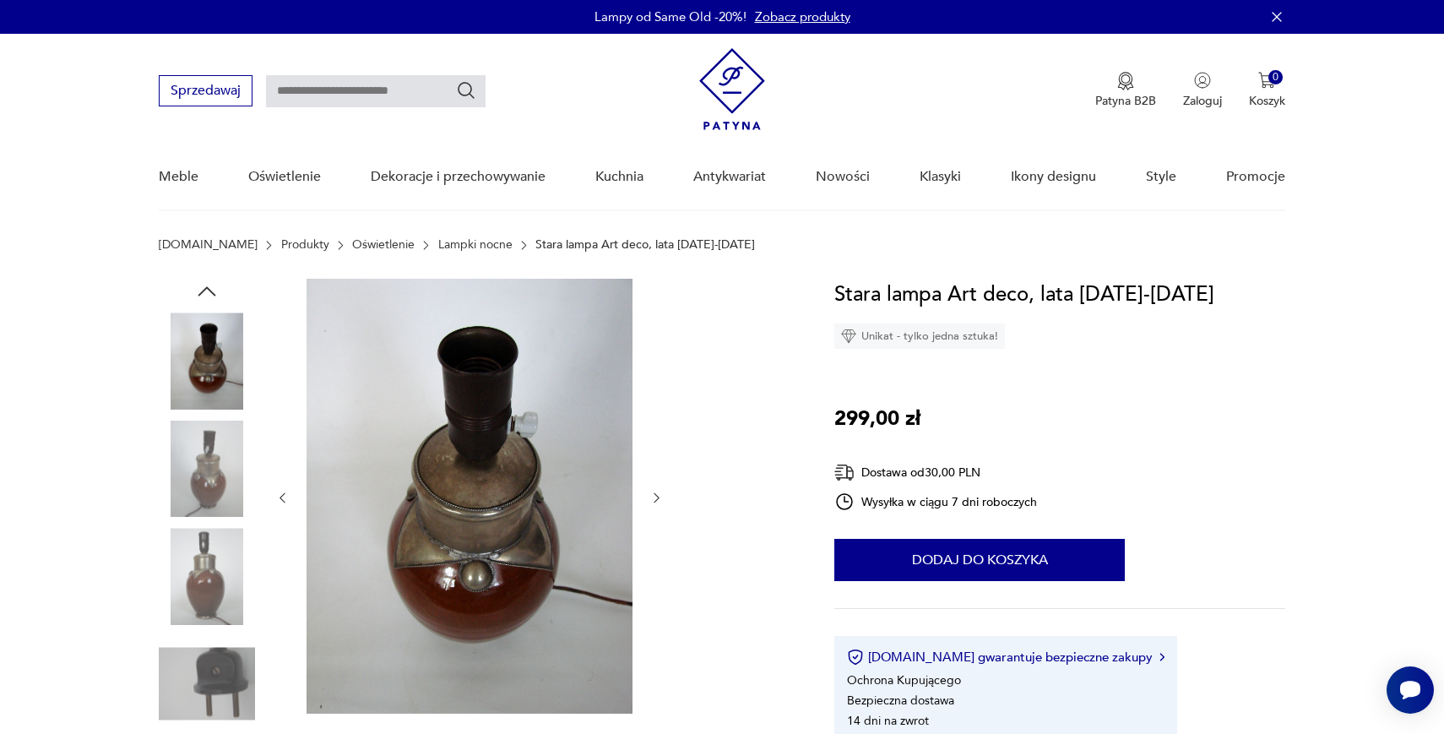
click at [196, 365] on img at bounding box center [207, 360] width 96 height 96
click at [779, 23] on link "Zobacz produkty" at bounding box center [802, 16] width 95 height 17
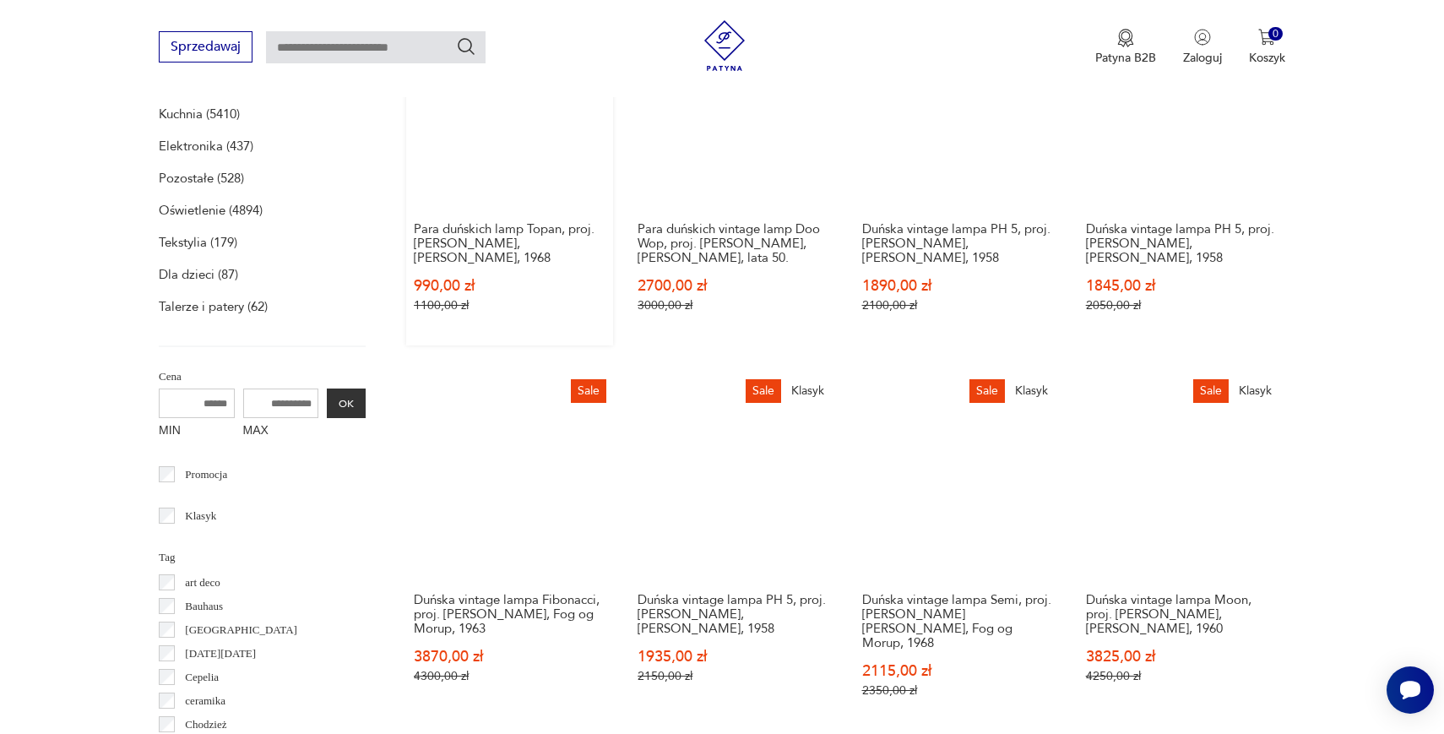
scroll to position [663, 0]
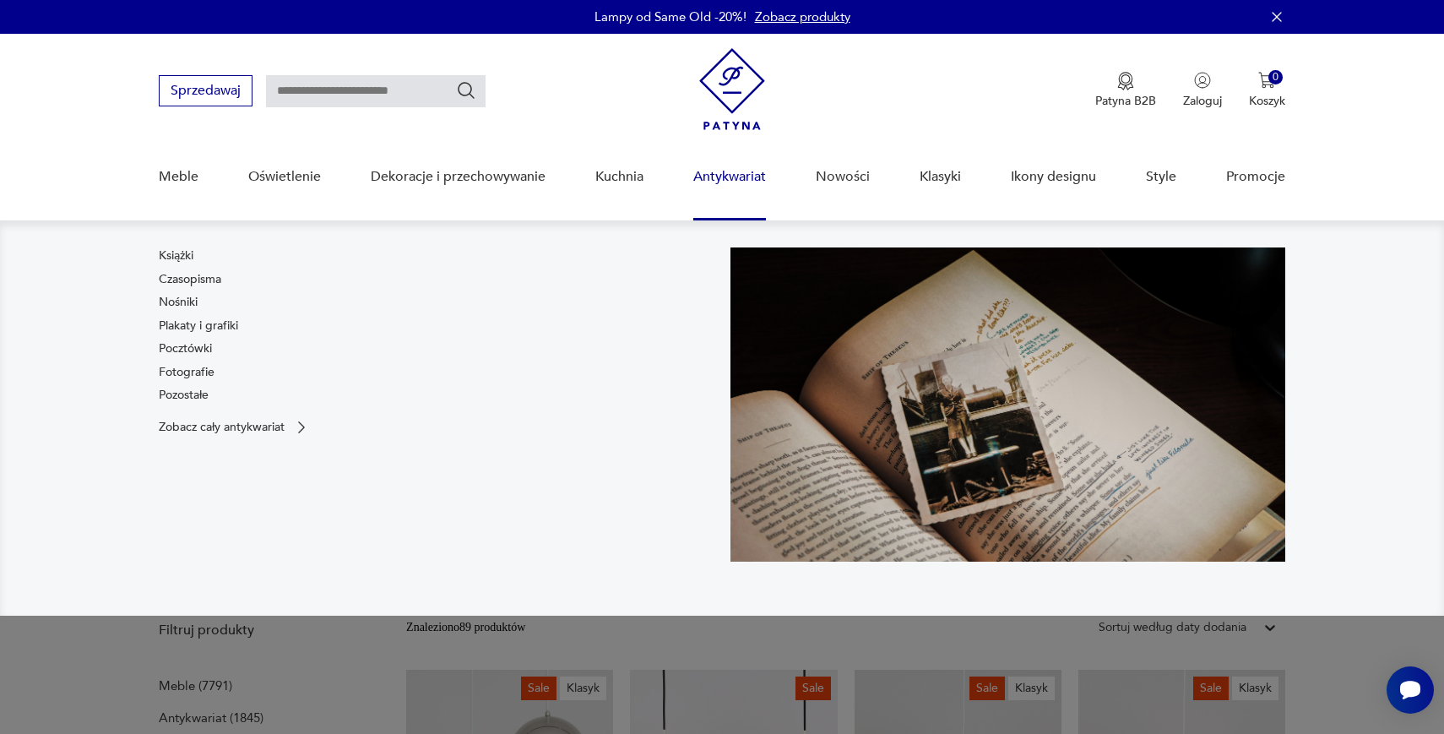
click at [714, 174] on link "Antykwariat" at bounding box center [729, 176] width 73 height 65
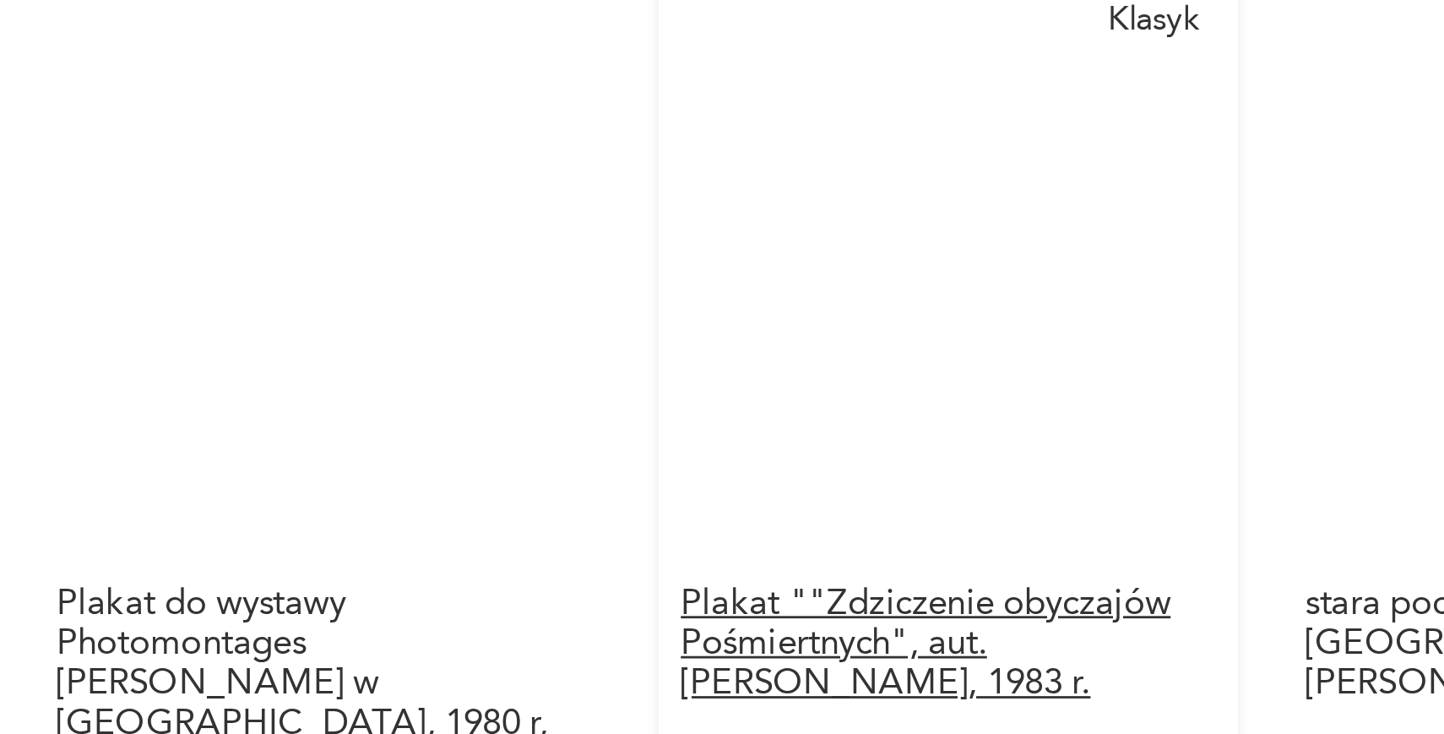
scroll to position [368, 0]
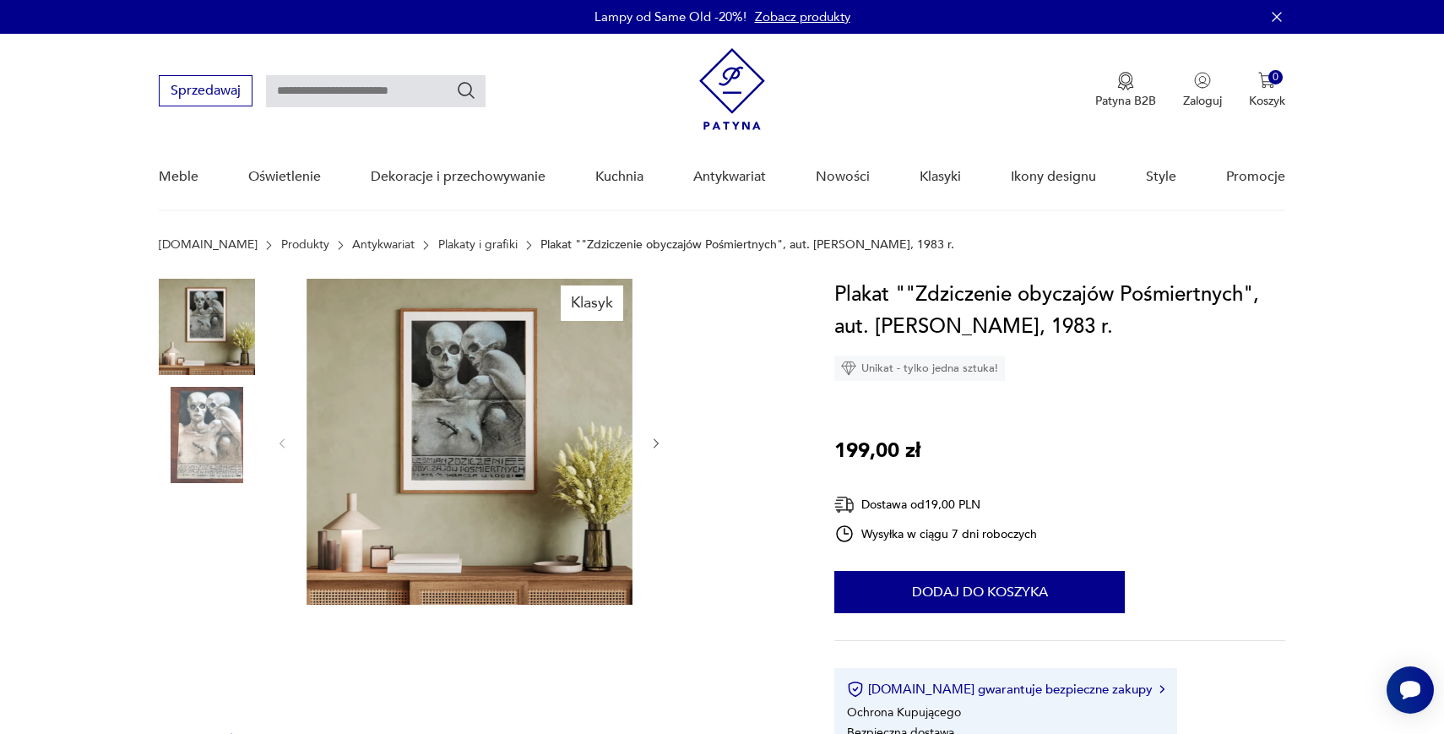
click at [222, 321] on img at bounding box center [207, 327] width 96 height 96
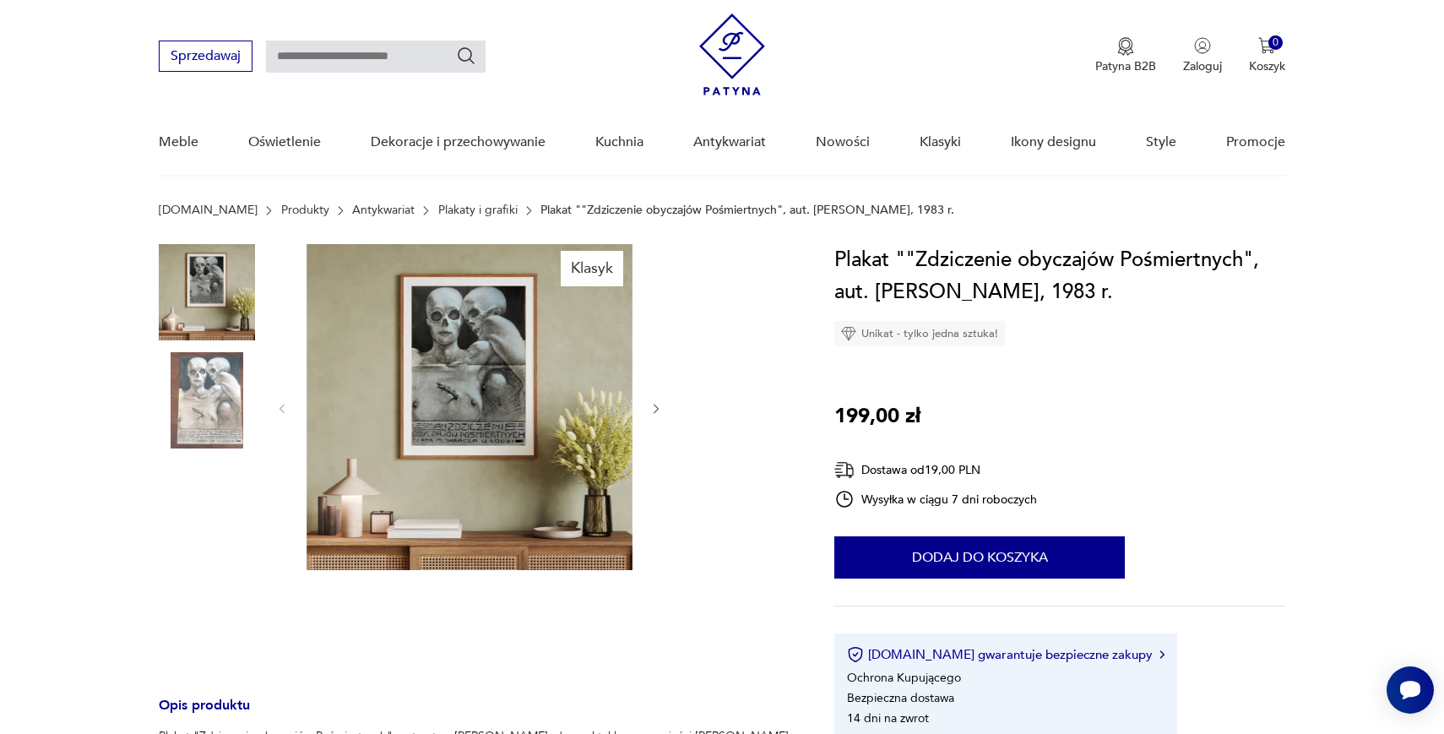
scroll to position [35, 0]
click at [203, 296] on img at bounding box center [207, 291] width 96 height 96
click at [513, 420] on img at bounding box center [470, 406] width 326 height 326
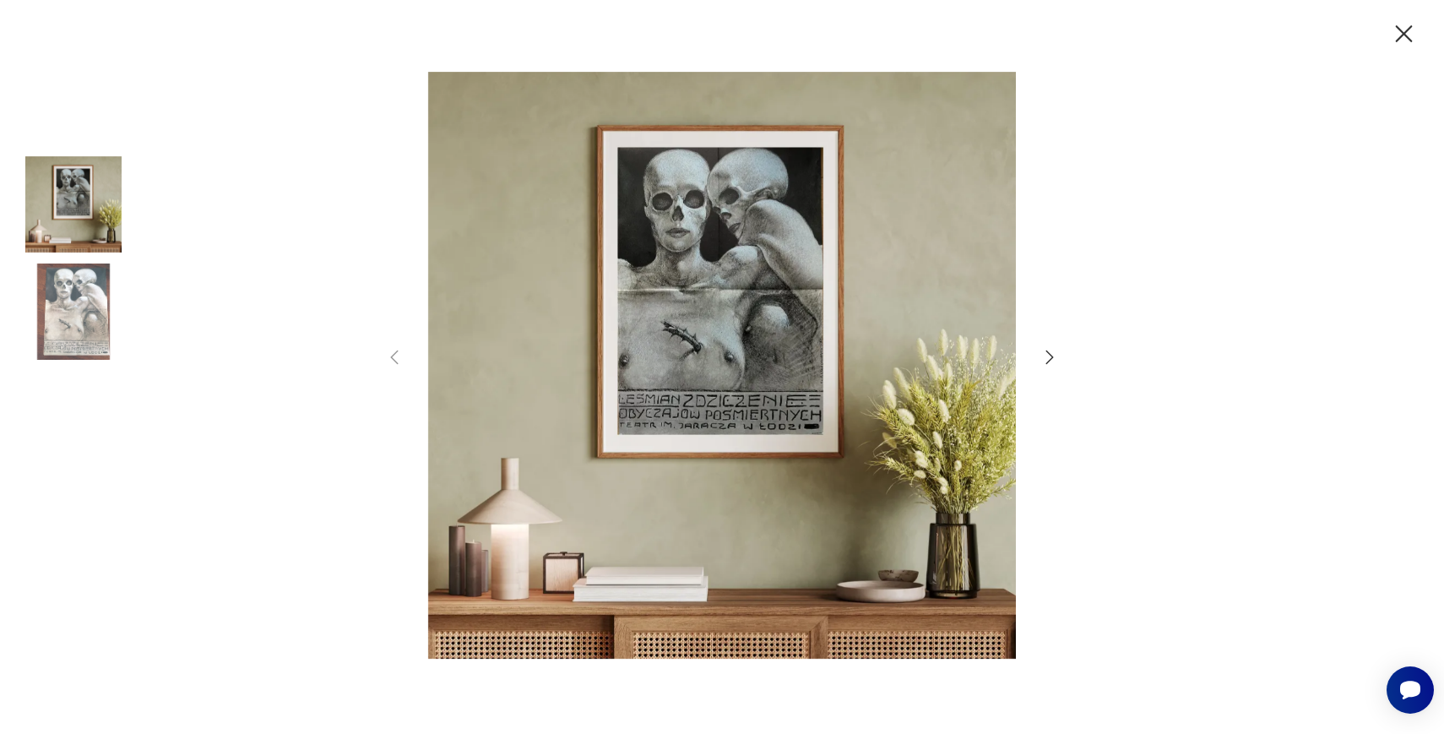
click at [690, 377] on img at bounding box center [721, 365] width 601 height 587
click at [725, 438] on img at bounding box center [721, 365] width 601 height 587
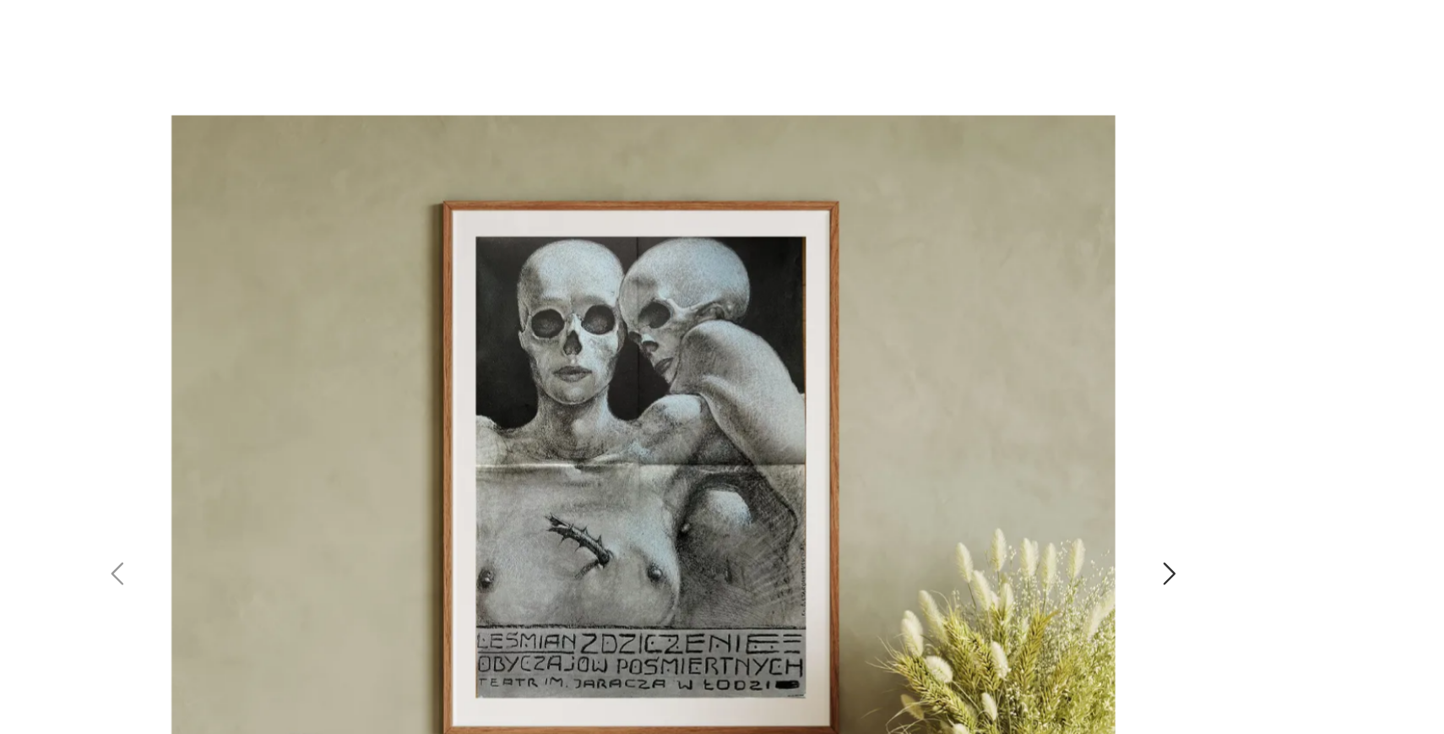
scroll to position [0, 0]
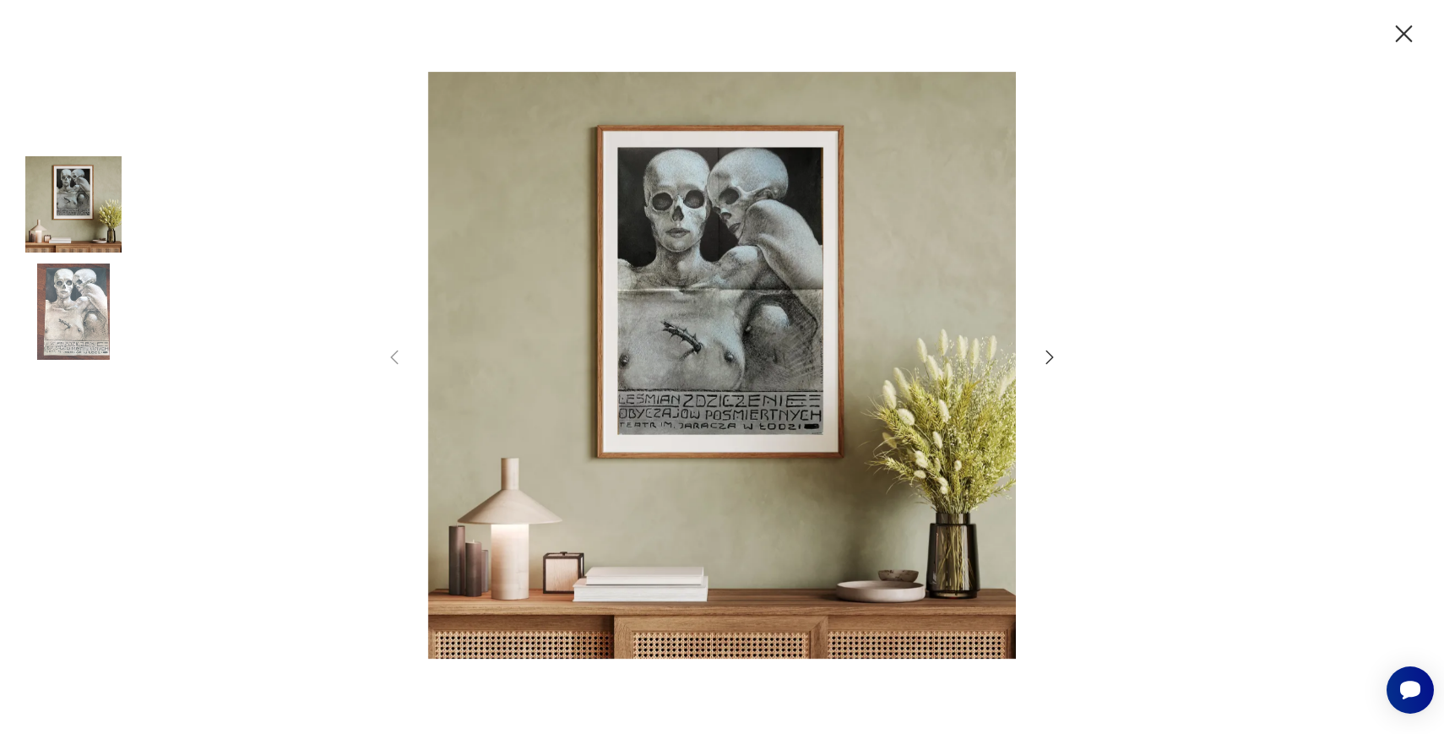
click at [274, 430] on div at bounding box center [722, 367] width 1444 height 734
click at [1405, 34] on icon "button" at bounding box center [1404, 33] width 17 height 17
